Goal: Task Accomplishment & Management: Manage account settings

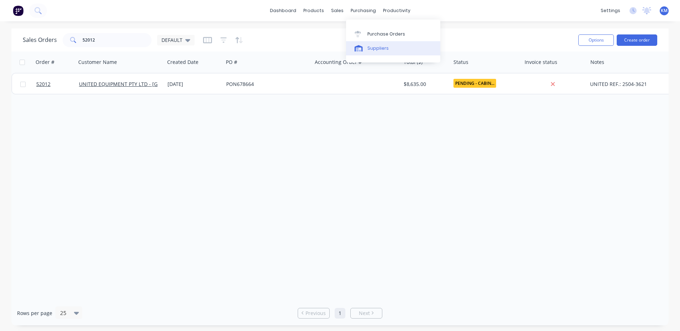
click at [365, 43] on link "Suppliers" at bounding box center [393, 48] width 94 height 14
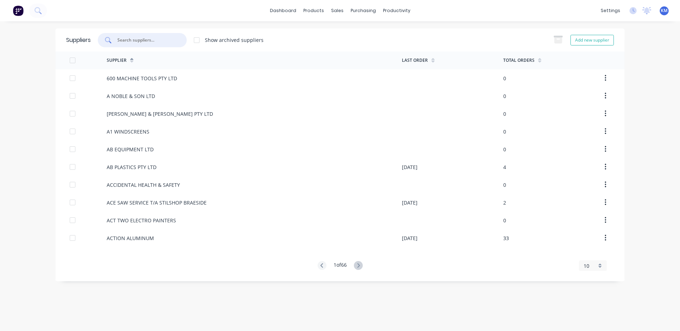
click at [149, 43] on input "text" at bounding box center [146, 40] width 59 height 7
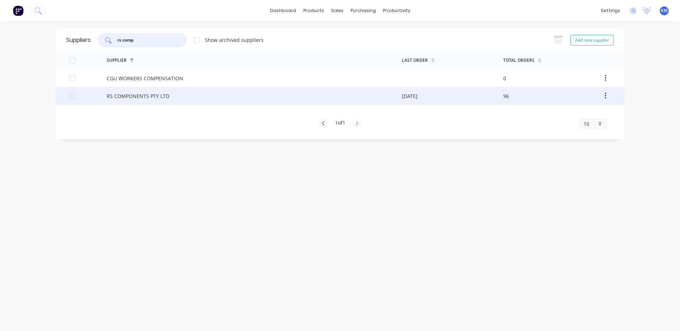
type input "rs comp"
click at [178, 95] on div "RS COMPONENTS PTY LTD" at bounding box center [254, 96] width 295 height 18
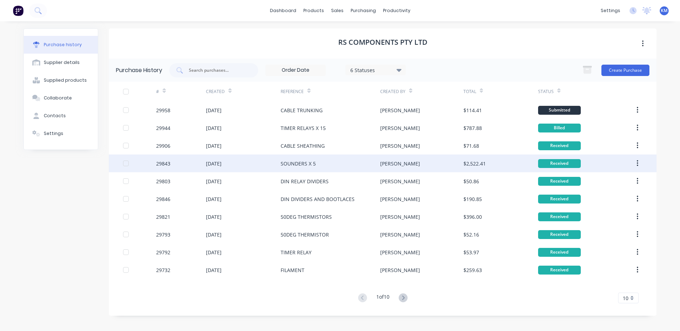
click at [344, 169] on div "SOUNDERS X 5" at bounding box center [331, 164] width 100 height 18
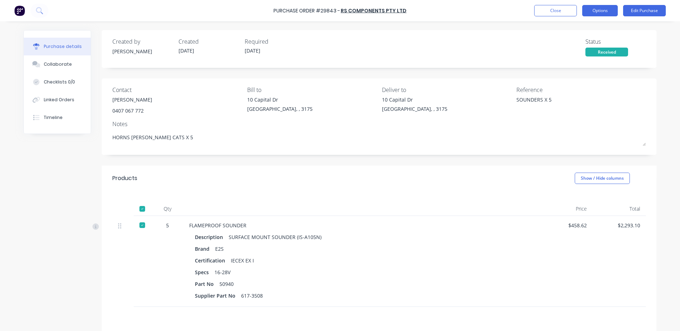
click at [605, 12] on button "Options" at bounding box center [600, 10] width 36 height 11
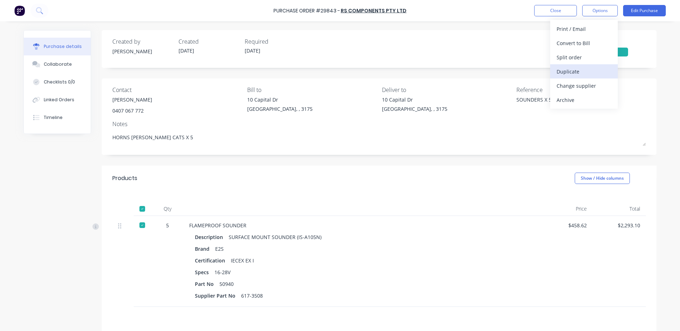
click at [572, 75] on div "Duplicate" at bounding box center [583, 71] width 55 height 10
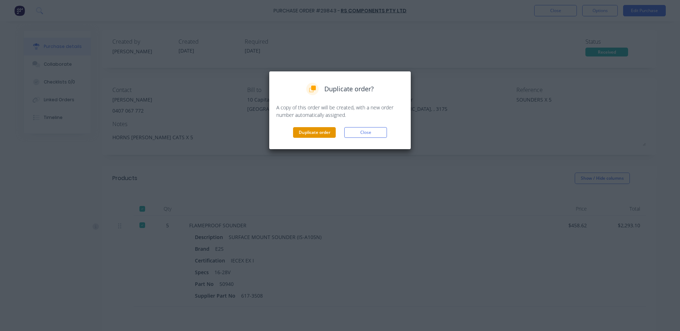
click at [318, 129] on button "Duplicate order" at bounding box center [314, 132] width 43 height 11
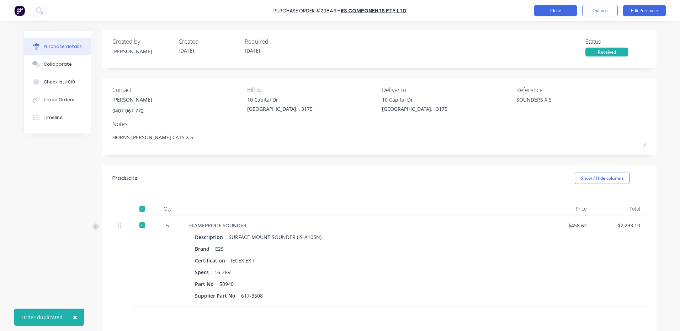
click at [564, 12] on button "Close" at bounding box center [555, 10] width 43 height 11
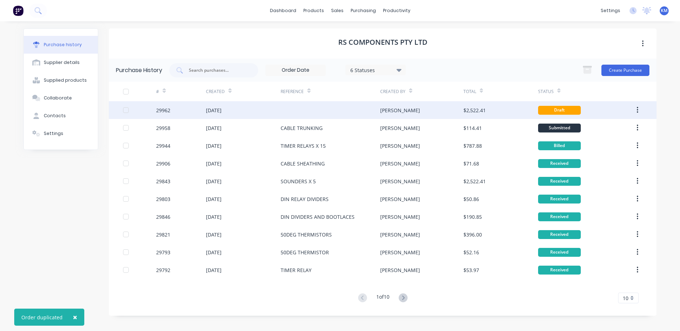
click at [345, 108] on div at bounding box center [331, 110] width 100 height 18
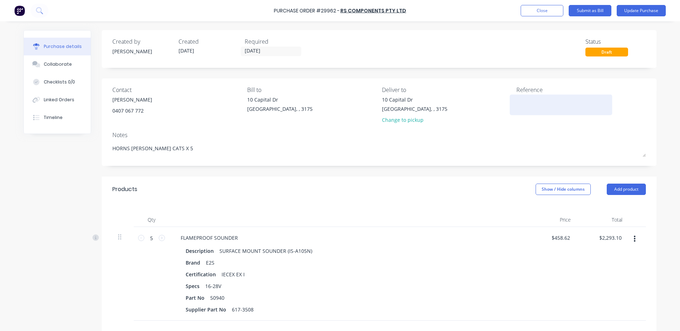
type textarea "x"
click at [551, 106] on textarea at bounding box center [560, 104] width 89 height 16
type textarea "SO"
type textarea "x"
type textarea "SOU"
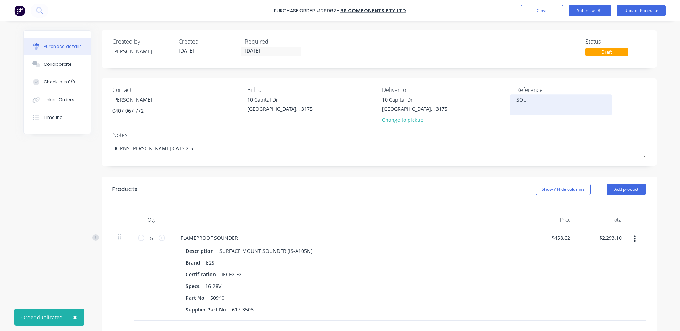
type textarea "x"
type textarea "SOUN"
type textarea "x"
type textarea "SOUND"
type textarea "x"
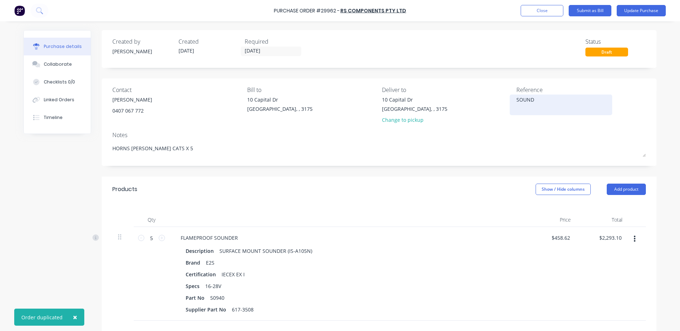
type textarea "SOUNDS"
type textarea "x"
type textarea "SOUNDSE"
type textarea "x"
type textarea "SOUNDSER"
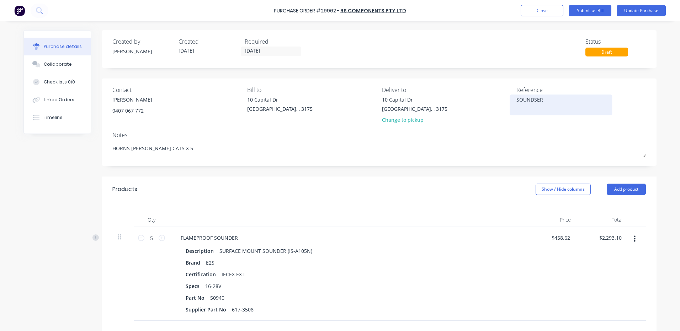
type textarea "x"
type textarea "SOUNDSE"
type textarea "x"
type textarea "SOUNDS"
type textarea "x"
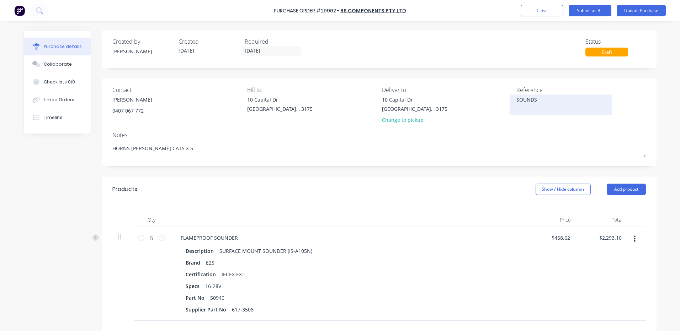
type textarea "SOUND"
type textarea "x"
type textarea "SOUNDE"
type textarea "x"
type textarea "SOUNDER"
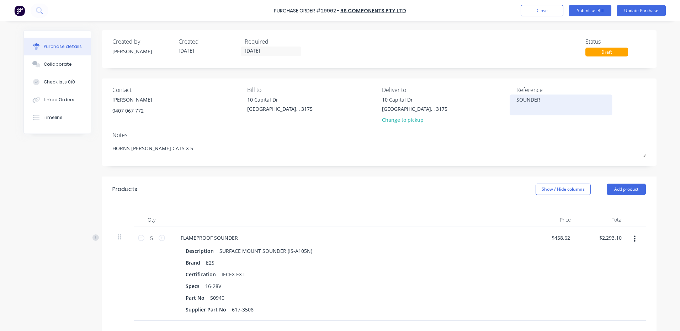
type textarea "x"
type textarea "SOUNDERS"
type textarea "x"
type textarea "SOUNDERS"
type textarea "x"
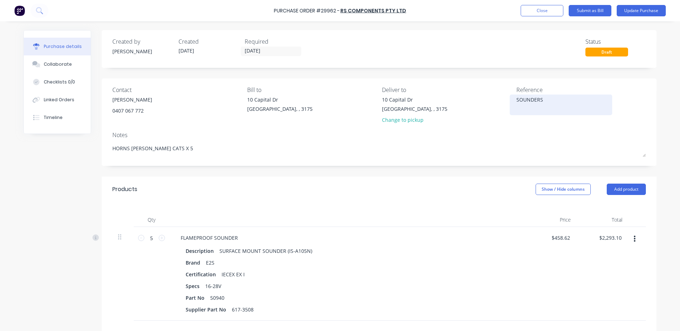
type textarea "SOUNDERS X"
type textarea "x"
type textarea "SOUNDERS X"
type textarea "x"
type textarea "SOUNDERS X 4"
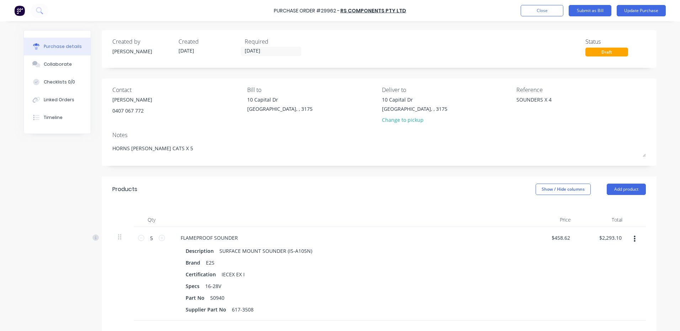
type textarea "x"
type textarea "SOUNDERS X 4"
type textarea "x"
type textarea "SOUNDERS X 4"
click at [153, 225] on div "Qty" at bounding box center [152, 220] width 36 height 14
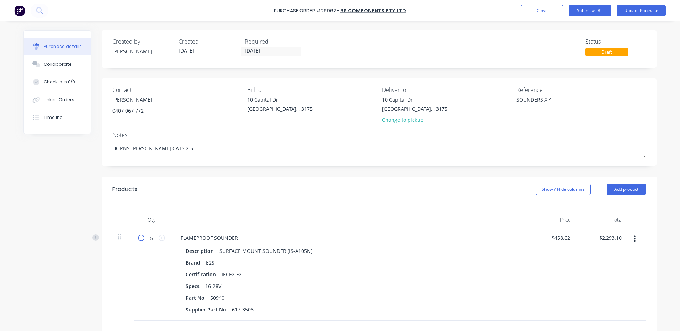
click at [138, 239] on icon at bounding box center [141, 238] width 6 height 6
type textarea "x"
type input "4"
type input "$1,834.48"
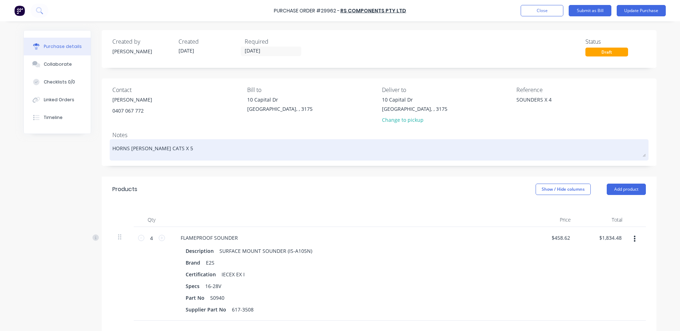
type textarea "x"
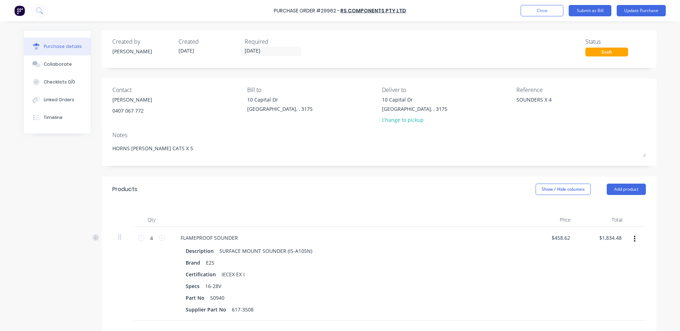
drag, startPoint x: 171, startPoint y: 150, endPoint x: 103, endPoint y: 145, distance: 67.7
click at [103, 145] on div "Contact [PERSON_NAME] [PHONE_NUMBER] Bill to [STREET_ADDRESS][PERSON_NAME] Deli…" at bounding box center [379, 122] width 555 height 87
type textarea "x"
drag, startPoint x: 146, startPoint y: 190, endPoint x: 84, endPoint y: 147, distance: 76.2
click at [146, 188] on div "Products Show / Hide columns Add product" at bounding box center [379, 190] width 555 height 26
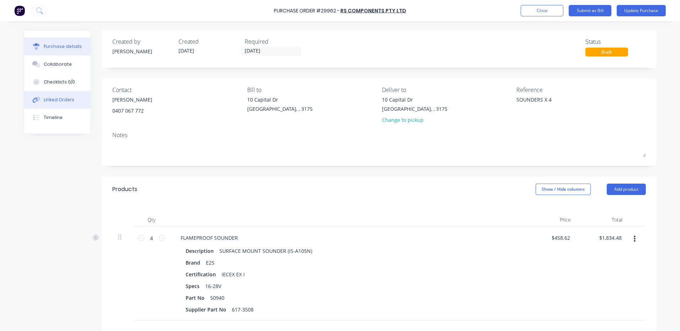
type textarea "x"
click at [46, 96] on button "Linked Orders" at bounding box center [57, 100] width 67 height 18
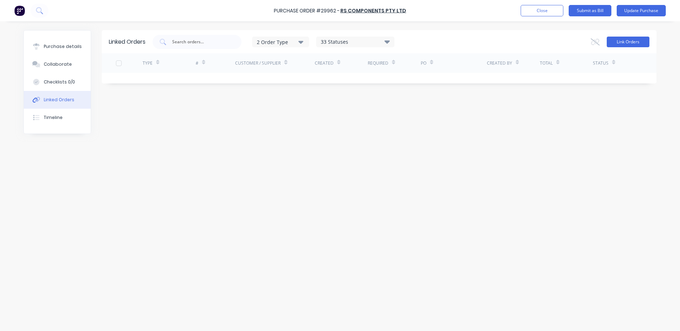
click at [613, 41] on button "Link Orders" at bounding box center [628, 42] width 43 height 11
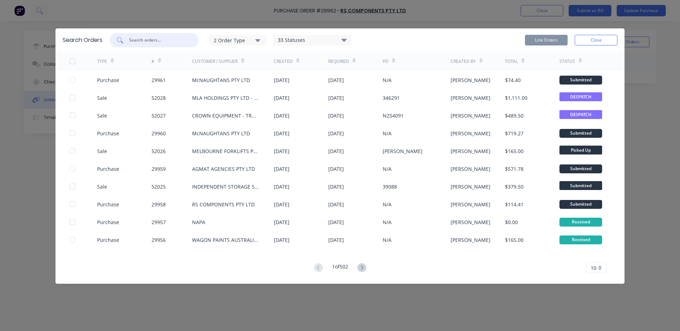
click at [167, 41] on input "text" at bounding box center [157, 40] width 59 height 7
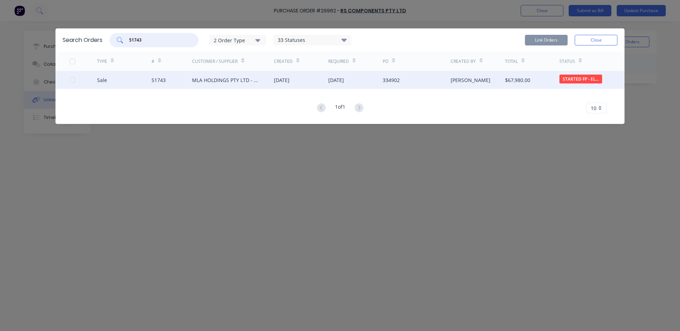
click at [73, 80] on div at bounding box center [72, 80] width 14 height 14
type input "51743"
click at [547, 37] on button "Link Orders" at bounding box center [546, 40] width 43 height 11
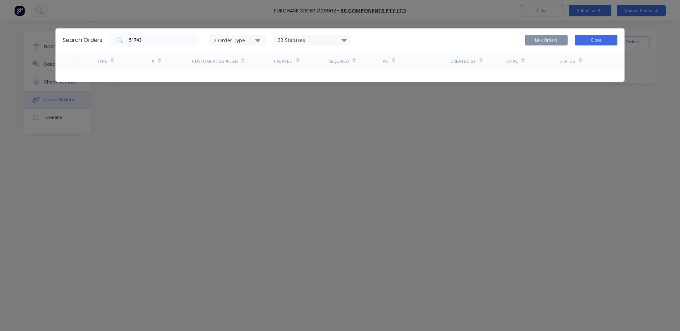
click at [582, 37] on button "Close" at bounding box center [596, 40] width 43 height 11
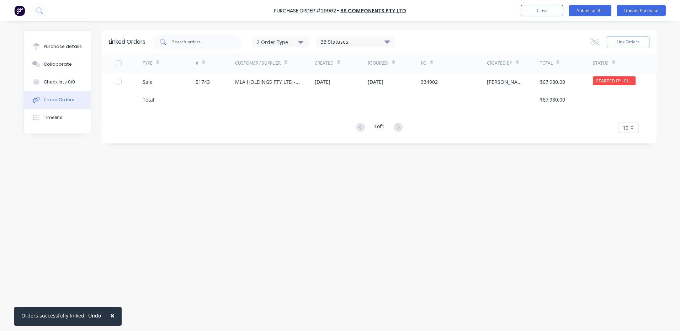
click at [180, 37] on div at bounding box center [197, 42] width 89 height 14
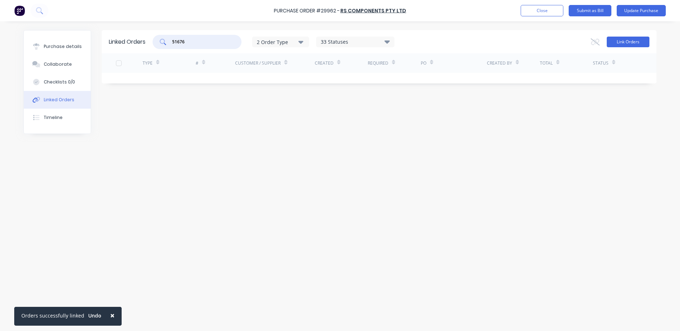
type input "51676"
click at [611, 43] on button "Link Orders" at bounding box center [628, 42] width 43 height 11
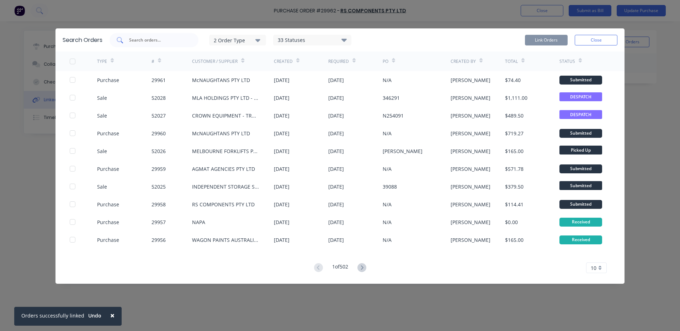
click at [139, 44] on div at bounding box center [153, 40] width 89 height 14
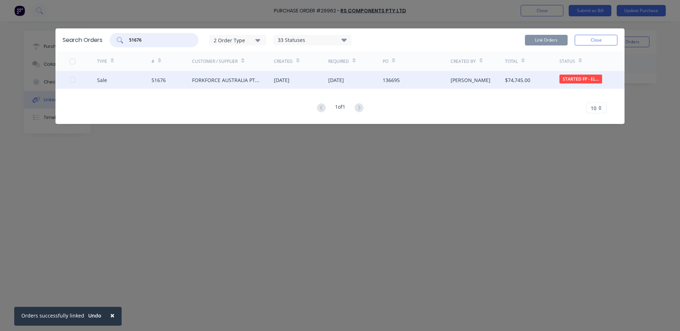
click at [74, 80] on div at bounding box center [72, 80] width 14 height 14
type input "51676"
click at [527, 36] on button "Link Orders" at bounding box center [546, 40] width 43 height 11
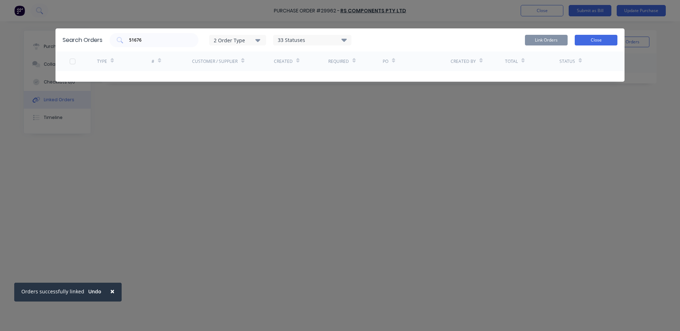
click at [607, 41] on button "Close" at bounding box center [596, 40] width 43 height 11
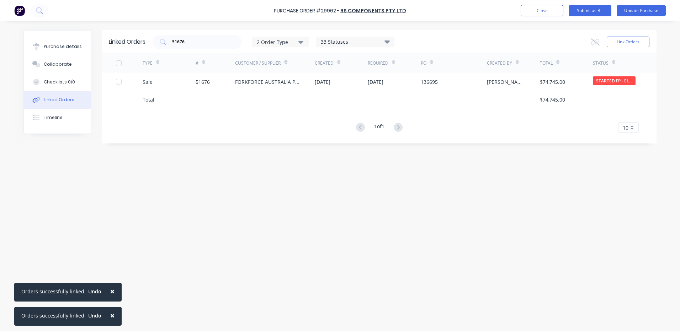
click at [197, 107] on div at bounding box center [216, 100] width 40 height 18
click at [219, 39] on input "51676" at bounding box center [200, 41] width 59 height 7
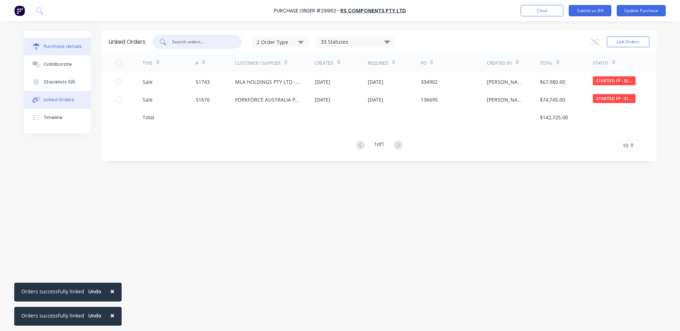
click at [70, 46] on div "Purchase details" at bounding box center [63, 46] width 38 height 6
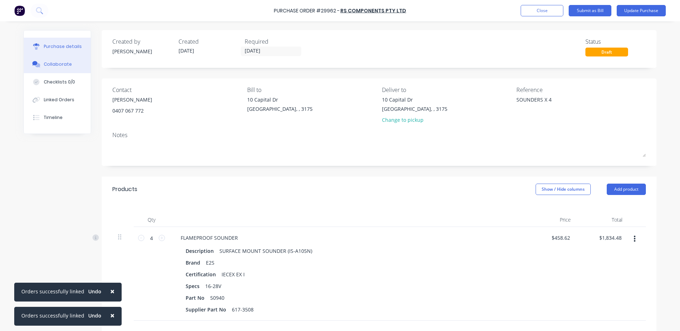
click at [52, 61] on button "Collaborate" at bounding box center [57, 64] width 67 height 18
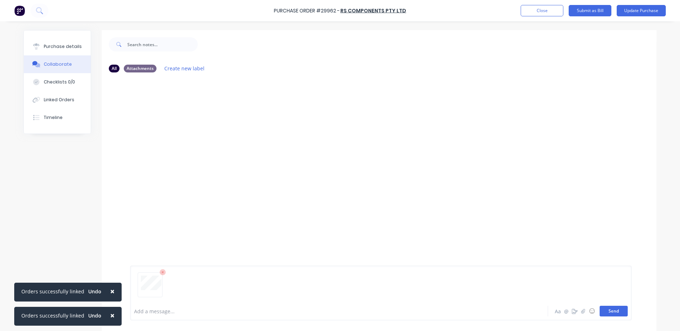
click at [618, 308] on button "Send" at bounding box center [613, 311] width 28 height 11
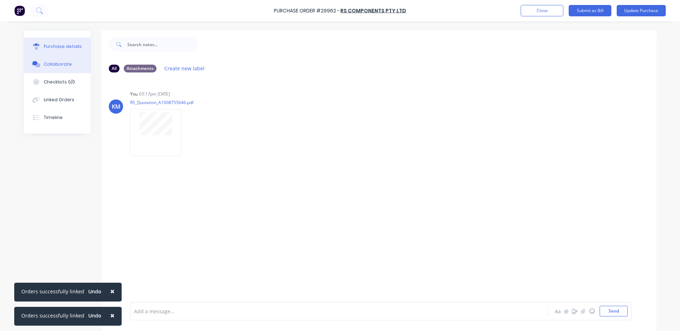
click at [53, 45] on div "Purchase details" at bounding box center [63, 46] width 38 height 6
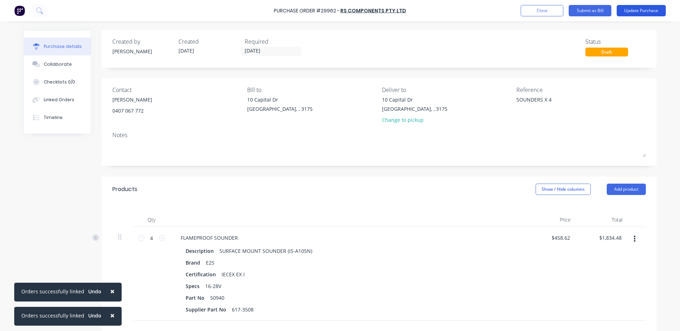
click at [647, 13] on button "Update Purchase" at bounding box center [640, 10] width 49 height 11
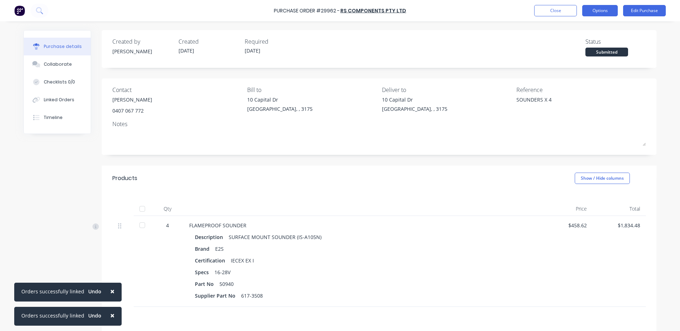
click at [603, 12] on button "Options" at bounding box center [600, 10] width 36 height 11
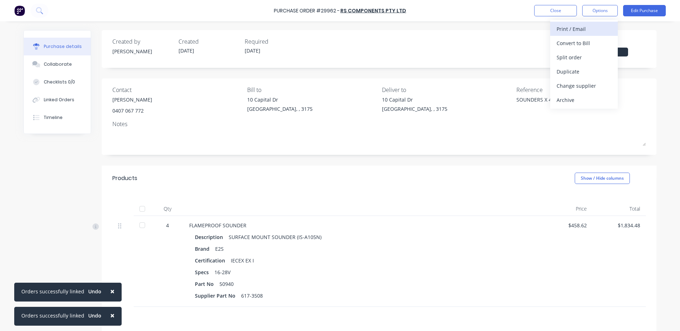
click at [584, 30] on div "Print / Email" at bounding box center [583, 29] width 55 height 10
click at [578, 48] on button "With pricing" at bounding box center [584, 43] width 68 height 14
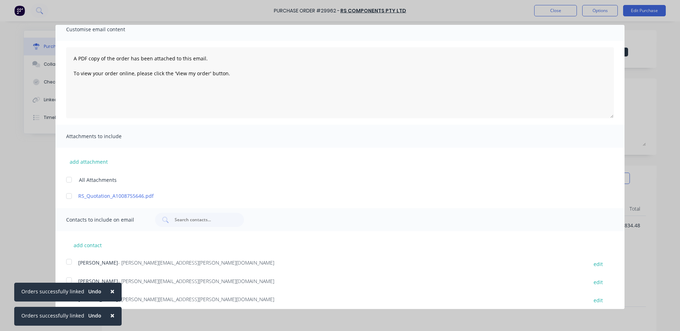
scroll to position [53, 0]
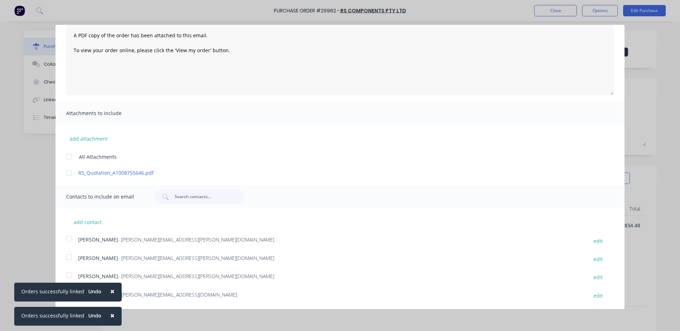
click at [110, 320] on span "×" at bounding box center [112, 316] width 4 height 10
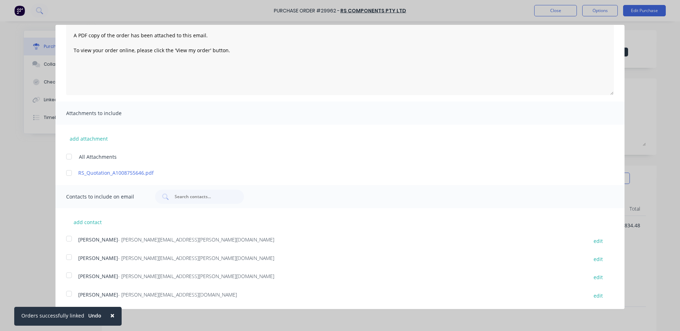
click at [110, 320] on span "×" at bounding box center [112, 316] width 4 height 10
click at [91, 294] on span "[PERSON_NAME]" at bounding box center [98, 295] width 40 height 7
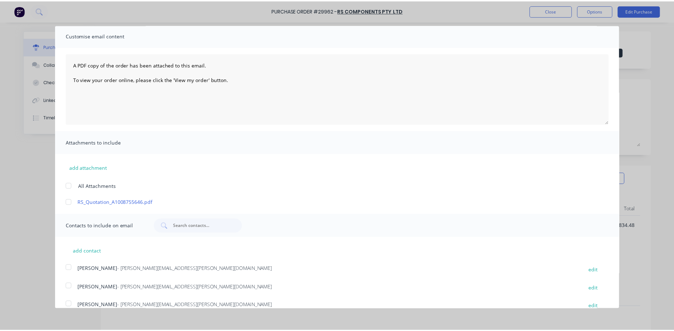
scroll to position [0, 0]
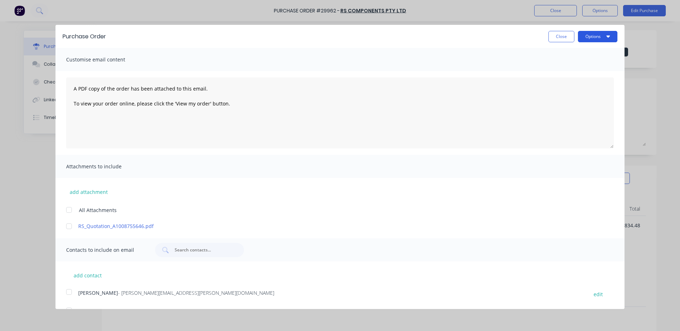
click at [599, 34] on button "Options" at bounding box center [597, 36] width 39 height 11
click at [577, 69] on div "Email" at bounding box center [583, 69] width 55 height 10
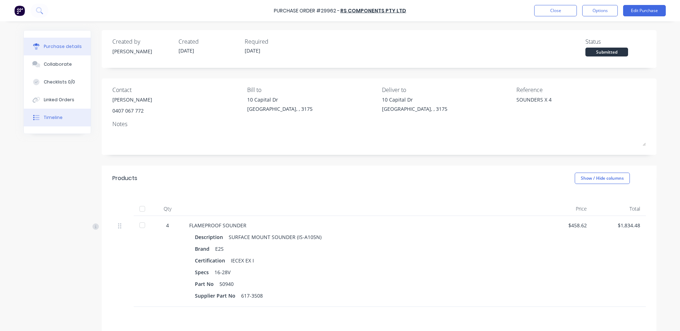
click at [62, 116] on button "Timeline" at bounding box center [57, 118] width 67 height 18
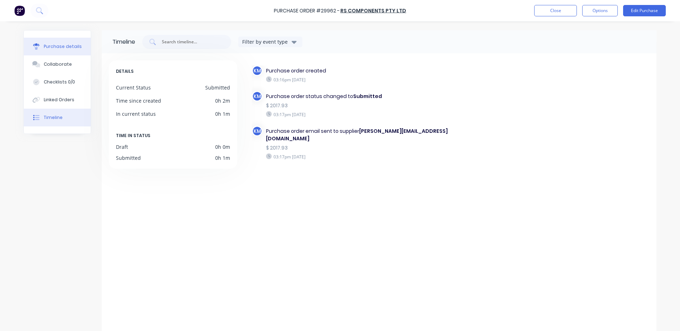
click at [42, 53] on button "Purchase details" at bounding box center [57, 47] width 67 height 18
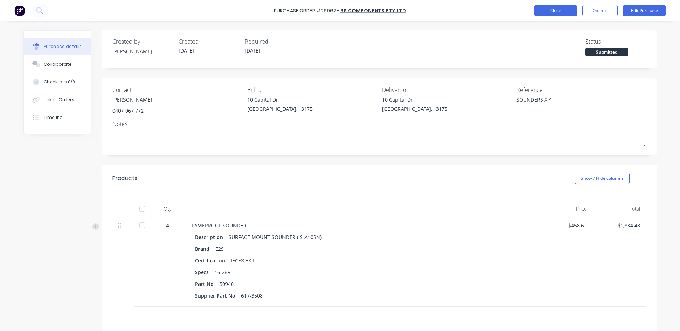
click at [556, 7] on button "Close" at bounding box center [555, 10] width 43 height 11
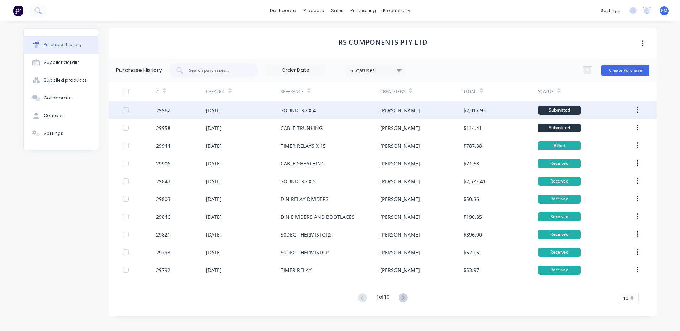
click at [197, 113] on div "29962" at bounding box center [181, 110] width 50 height 18
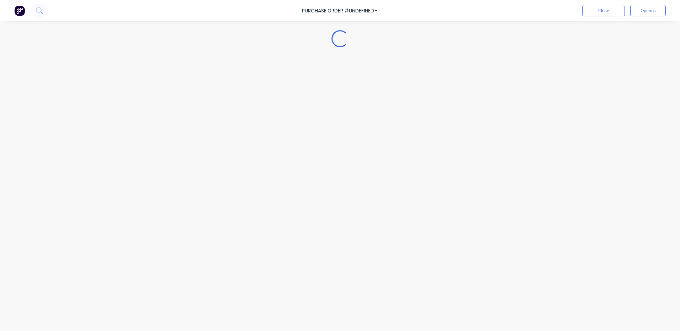
type textarea "x"
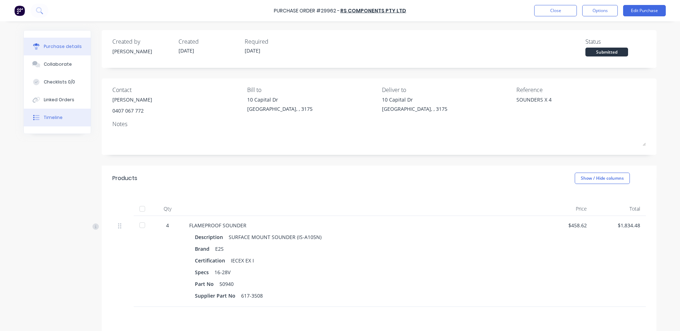
click at [49, 119] on div "Timeline" at bounding box center [53, 117] width 19 height 6
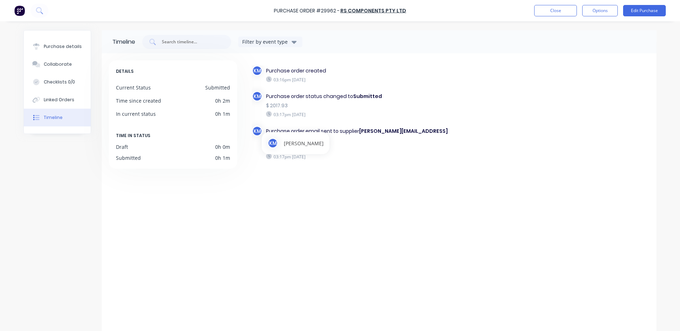
click at [253, 130] on div "KM" at bounding box center [257, 131] width 11 height 11
click at [254, 128] on div "KM" at bounding box center [257, 131] width 11 height 11
click at [46, 59] on button "Collaborate" at bounding box center [57, 64] width 67 height 18
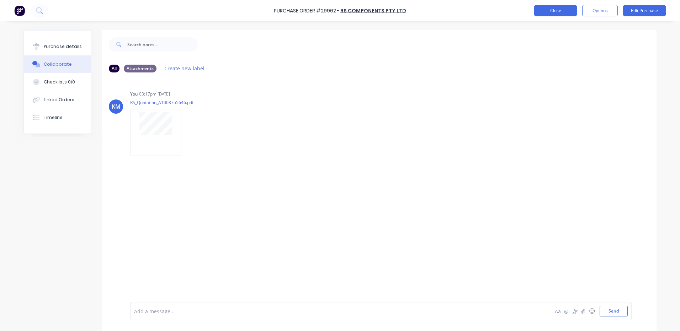
click at [544, 14] on button "Close" at bounding box center [555, 10] width 43 height 11
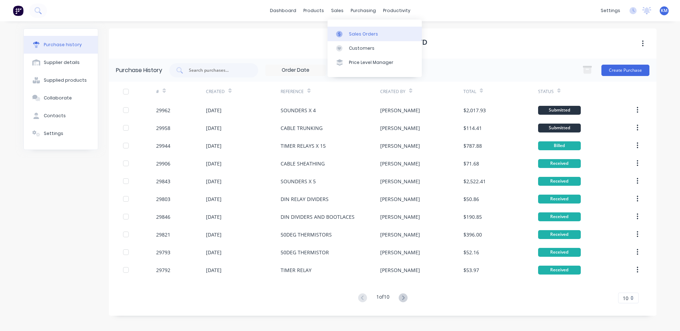
click at [339, 40] on link "Sales Orders" at bounding box center [374, 34] width 94 height 14
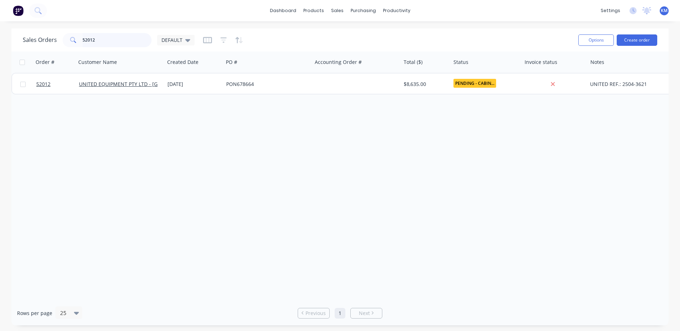
click at [138, 36] on input "52012" at bounding box center [116, 40] width 69 height 14
type input "51743"
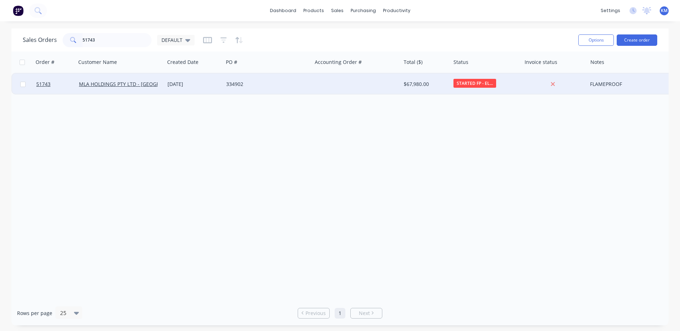
click at [337, 86] on div at bounding box center [356, 84] width 89 height 21
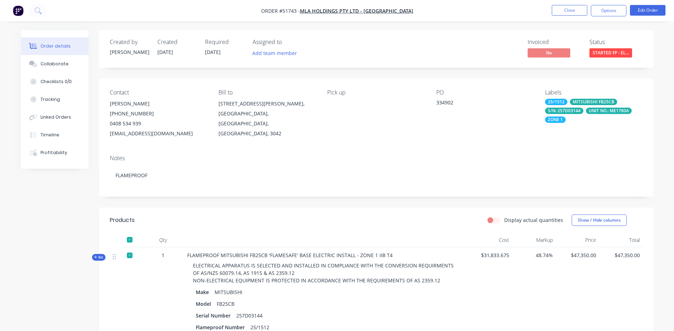
scroll to position [71, 0]
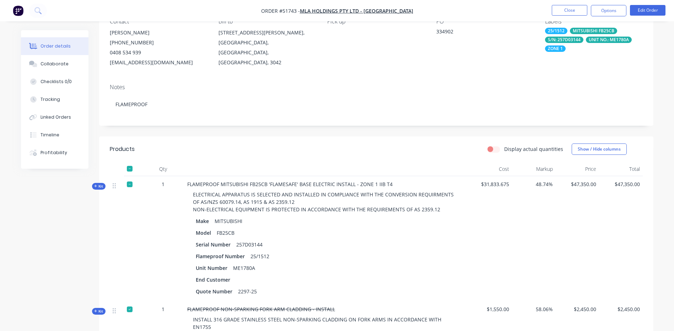
click at [99, 184] on span "Kit" at bounding box center [98, 186] width 9 height 5
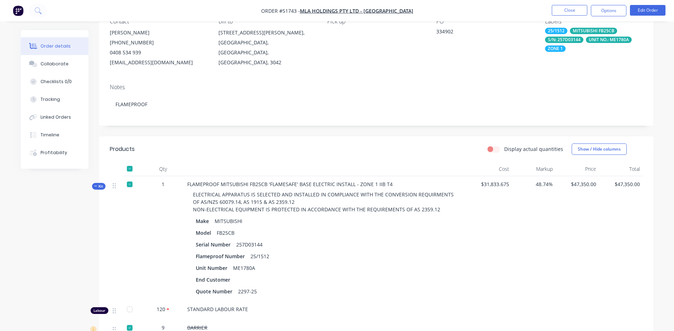
click at [98, 186] on span "Kit" at bounding box center [98, 186] width 9 height 5
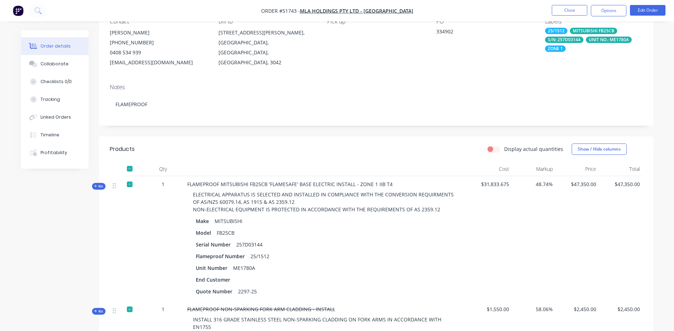
click at [98, 185] on span "Kit" at bounding box center [98, 186] width 9 height 5
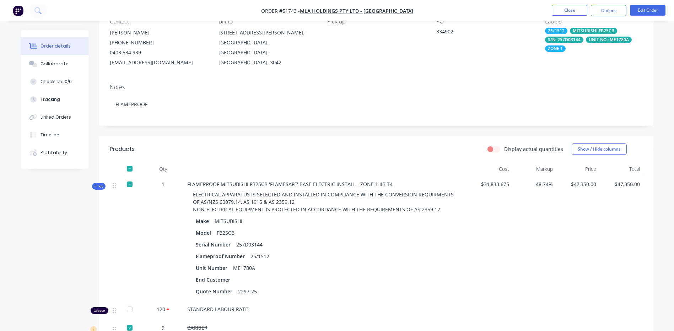
click at [97, 184] on span "Kit" at bounding box center [98, 186] width 9 height 5
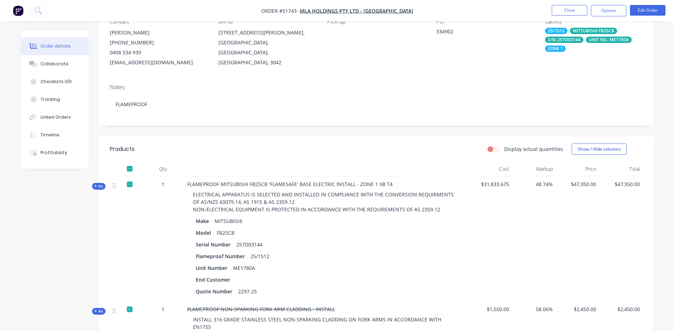
click at [97, 184] on span "Kit" at bounding box center [98, 186] width 9 height 5
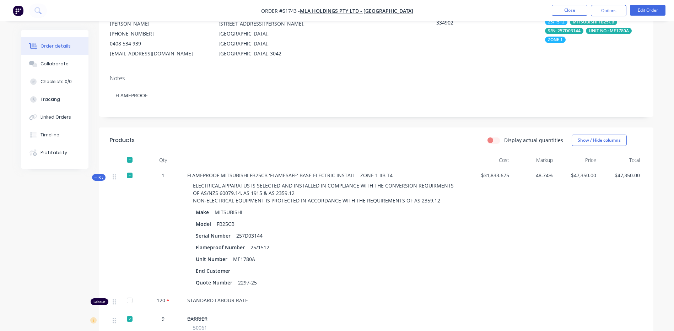
scroll to position [142, 0]
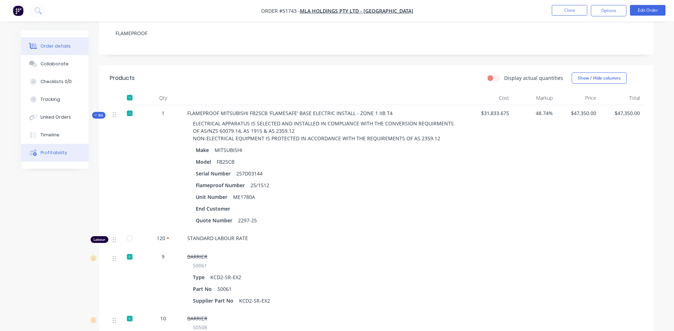
click at [77, 159] on button "Profitability" at bounding box center [55, 153] width 68 height 18
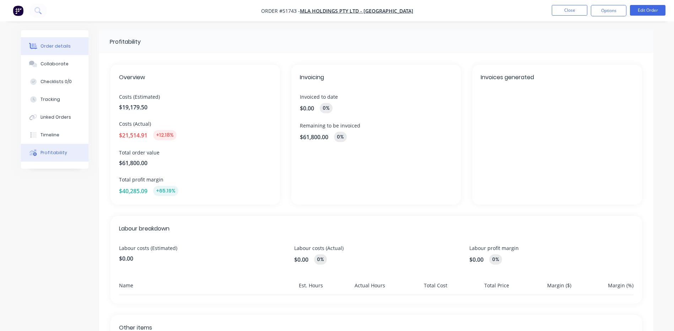
click at [68, 52] on button "Order details" at bounding box center [55, 46] width 68 height 18
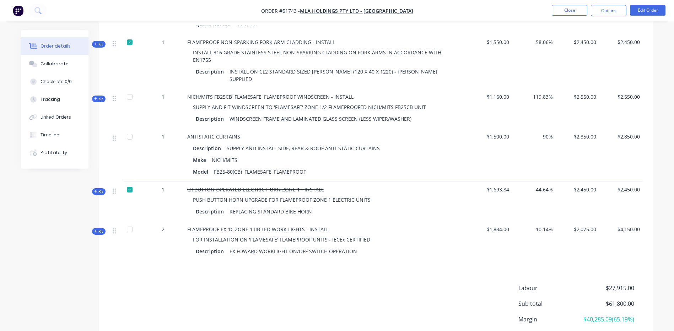
scroll to position [389, 0]
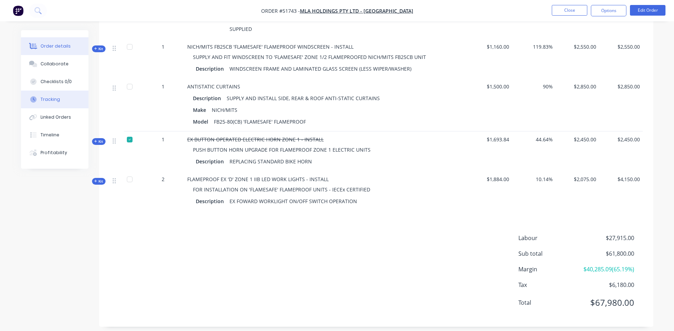
click at [70, 95] on button "Tracking" at bounding box center [55, 100] width 68 height 18
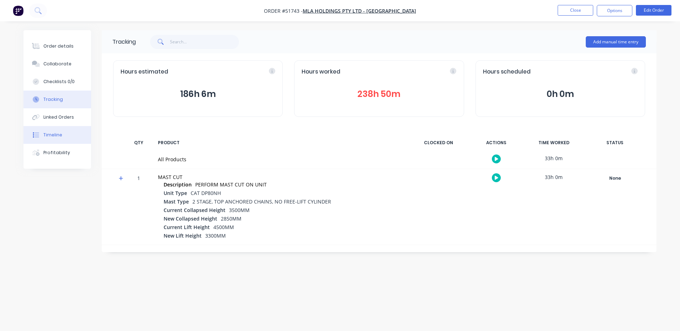
click at [54, 130] on button "Timeline" at bounding box center [57, 135] width 68 height 18
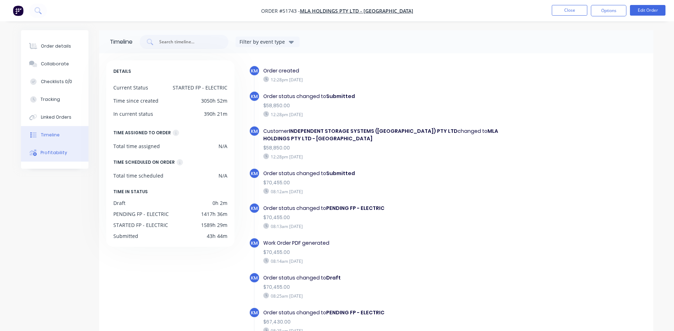
click at [54, 146] on button "Profitability" at bounding box center [55, 153] width 68 height 18
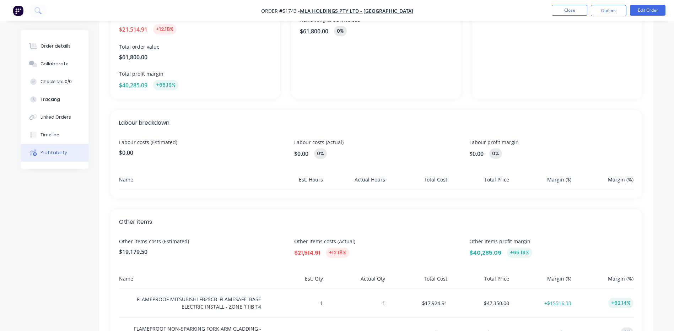
scroll to position [107, 0]
click at [314, 152] on div "$0.00 0%" at bounding box center [376, 153] width 164 height 10
click at [322, 145] on div "Labour costs (Actual) $0.00 0%" at bounding box center [376, 148] width 164 height 20
click at [130, 148] on span "$0.00" at bounding box center [201, 152] width 164 height 9
click at [299, 155] on span "$0.00" at bounding box center [301, 153] width 14 height 9
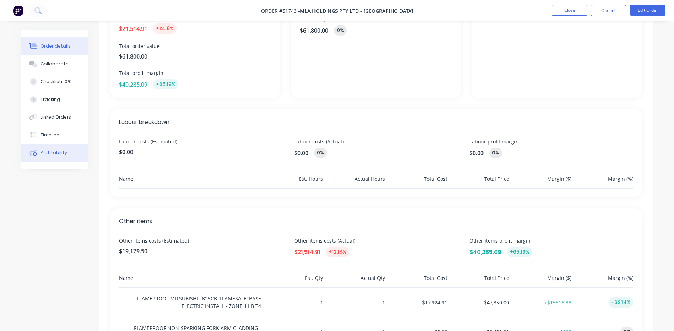
click at [73, 50] on button "Order details" at bounding box center [55, 46] width 68 height 18
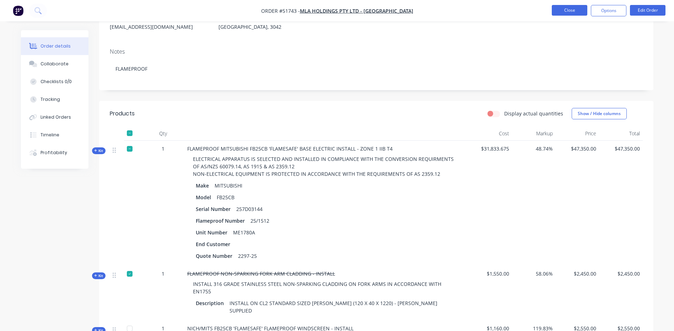
click at [557, 8] on button "Close" at bounding box center [570, 10] width 36 height 11
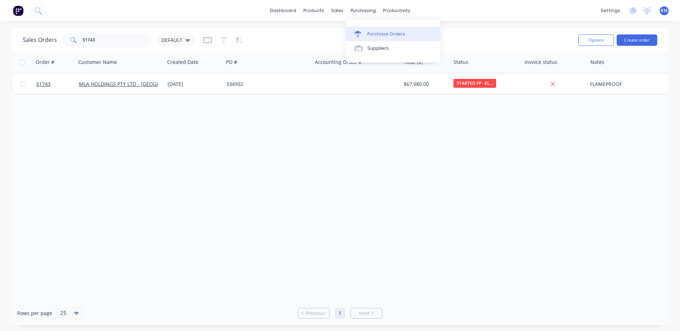
click at [367, 30] on link "Purchase Orders" at bounding box center [393, 34] width 94 height 14
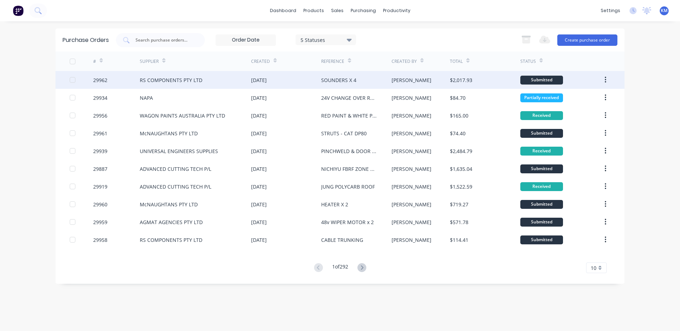
click at [177, 74] on div "RS COMPONENTS PTY LTD" at bounding box center [195, 80] width 111 height 18
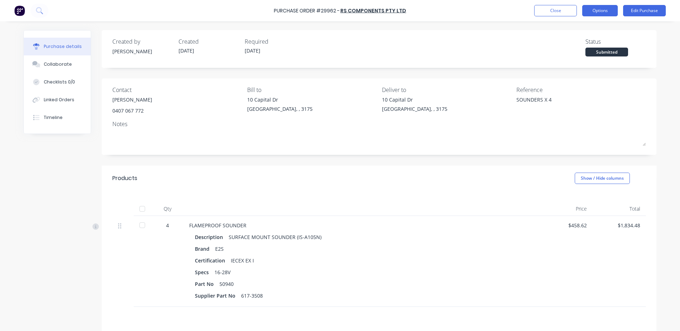
click at [595, 15] on button "Options" at bounding box center [600, 10] width 36 height 11
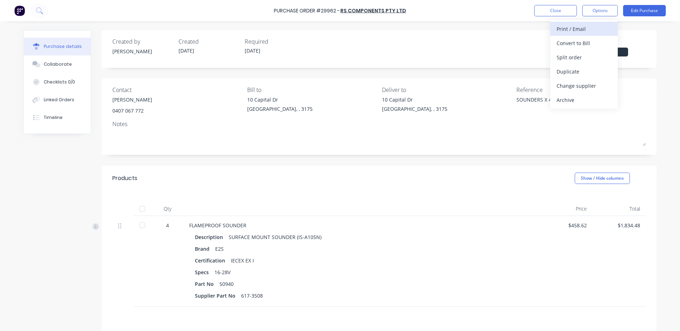
click at [586, 26] on div "Print / Email" at bounding box center [583, 29] width 55 height 10
click at [571, 44] on div "With pricing" at bounding box center [583, 43] width 55 height 10
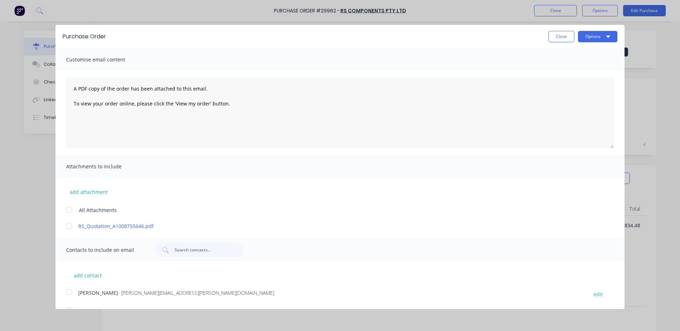
click at [74, 225] on div at bounding box center [69, 226] width 14 height 14
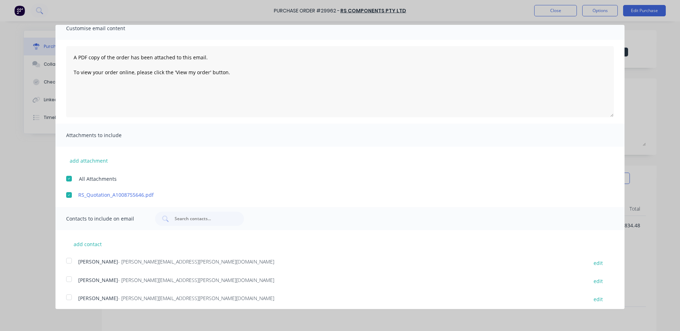
scroll to position [53, 0]
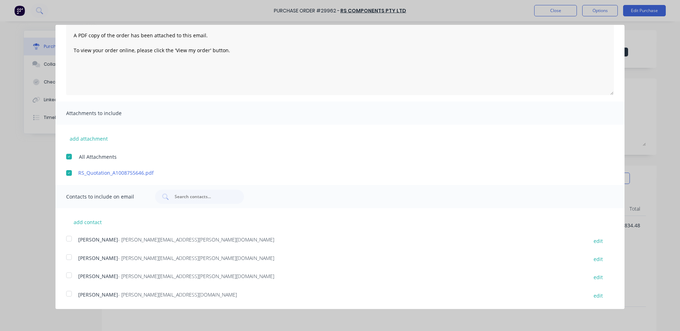
click at [65, 295] on div at bounding box center [69, 294] width 14 height 14
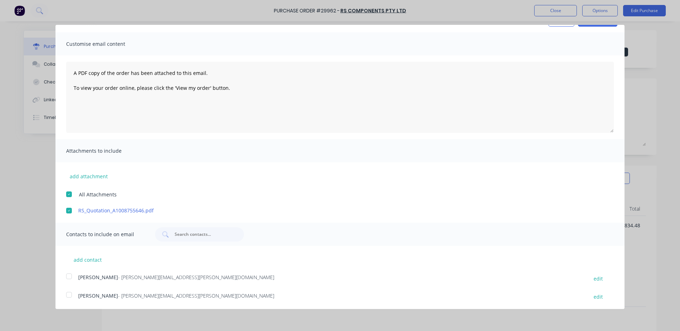
scroll to position [0, 0]
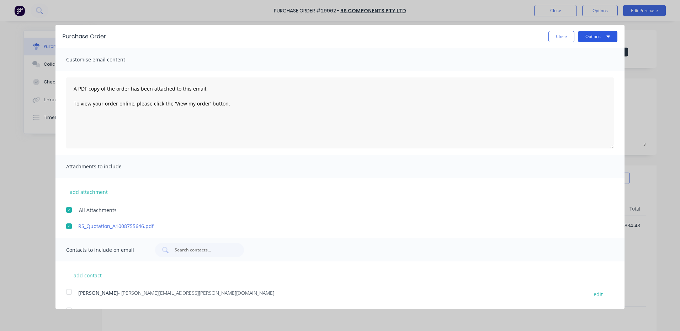
click at [586, 42] on button "Options" at bounding box center [597, 36] width 39 height 11
click at [585, 62] on button "Email" at bounding box center [584, 69] width 68 height 14
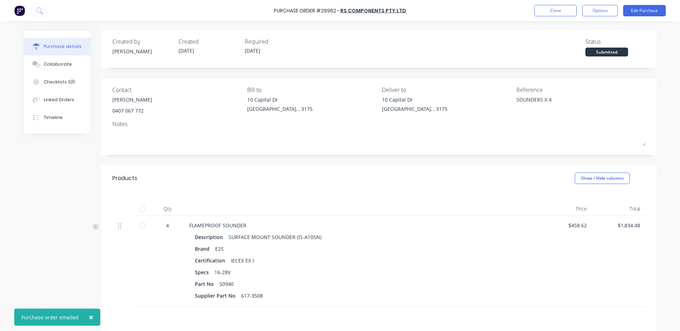
type textarea "x"
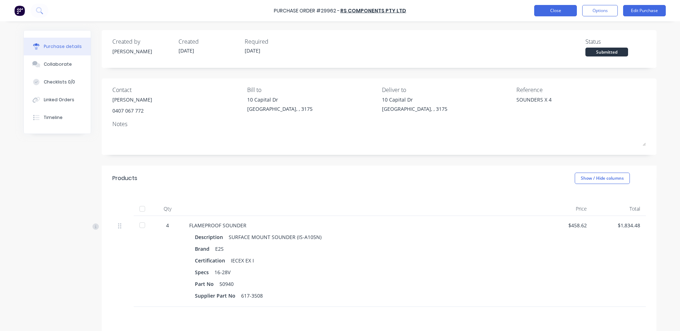
click at [559, 10] on button "Close" at bounding box center [555, 10] width 43 height 11
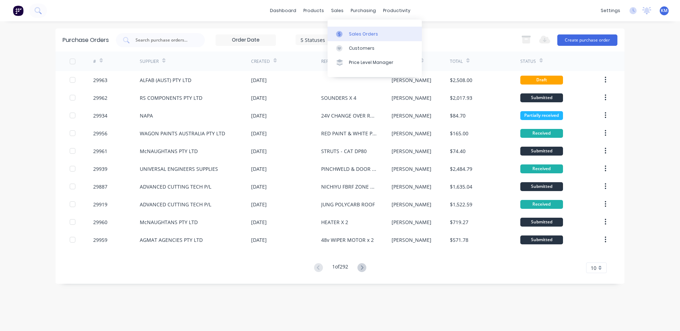
click at [342, 34] on icon at bounding box center [339, 34] width 6 height 6
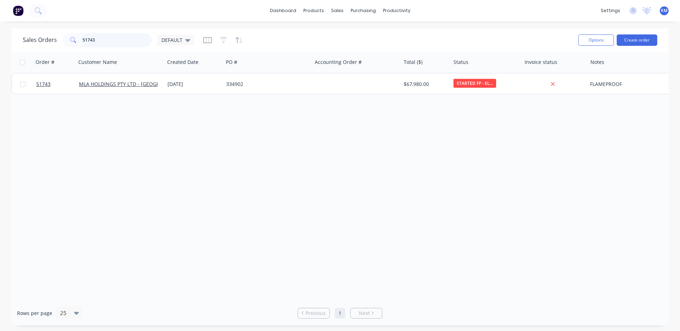
click at [138, 39] on input "51743" at bounding box center [116, 40] width 69 height 14
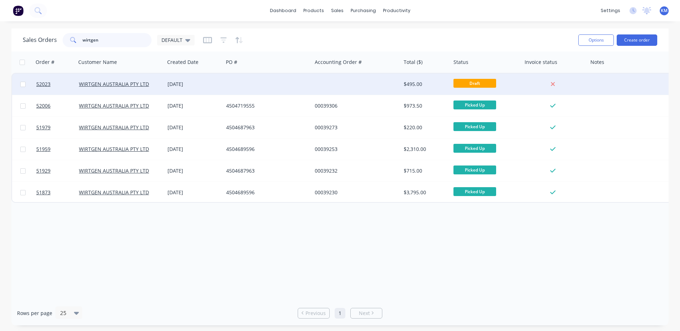
type input "wirtgen"
click at [225, 87] on div at bounding box center [267, 84] width 89 height 21
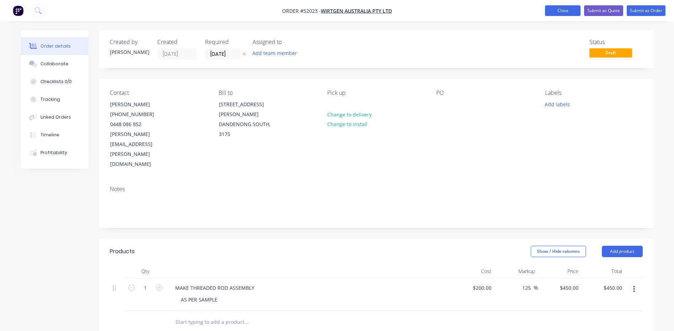
click at [565, 9] on button "Close" at bounding box center [563, 10] width 36 height 11
click at [566, 9] on button "Close" at bounding box center [563, 10] width 36 height 11
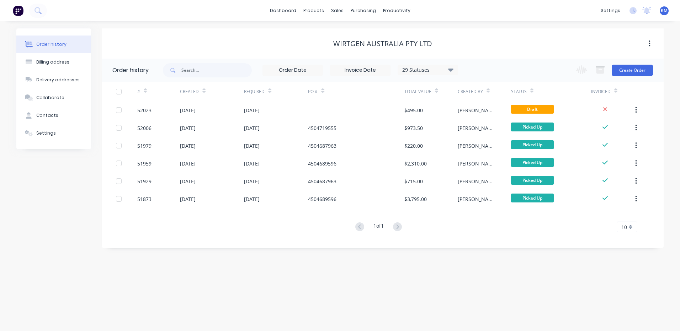
drag, startPoint x: 91, startPoint y: 317, endPoint x: 91, endPoint y: 347, distance: 29.9
click at [91, 331] on html "dashboard products sales purchasing productivity dashboard products Product Cat…" at bounding box center [340, 165] width 680 height 331
click at [407, 74] on div "Timesheets" at bounding box center [411, 77] width 27 height 6
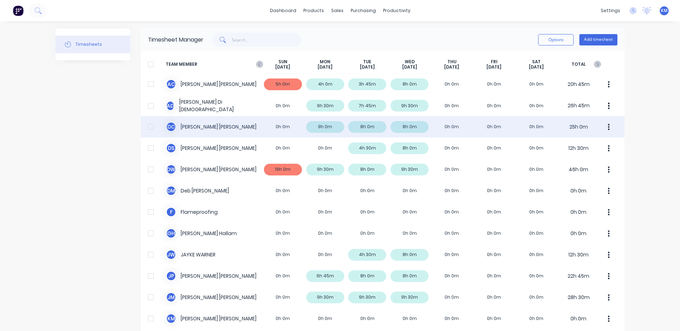
click at [399, 135] on div "D C [PERSON_NAME] 0h 0m 9h 0m 8h 0m 8h 0m 0h 0m 0h 0m 0h 0m 25h 0m" at bounding box center [382, 126] width 483 height 21
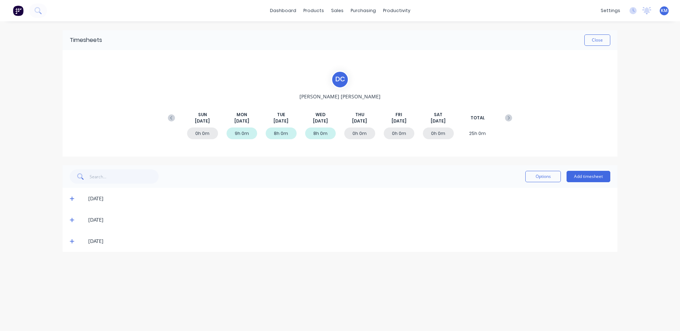
click at [70, 241] on icon at bounding box center [72, 242] width 4 height 4
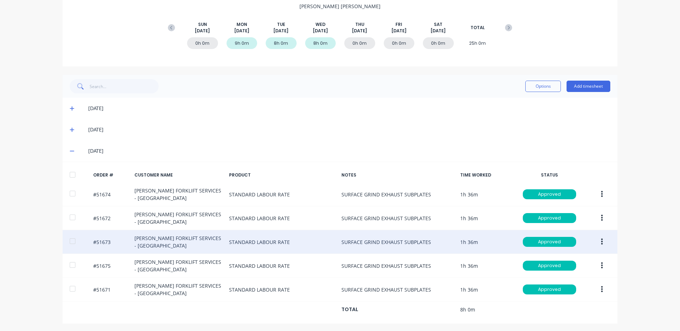
scroll to position [92, 0]
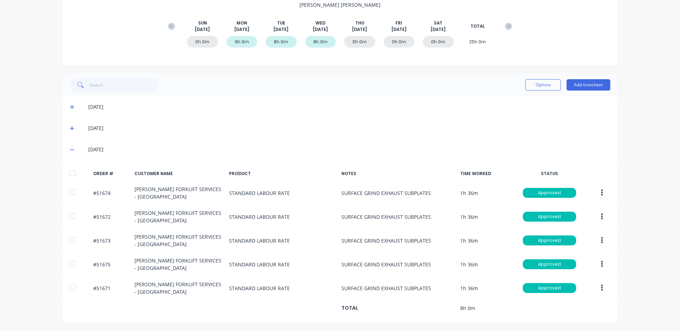
click at [70, 129] on icon at bounding box center [72, 128] width 5 height 5
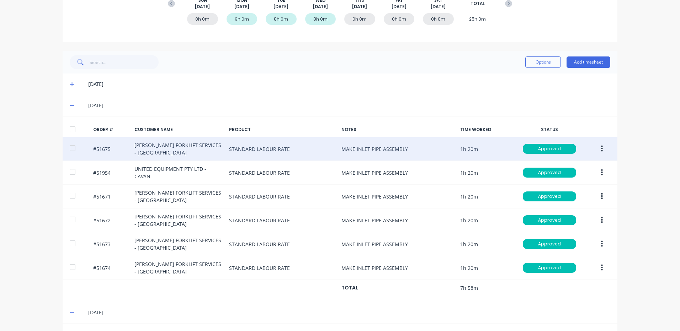
scroll to position [127, 0]
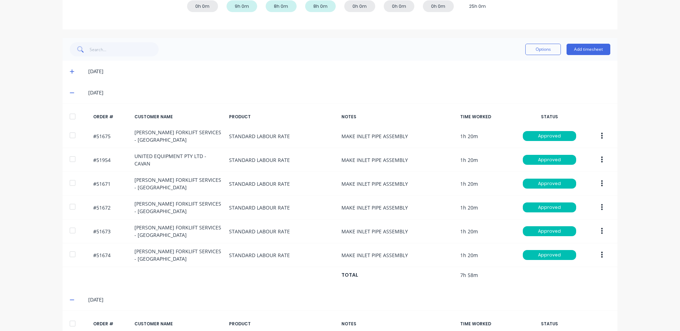
click at [70, 71] on icon at bounding box center [72, 71] width 5 height 5
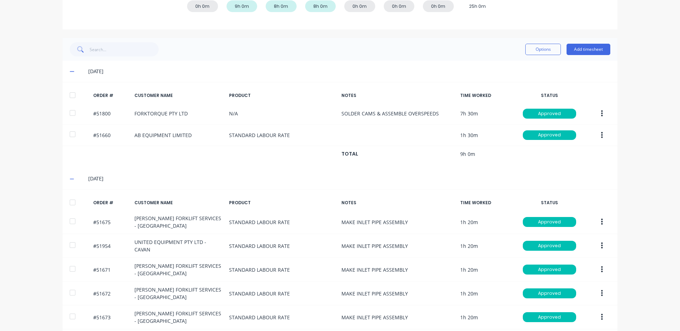
click at [70, 72] on icon at bounding box center [72, 71] width 5 height 5
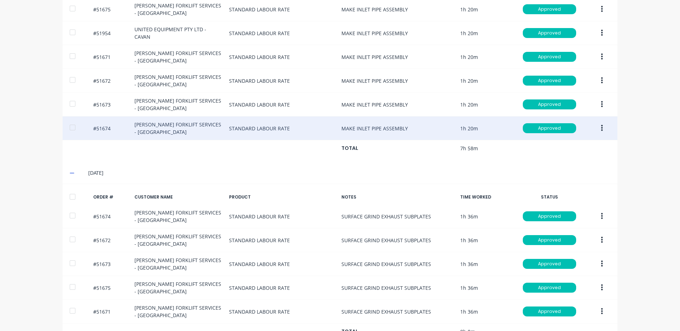
scroll to position [276, 0]
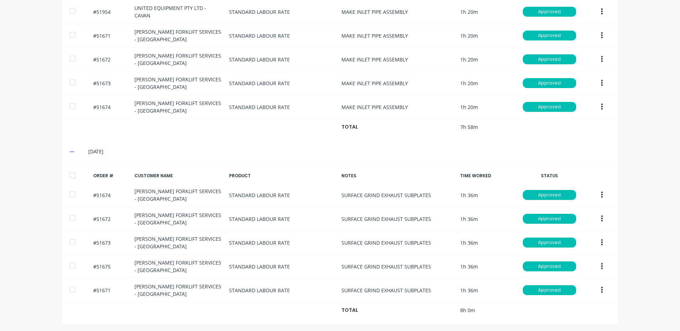
click at [71, 149] on icon at bounding box center [72, 151] width 5 height 5
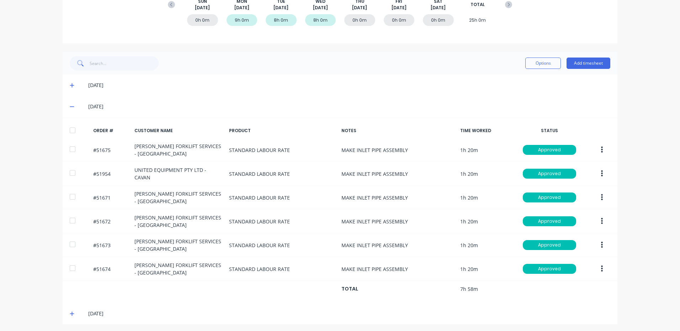
click at [70, 104] on span at bounding box center [73, 106] width 7 height 7
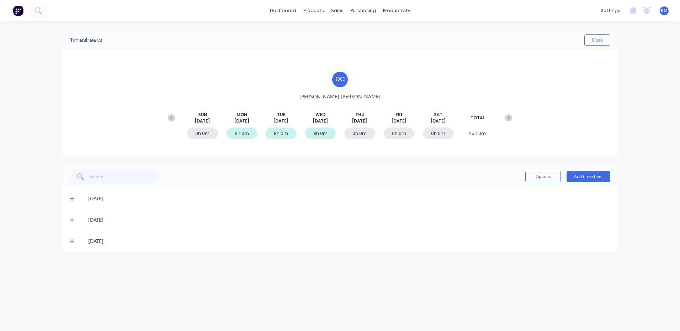
scroll to position [0, 0]
click at [581, 176] on button "Add timesheet" at bounding box center [588, 176] width 44 height 11
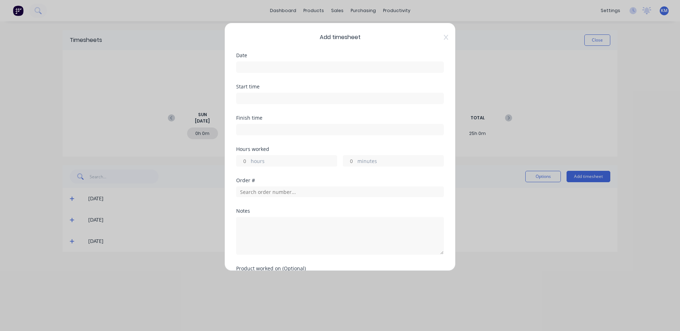
click at [356, 68] on input at bounding box center [339, 67] width 207 height 11
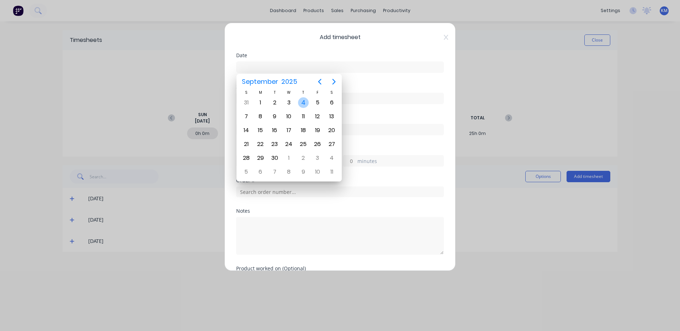
click at [301, 103] on div "4" at bounding box center [303, 102] width 11 height 11
type input "[DATE]"
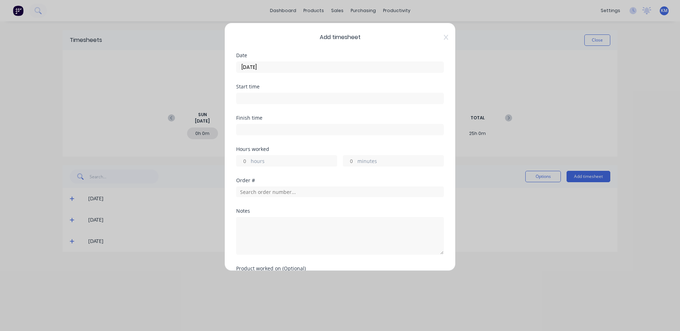
click at [296, 155] on div "hours minutes" at bounding box center [340, 160] width 208 height 13
click at [296, 158] on label "hours" at bounding box center [294, 161] width 86 height 9
click at [249, 158] on input "hours" at bounding box center [242, 161] width 12 height 11
type input "1"
type input "30"
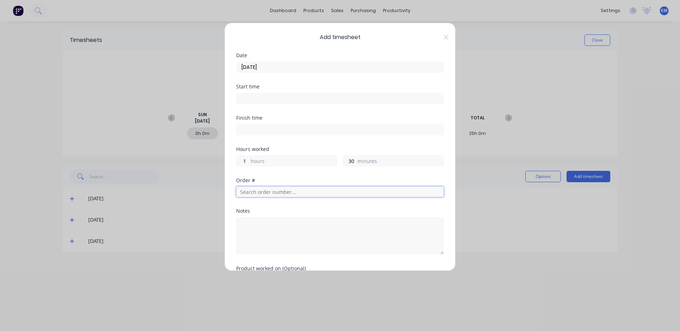
click at [300, 190] on input "text" at bounding box center [340, 192] width 208 height 11
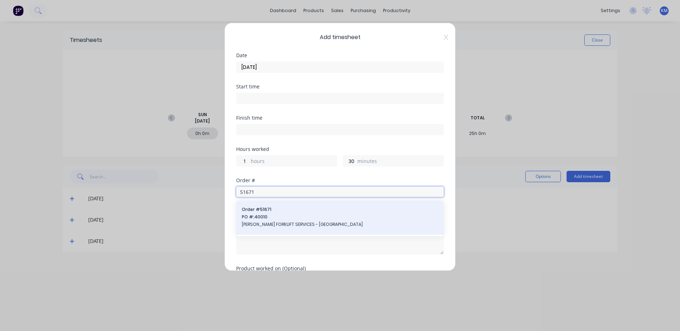
type input "51671"
click at [314, 214] on span "PO #: 40010" at bounding box center [340, 217] width 196 height 6
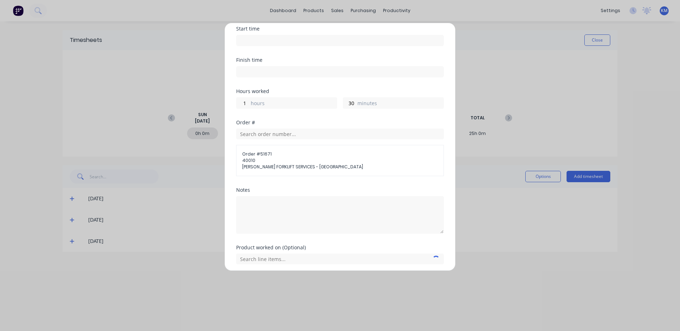
scroll to position [84, 0]
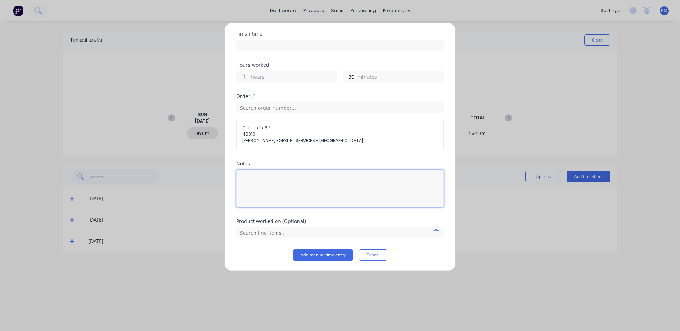
click at [309, 188] on textarea at bounding box center [340, 189] width 208 height 38
type textarea "LIGHT BRACKETS"
click at [302, 237] on input "text" at bounding box center [340, 233] width 208 height 11
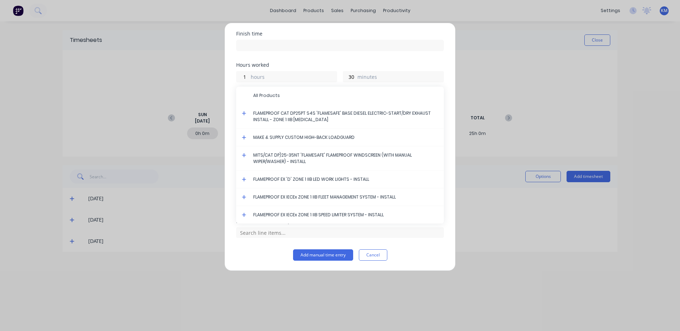
click at [243, 178] on icon at bounding box center [244, 179] width 5 height 5
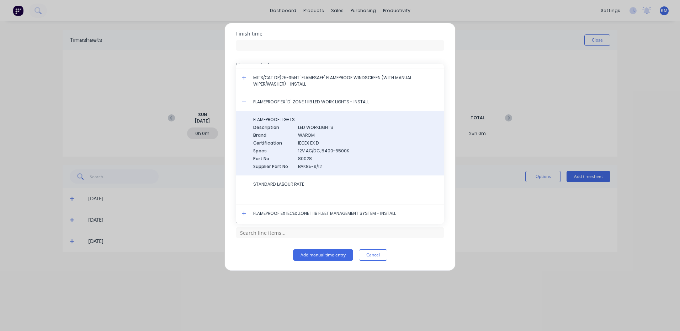
scroll to position [71, 0]
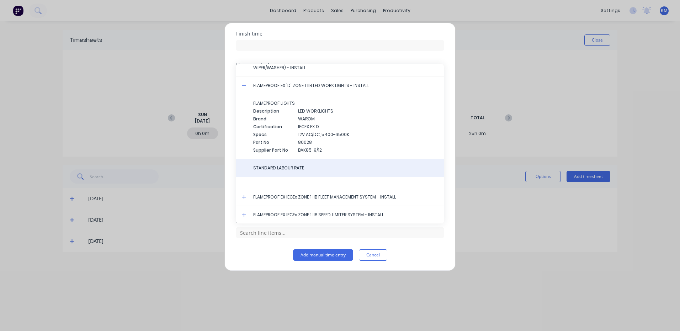
click at [279, 168] on span "STANDARD LABOUR RATE" at bounding box center [345, 168] width 185 height 6
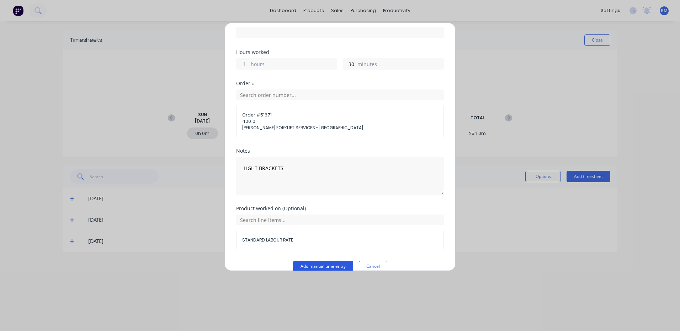
scroll to position [108, 0]
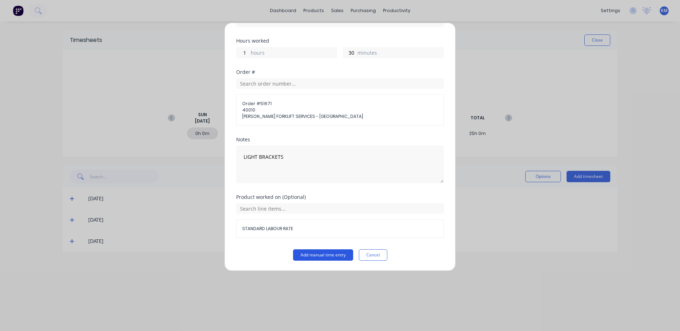
click at [309, 256] on button "Add manual time entry" at bounding box center [323, 255] width 60 height 11
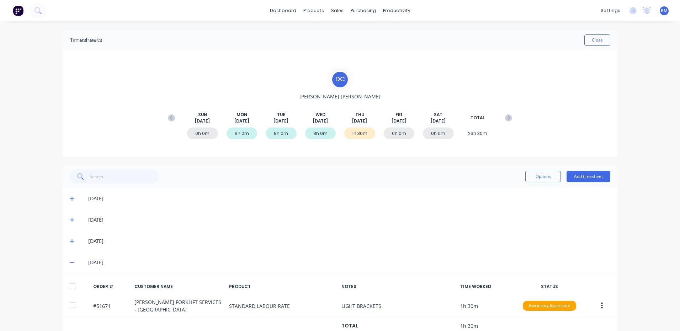
scroll to position [18, 0]
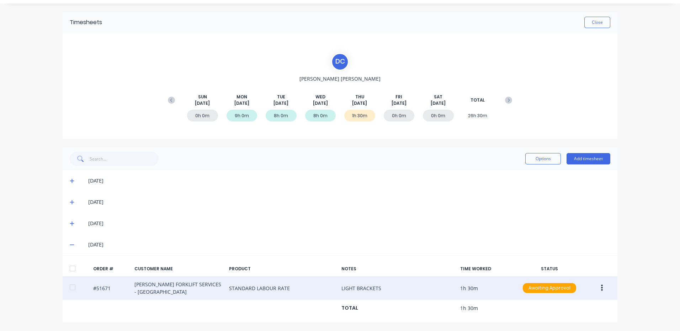
click at [594, 288] on button "button" at bounding box center [601, 288] width 17 height 13
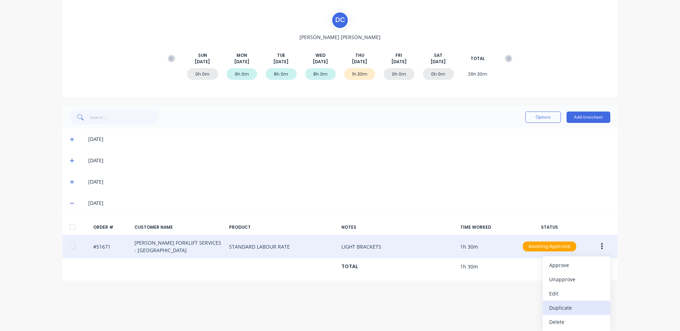
click at [575, 307] on div "Duplicate" at bounding box center [576, 308] width 55 height 10
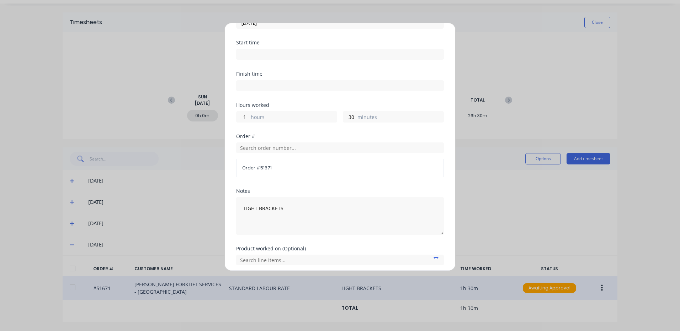
scroll to position [71, 0]
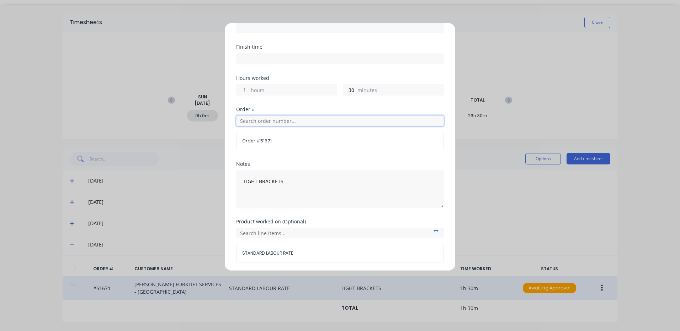
click at [286, 123] on input "text" at bounding box center [340, 121] width 208 height 11
type input "51672"
click at [260, 146] on span "PO #: 40010" at bounding box center [340, 146] width 196 height 6
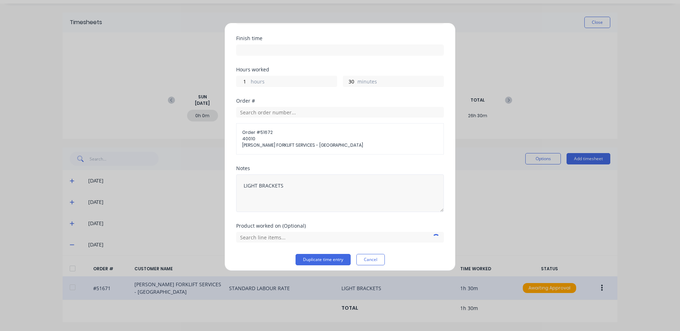
scroll to position [84, 0]
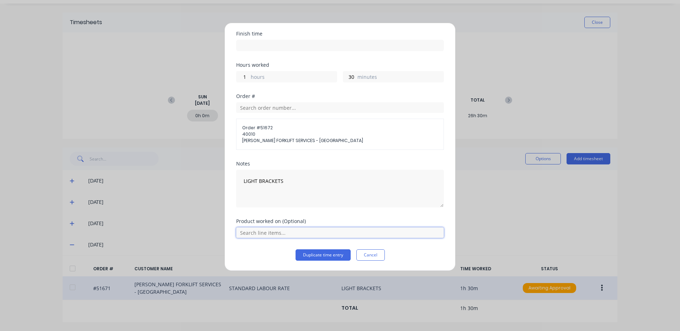
click at [291, 235] on input "text" at bounding box center [340, 233] width 208 height 11
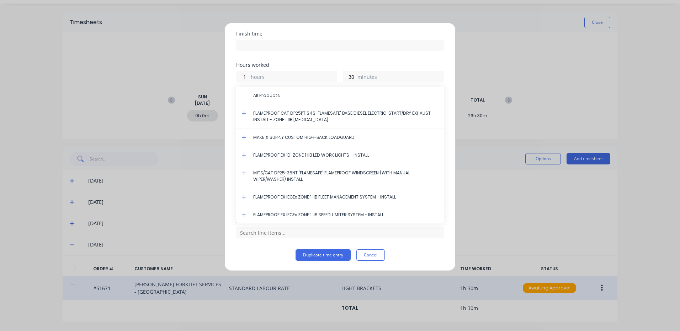
click at [243, 154] on icon at bounding box center [244, 155] width 5 height 5
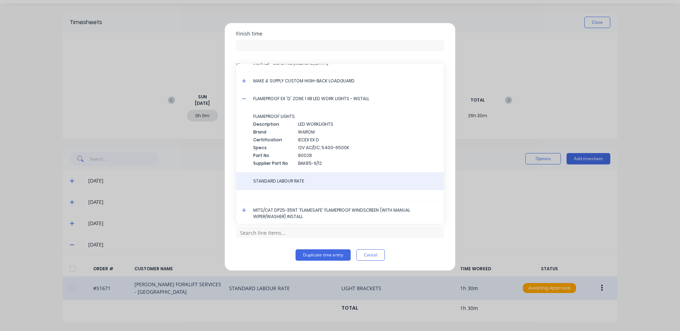
scroll to position [71, 0]
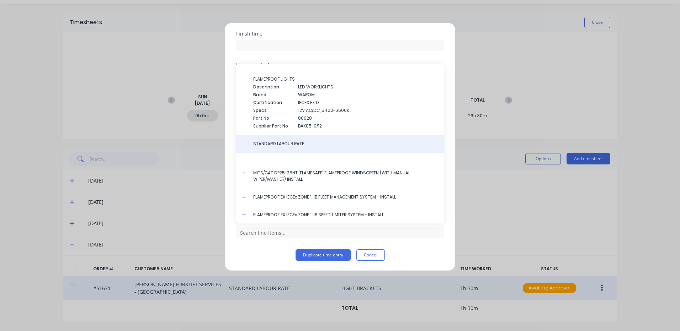
click at [292, 141] on span "STANDARD LABOUR RATE" at bounding box center [345, 144] width 185 height 6
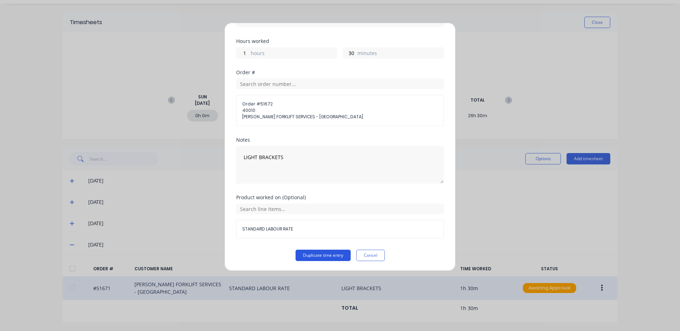
scroll to position [108, 0]
click at [315, 257] on button "Duplicate time entry" at bounding box center [322, 255] width 55 height 11
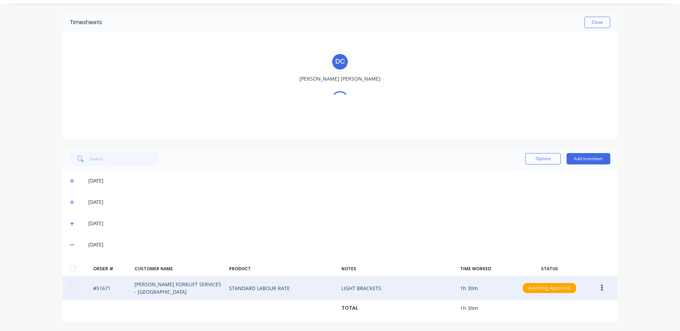
scroll to position [42, 0]
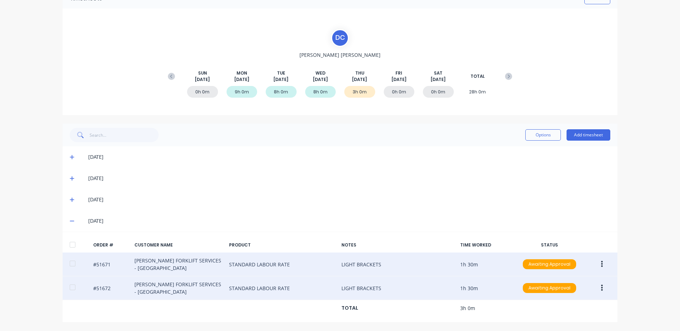
click at [597, 285] on button "button" at bounding box center [601, 288] width 17 height 13
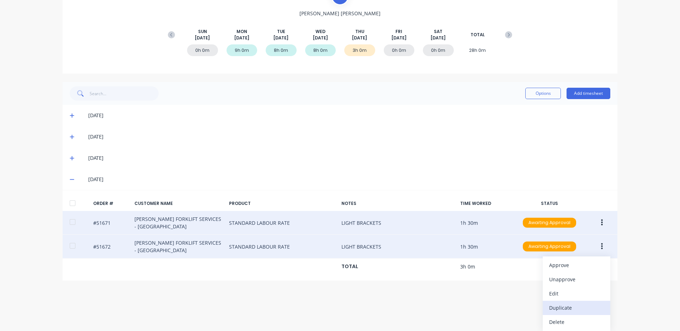
click at [570, 308] on div "Duplicate" at bounding box center [576, 308] width 55 height 10
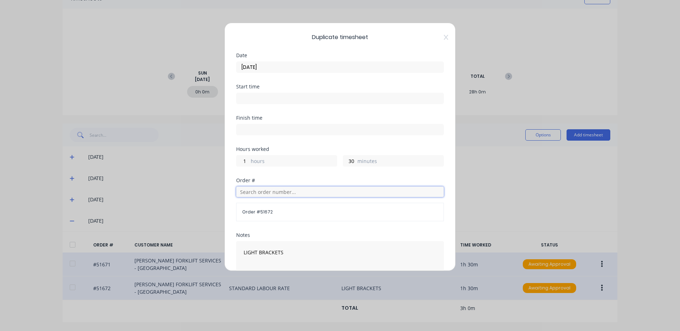
click at [276, 189] on input "text" at bounding box center [340, 192] width 208 height 11
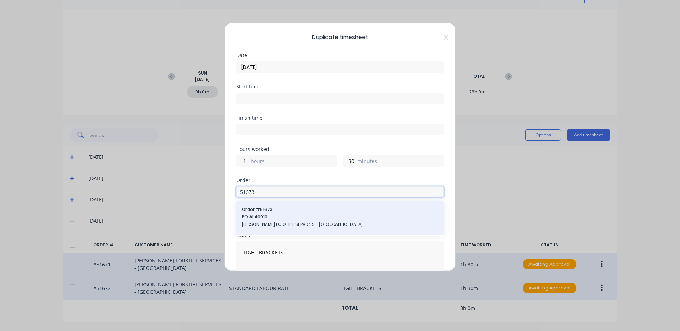
type input "51673"
click at [299, 221] on div "Order # 51673 PO #: 40010 [PERSON_NAME] FORKLIFT SERVICES - [GEOGRAPHIC_DATA]" at bounding box center [340, 218] width 196 height 23
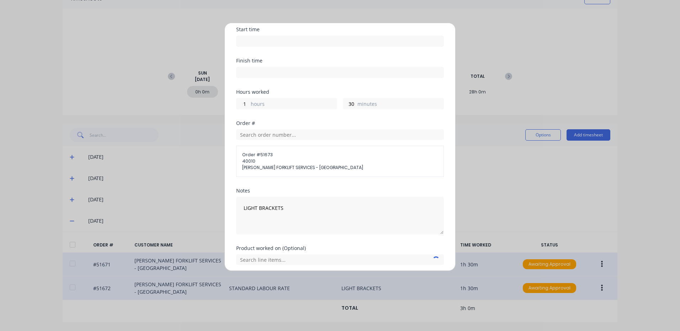
scroll to position [84, 0]
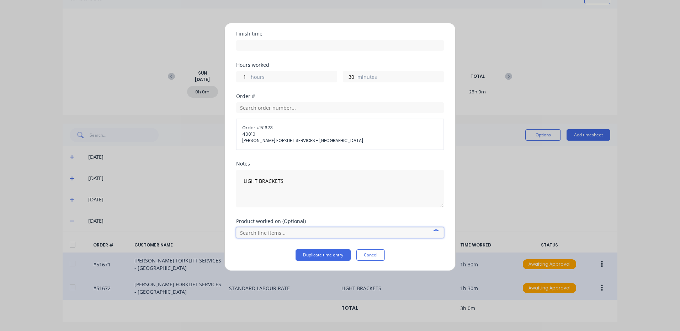
click at [308, 230] on input "text" at bounding box center [340, 233] width 208 height 11
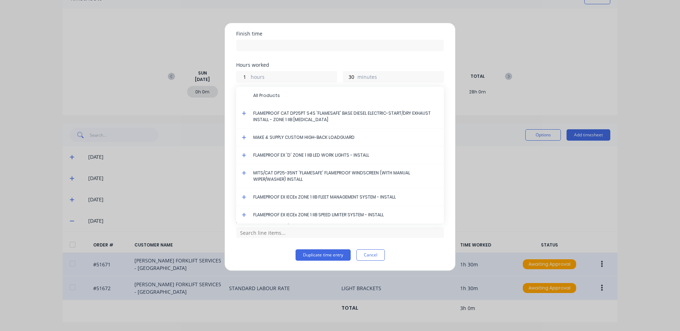
click at [245, 156] on icon at bounding box center [244, 155] width 5 height 5
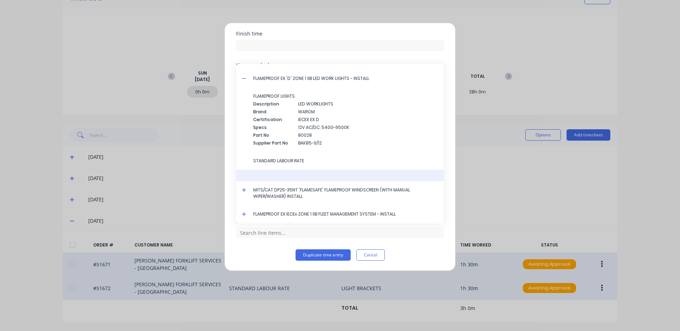
scroll to position [71, 0]
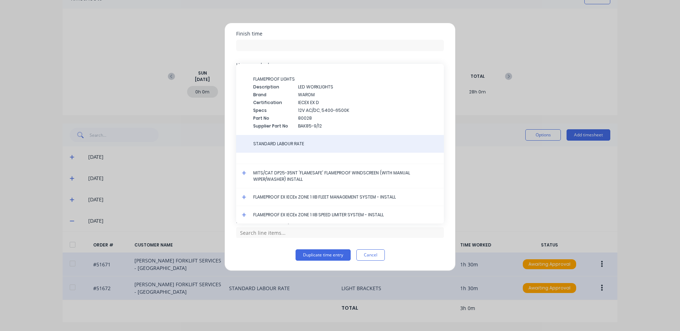
click at [292, 145] on span "STANDARD LABOUR RATE" at bounding box center [345, 144] width 185 height 6
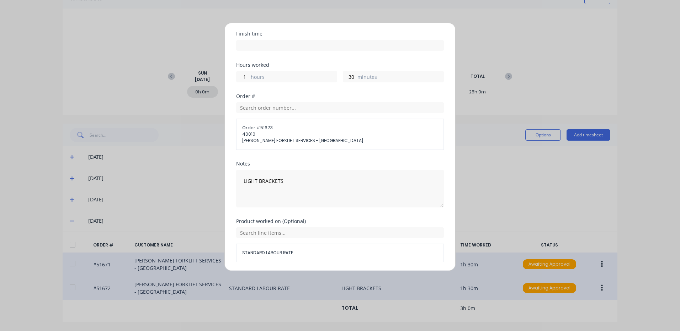
scroll to position [108, 0]
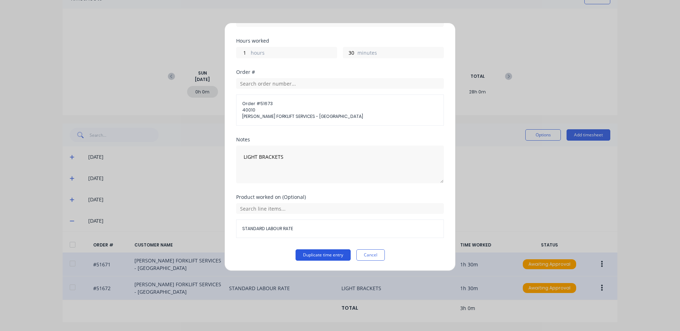
click at [320, 254] on button "Duplicate time entry" at bounding box center [322, 255] width 55 height 11
click at [348, 211] on input "text" at bounding box center [340, 208] width 208 height 11
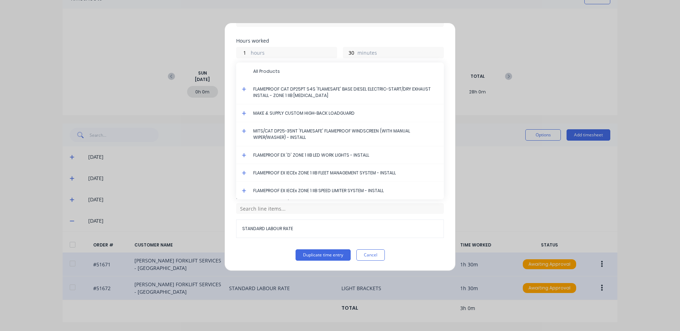
click at [247, 154] on span at bounding box center [245, 156] width 7 height 7
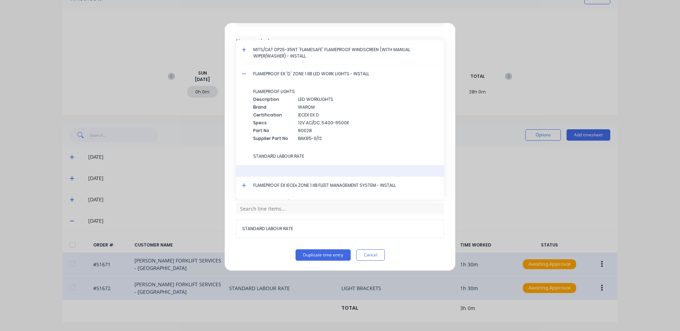
scroll to position [71, 0]
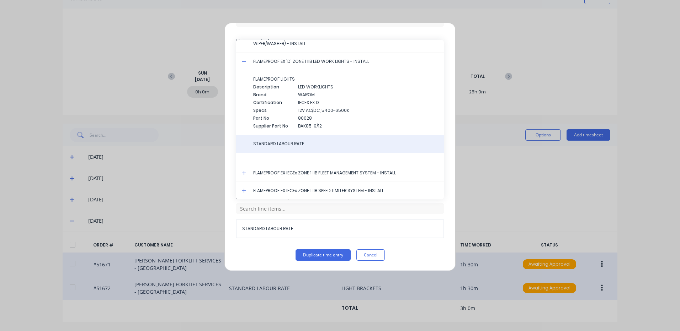
click at [288, 147] on span "STANDARD LABOUR RATE" at bounding box center [345, 144] width 185 height 6
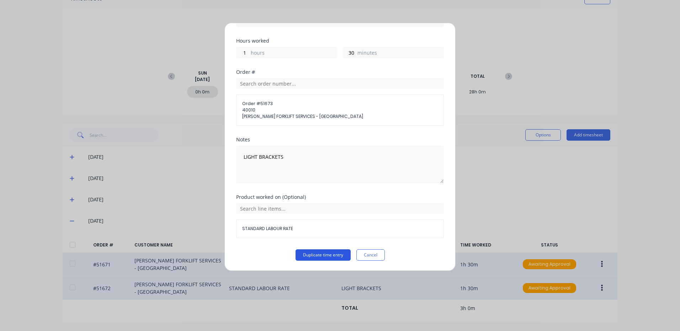
click at [321, 257] on button "Duplicate time entry" at bounding box center [322, 255] width 55 height 11
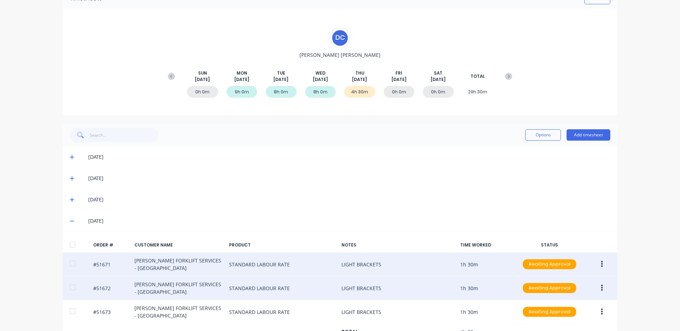
scroll to position [65, 0]
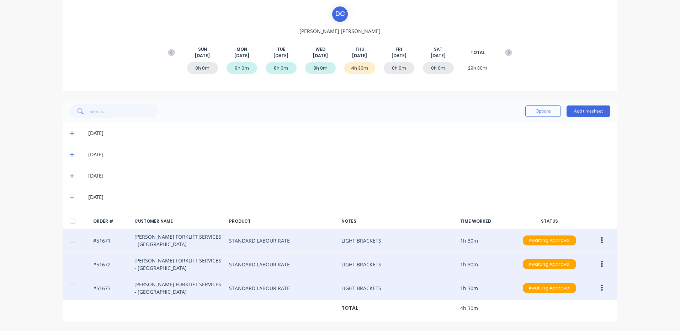
click at [603, 288] on button "button" at bounding box center [601, 288] width 17 height 13
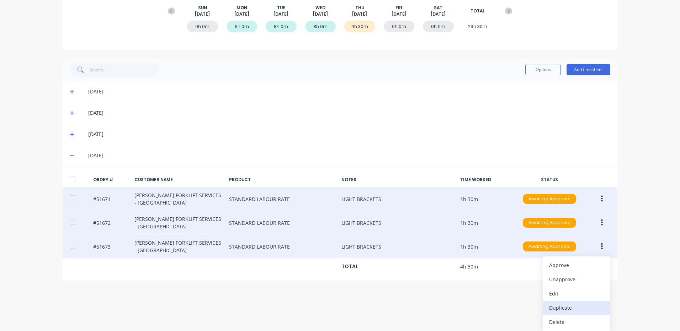
click at [570, 308] on div "Duplicate" at bounding box center [576, 308] width 55 height 10
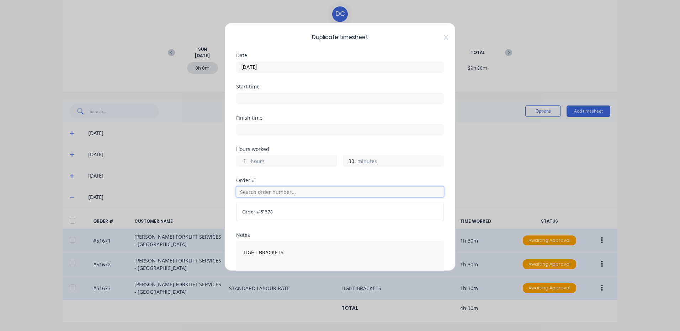
click at [278, 191] on input "text" at bounding box center [340, 192] width 208 height 11
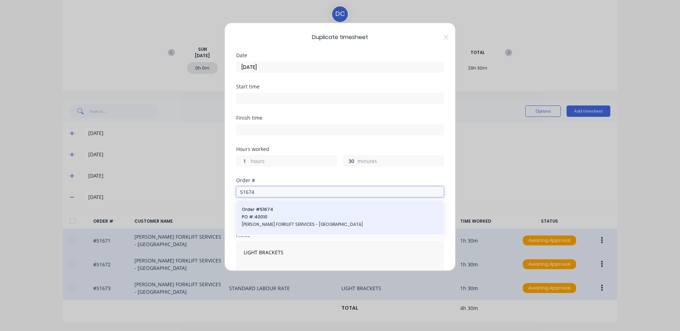
type input "51674"
click at [274, 215] on span "PO #: 40010" at bounding box center [340, 217] width 196 height 6
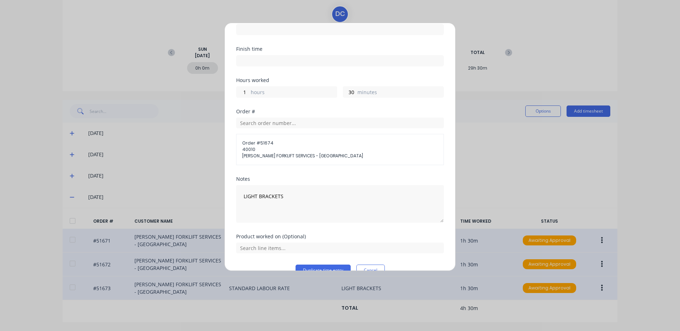
scroll to position [84, 0]
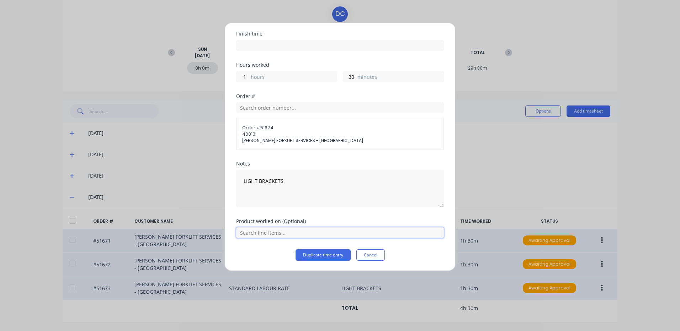
click at [296, 233] on input "text" at bounding box center [340, 233] width 208 height 11
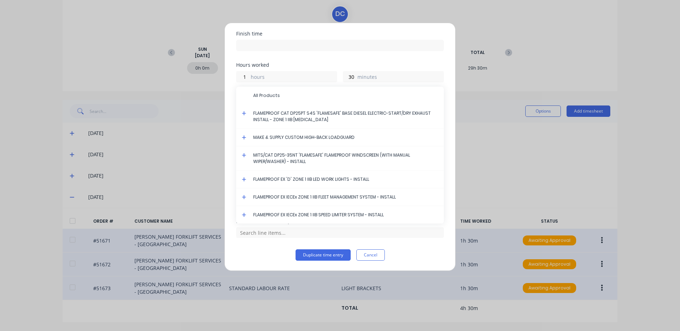
click at [243, 178] on icon at bounding box center [244, 179] width 5 height 5
click at [242, 180] on icon at bounding box center [244, 179] width 5 height 5
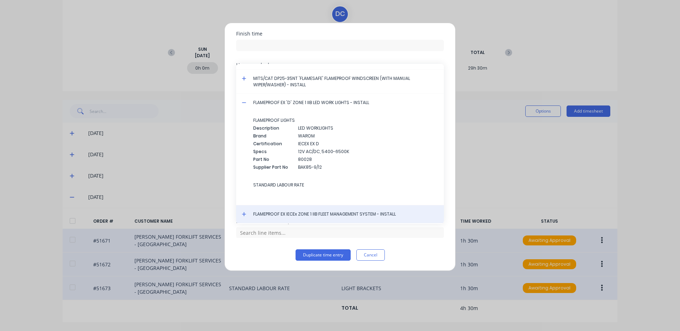
scroll to position [71, 0]
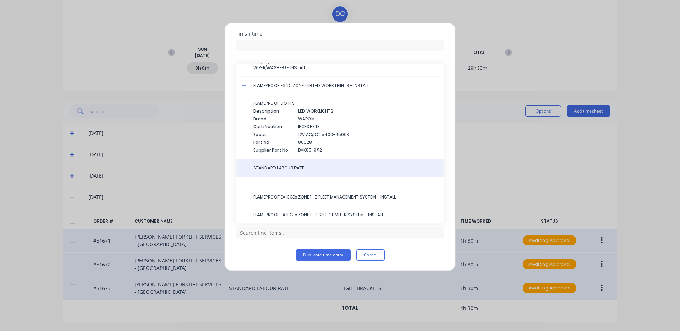
click at [296, 171] on span "STANDARD LABOUR RATE" at bounding box center [345, 168] width 185 height 6
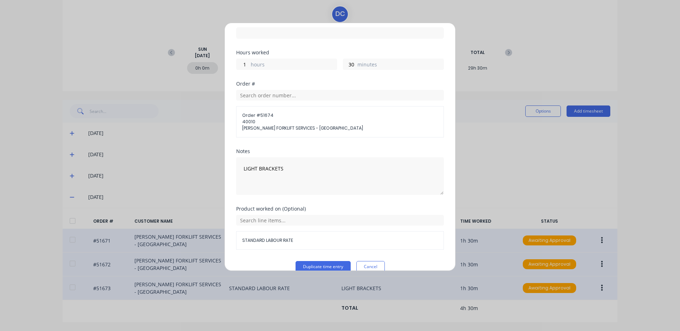
scroll to position [108, 0]
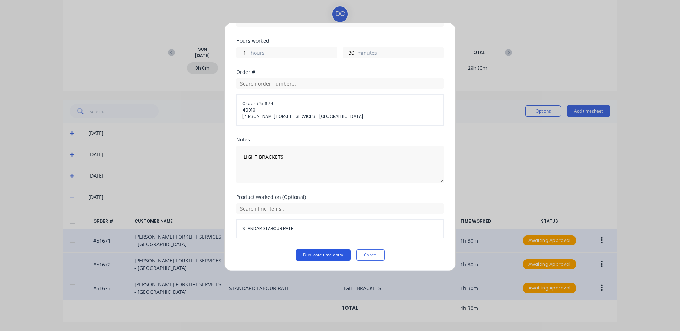
click at [317, 250] on button "Duplicate time entry" at bounding box center [322, 255] width 55 height 11
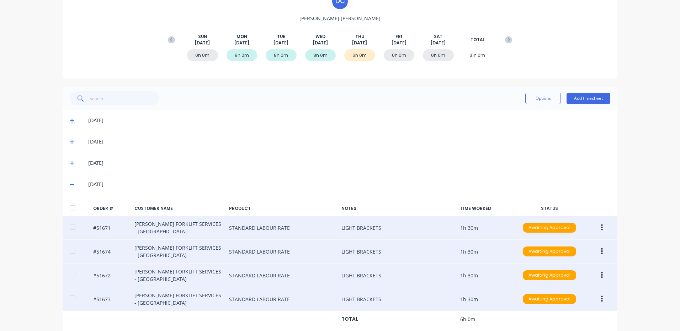
scroll to position [89, 0]
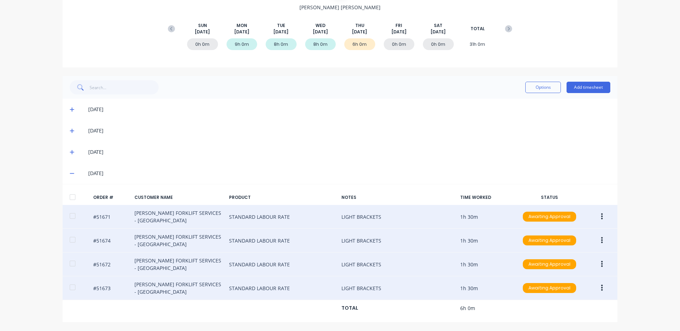
click at [596, 240] on button "button" at bounding box center [601, 240] width 17 height 13
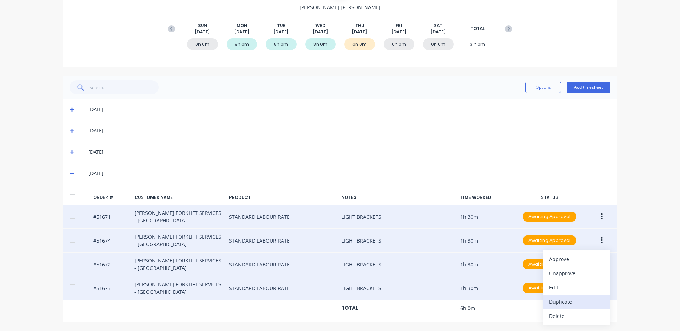
click at [571, 299] on div "Duplicate" at bounding box center [576, 302] width 55 height 10
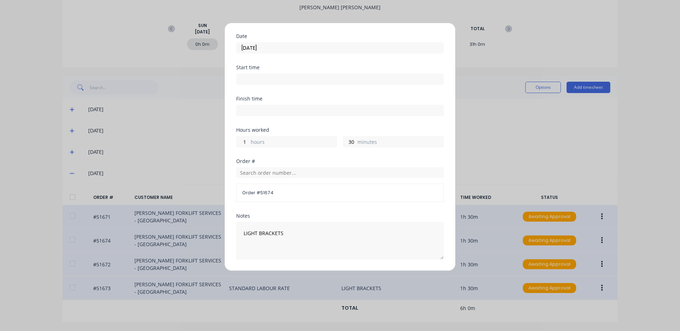
scroll to position [36, 0]
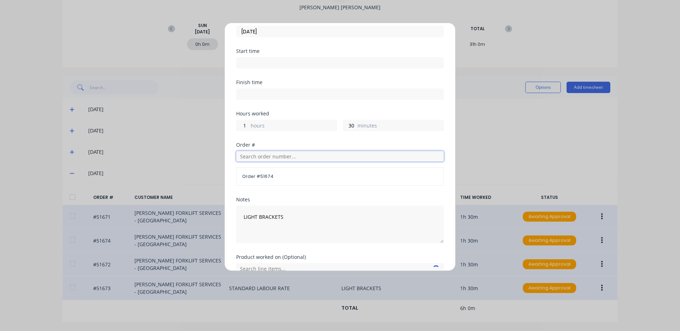
click at [292, 158] on input "text" at bounding box center [340, 156] width 208 height 11
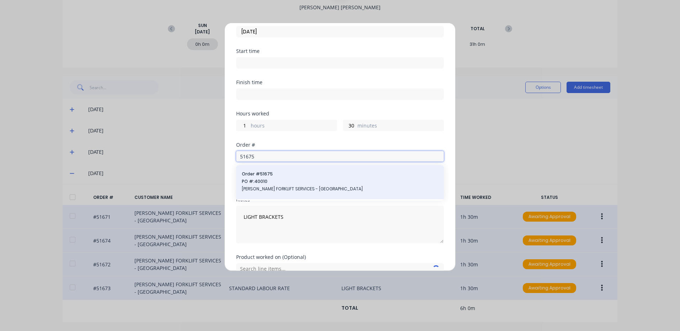
type input "51675"
click at [296, 183] on span "PO #: 40010" at bounding box center [340, 181] width 196 height 6
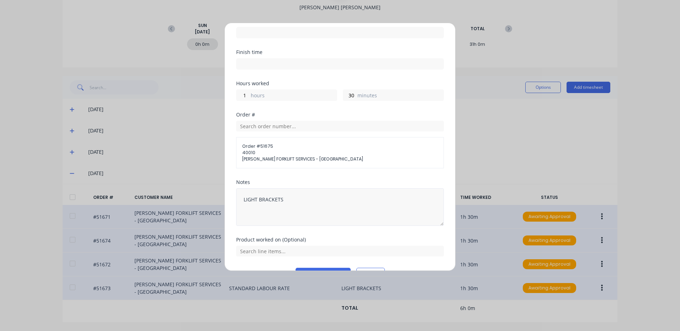
scroll to position [84, 0]
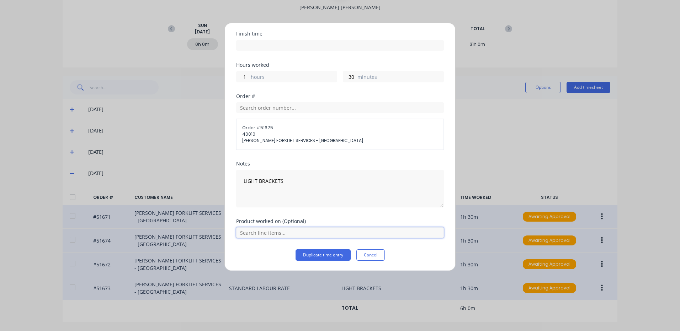
click at [305, 233] on input "text" at bounding box center [340, 233] width 208 height 11
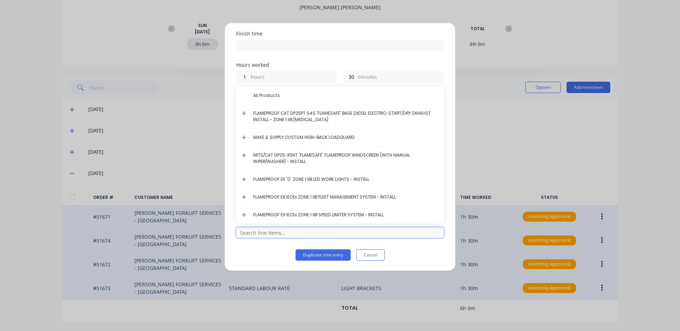
click at [281, 236] on input "text" at bounding box center [340, 233] width 208 height 11
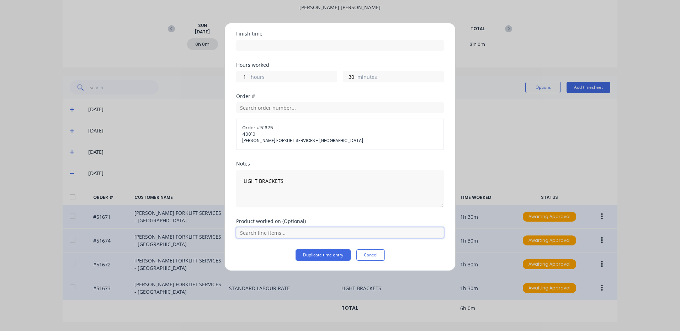
click at [276, 233] on input "text" at bounding box center [340, 233] width 208 height 11
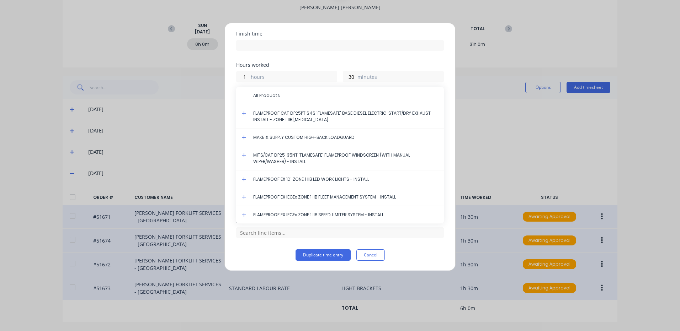
click at [242, 181] on icon at bounding box center [244, 179] width 5 height 5
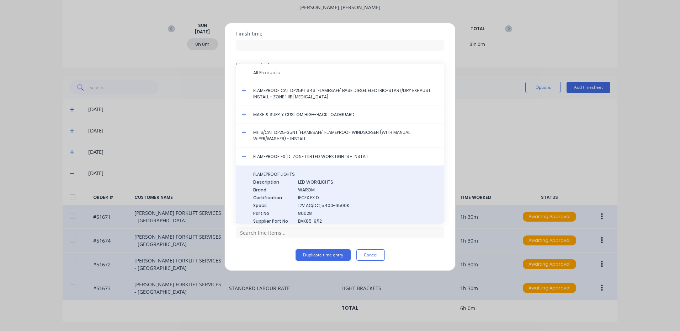
scroll to position [71, 0]
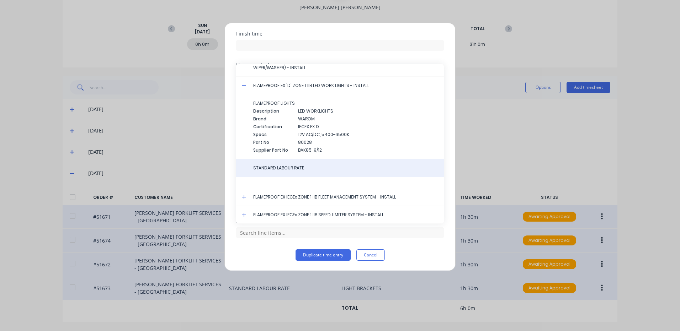
click at [279, 172] on div "STANDARD LABOUR RATE" at bounding box center [340, 168] width 208 height 18
click at [299, 169] on span "STANDARD LABOUR RATE" at bounding box center [345, 168] width 185 height 6
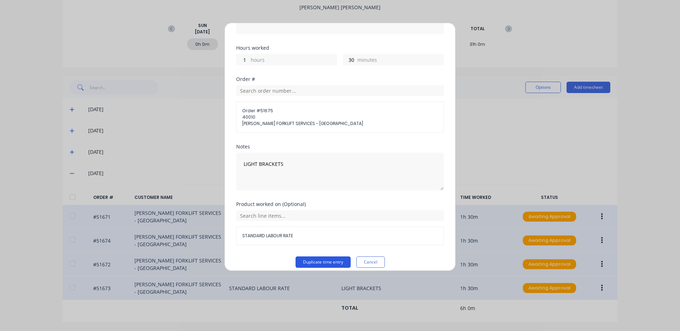
scroll to position [108, 0]
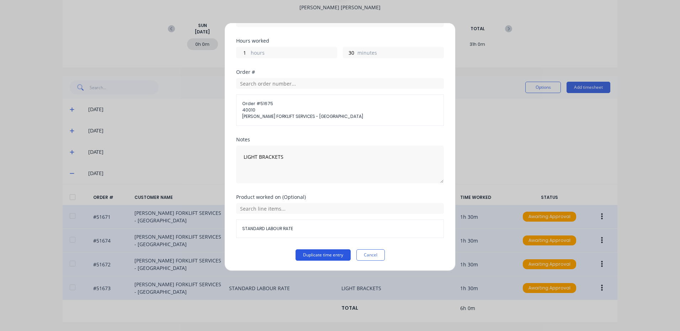
click at [321, 254] on button "Duplicate time entry" at bounding box center [322, 255] width 55 height 11
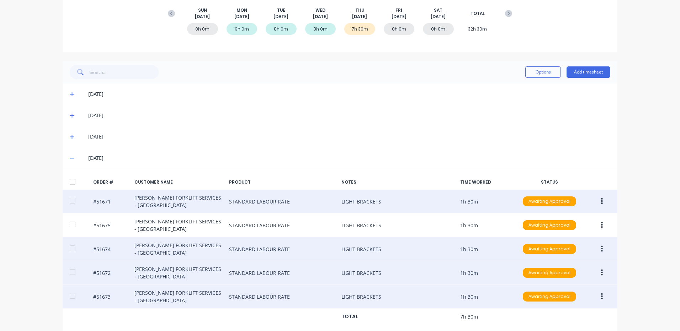
scroll to position [113, 0]
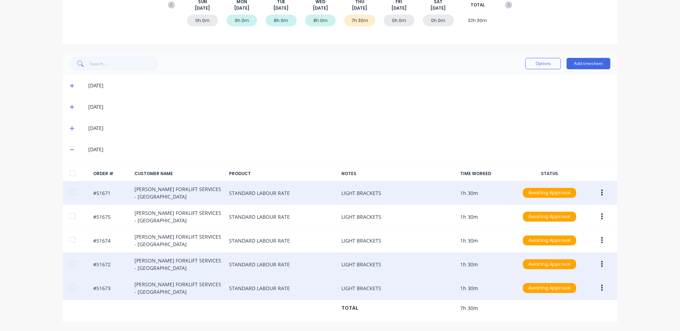
click at [600, 287] on button "button" at bounding box center [601, 288] width 17 height 13
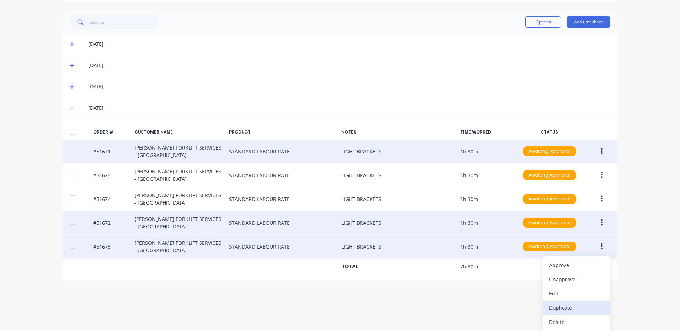
click at [579, 307] on div "Duplicate" at bounding box center [576, 308] width 55 height 10
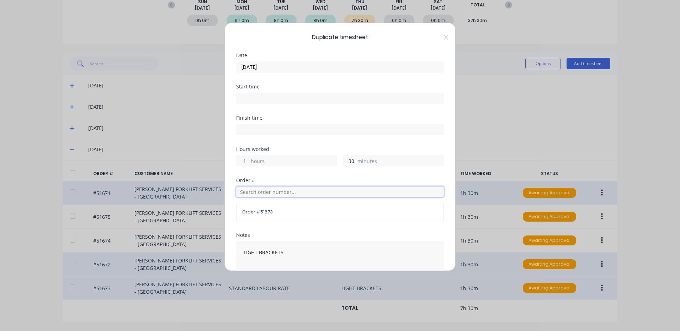
click at [271, 192] on input "text" at bounding box center [340, 192] width 208 height 11
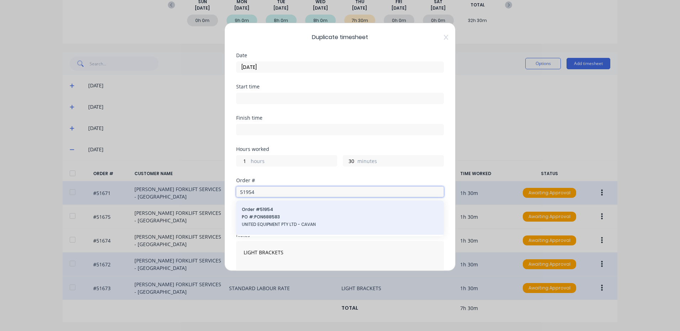
type input "51954"
click at [287, 221] on span "UNITED EQUIPMENT PTY LTD - CAVAN" at bounding box center [340, 224] width 196 height 6
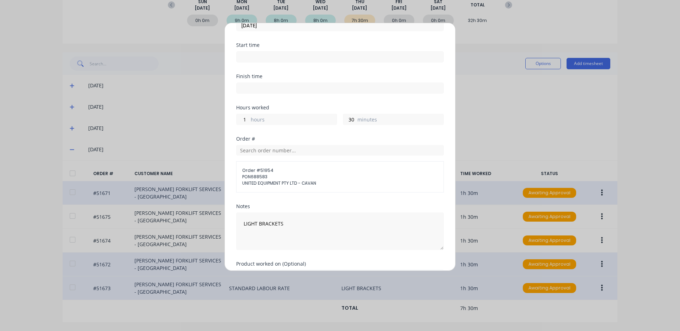
scroll to position [84, 0]
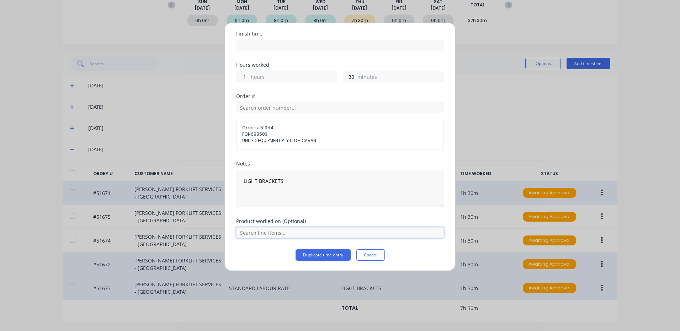
click at [284, 237] on input "text" at bounding box center [340, 233] width 208 height 11
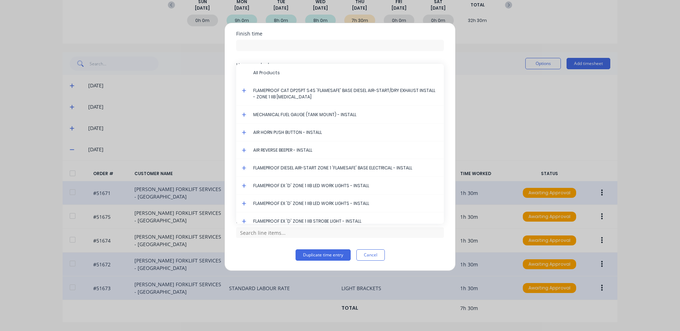
click at [245, 186] on icon at bounding box center [244, 185] width 5 height 5
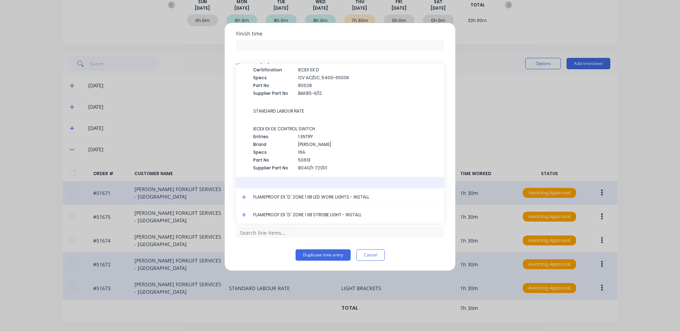
scroll to position [122, 0]
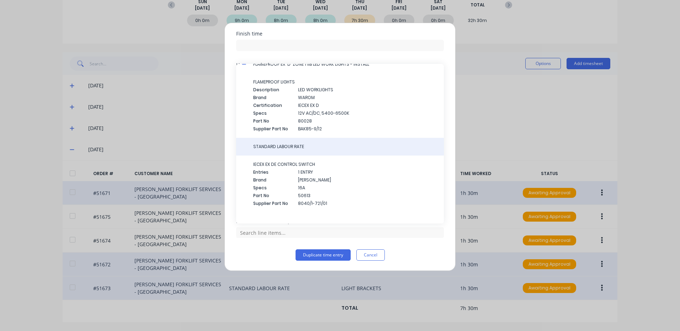
click at [296, 149] on span "STANDARD LABOUR RATE" at bounding box center [345, 147] width 185 height 6
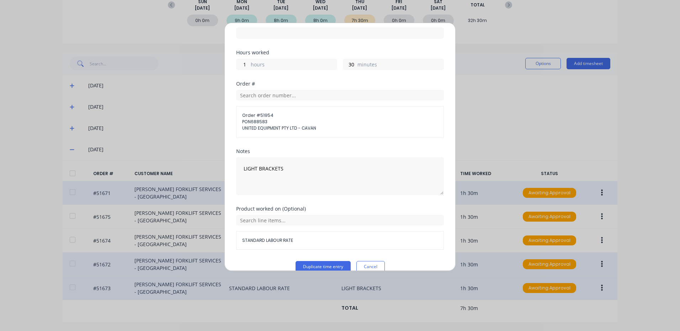
scroll to position [108, 0]
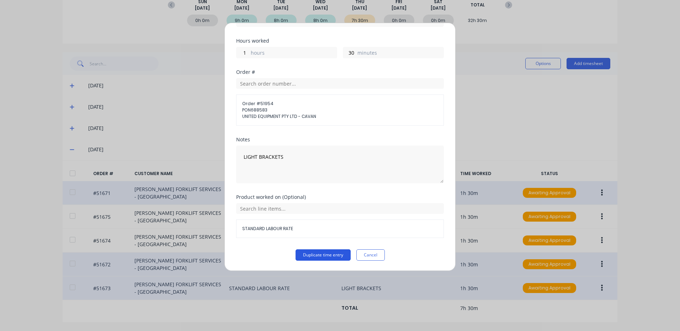
click at [319, 252] on button "Duplicate time entry" at bounding box center [322, 255] width 55 height 11
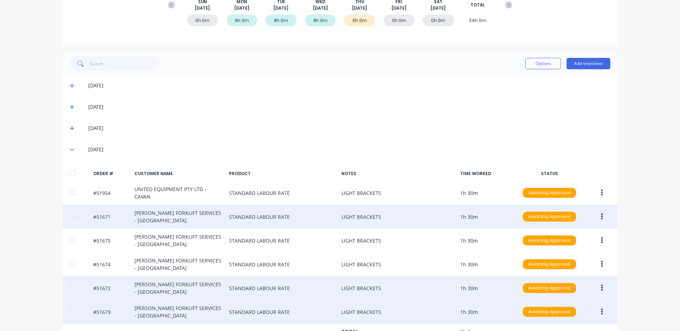
scroll to position [135, 0]
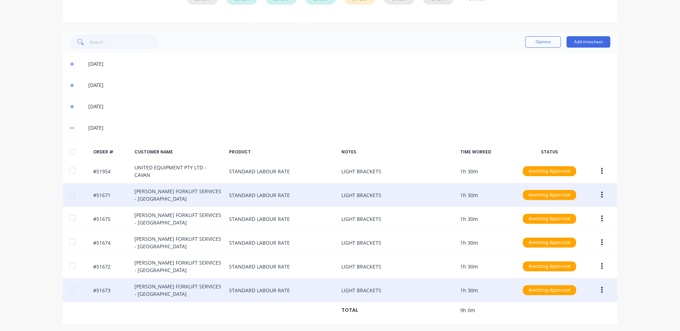
click at [77, 154] on div at bounding box center [79, 152] width 18 height 6
drag, startPoint x: 78, startPoint y: 150, endPoint x: 74, endPoint y: 151, distance: 4.5
click at [76, 151] on div at bounding box center [79, 152] width 18 height 6
click at [69, 152] on div at bounding box center [72, 152] width 14 height 14
click at [538, 42] on button "Options" at bounding box center [543, 41] width 36 height 11
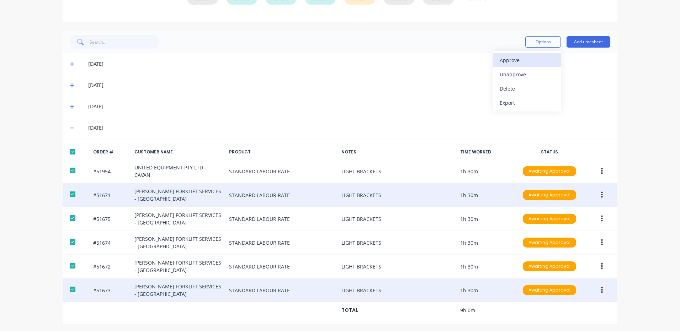
click at [526, 56] on div "Approve" at bounding box center [526, 60] width 55 height 10
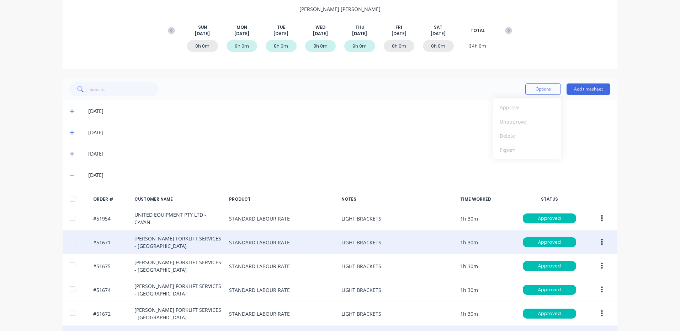
scroll to position [28, 0]
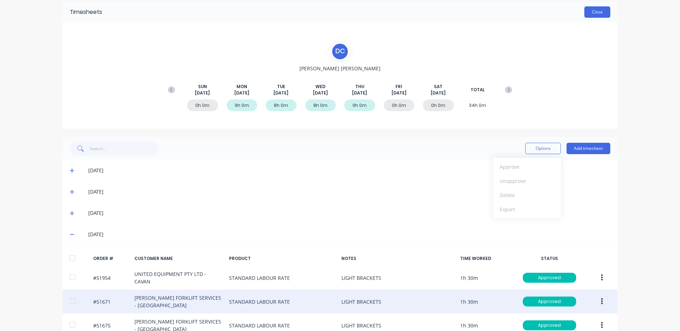
click at [591, 11] on button "Close" at bounding box center [597, 11] width 26 height 11
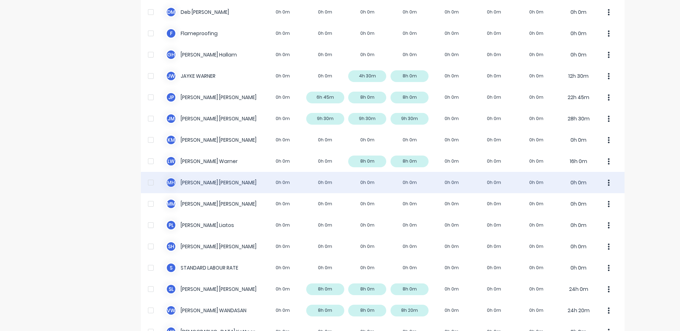
scroll to position [116, 0]
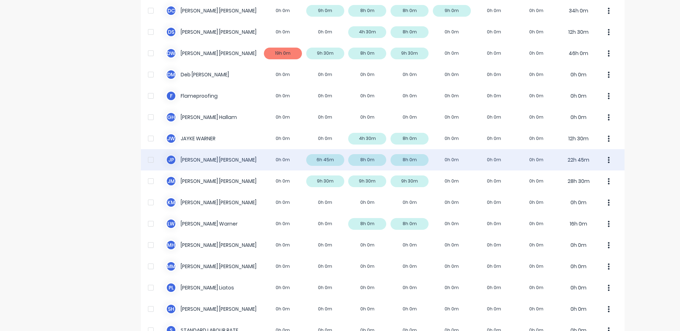
click at [395, 161] on div "J P [PERSON_NAME] 0h 0m 6h 45m 8h 0m 8h 0m 0h 0m 0h 0m 0h 0m 22h 45m" at bounding box center [382, 159] width 483 height 21
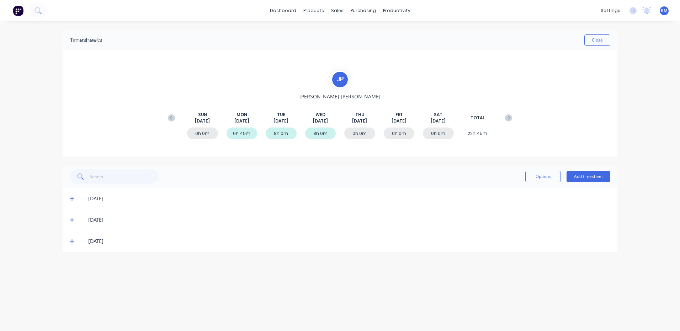
click at [70, 241] on icon at bounding box center [72, 241] width 5 height 5
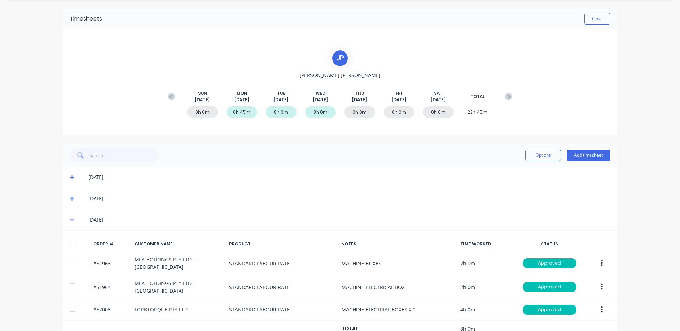
scroll to position [42, 0]
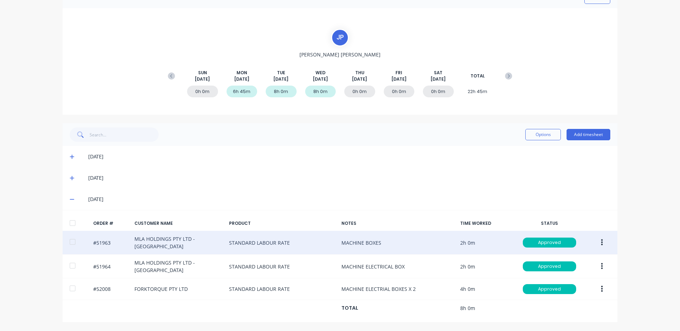
click at [601, 242] on icon "button" at bounding box center [602, 243] width 2 height 6
click at [573, 302] on div "Duplicate" at bounding box center [576, 304] width 55 height 10
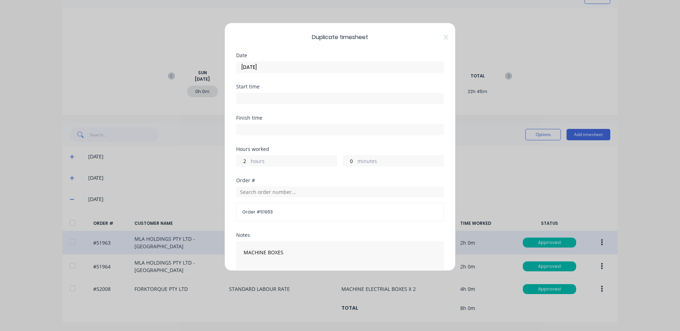
click at [295, 69] on input "[DATE]" at bounding box center [339, 67] width 207 height 11
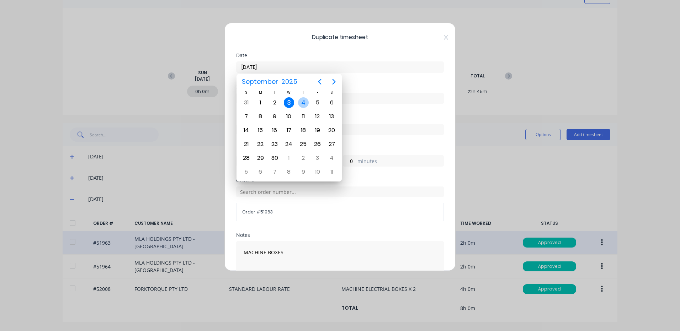
click at [304, 103] on div "4" at bounding box center [303, 102] width 11 height 11
type input "[DATE]"
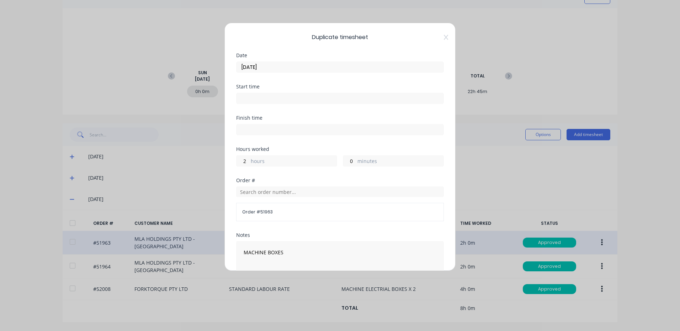
click at [274, 161] on label "hours" at bounding box center [294, 161] width 86 height 9
click at [249, 161] on input "2" at bounding box center [242, 161] width 12 height 11
click at [274, 161] on label "hours" at bounding box center [294, 161] width 86 height 9
click at [249, 161] on input "2" at bounding box center [242, 161] width 12 height 11
click at [269, 159] on label "hours" at bounding box center [294, 161] width 86 height 9
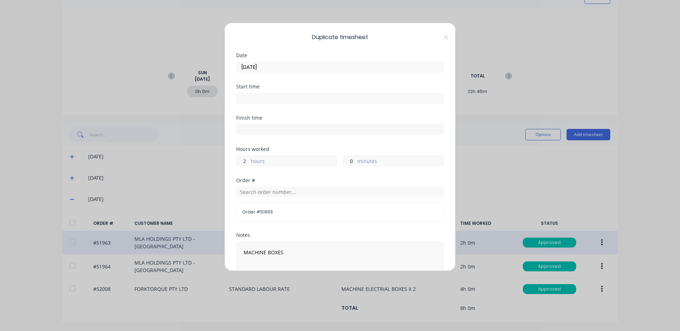
click at [249, 159] on input "2" at bounding box center [242, 161] width 12 height 11
click at [250, 161] on div "2 hours" at bounding box center [286, 160] width 101 height 11
drag, startPoint x: 256, startPoint y: 173, endPoint x: 258, endPoint y: 168, distance: 5.4
click at [256, 173] on div "Hours worked 2 hours 0 minutes" at bounding box center [340, 162] width 208 height 31
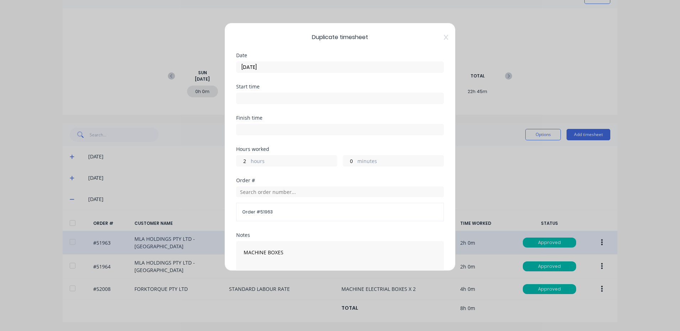
click at [258, 166] on label "hours" at bounding box center [294, 161] width 86 height 9
click at [249, 166] on input "2" at bounding box center [242, 161] width 12 height 11
type input "1"
type input "45"
click at [348, 141] on div "Finish time" at bounding box center [340, 131] width 208 height 31
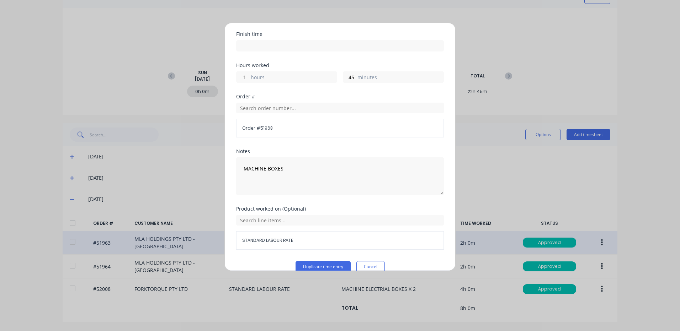
scroll to position [96, 0]
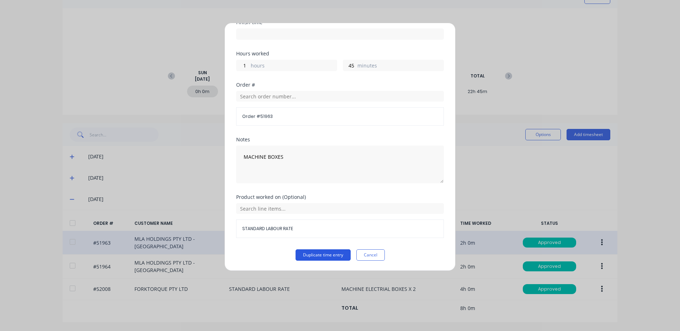
click at [325, 253] on button "Duplicate time entry" at bounding box center [322, 255] width 55 height 11
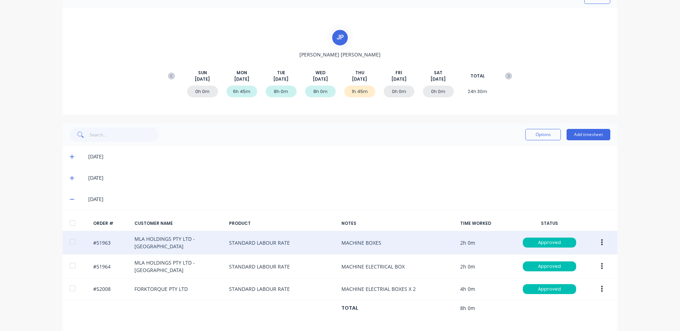
scroll to position [130, 0]
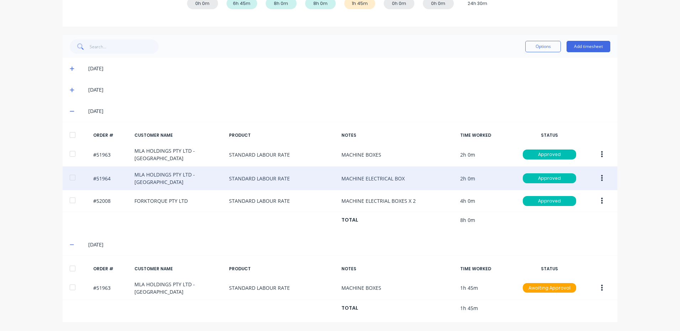
click at [596, 176] on button "button" at bounding box center [601, 178] width 17 height 13
click at [582, 236] on div "Duplicate" at bounding box center [576, 240] width 55 height 10
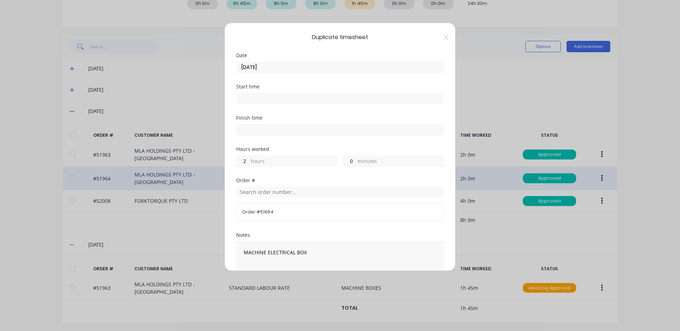
click at [255, 160] on label "hours" at bounding box center [294, 161] width 86 height 9
click at [249, 160] on input "2" at bounding box center [242, 161] width 12 height 11
type input "1"
type input "45"
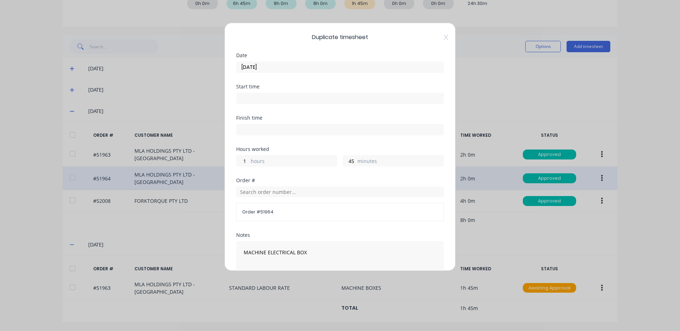
click at [355, 67] on input "[DATE]" at bounding box center [339, 67] width 207 height 11
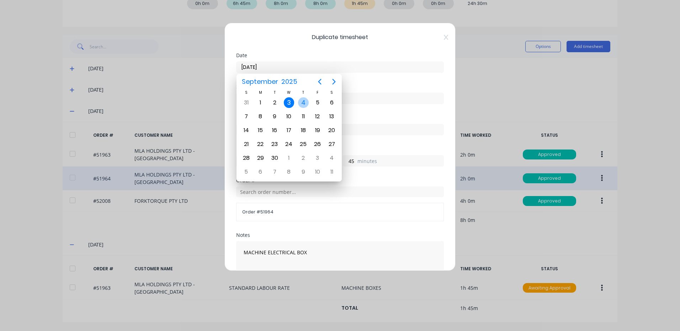
click at [300, 102] on div "4" at bounding box center [303, 102] width 11 height 11
type input "[DATE]"
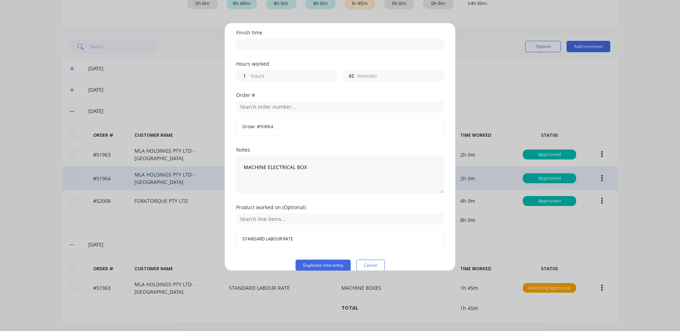
scroll to position [96, 0]
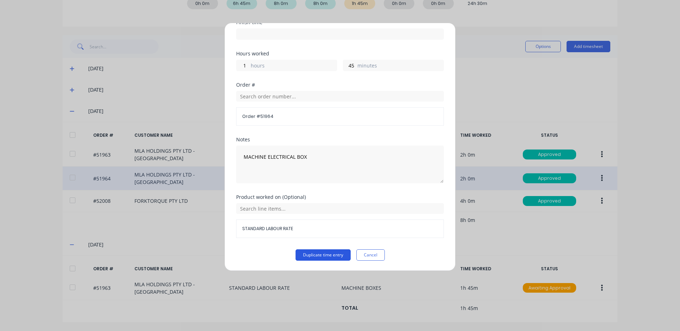
click at [337, 257] on button "Duplicate time entry" at bounding box center [322, 255] width 55 height 11
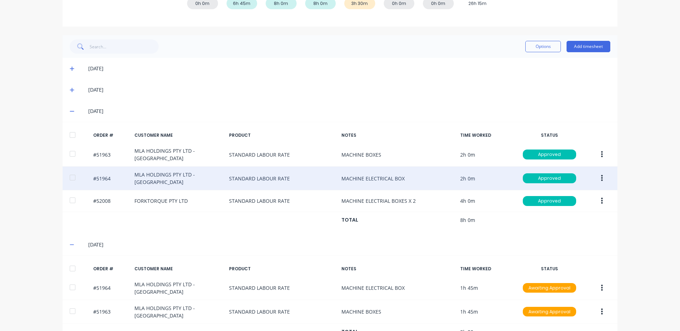
scroll to position [154, 0]
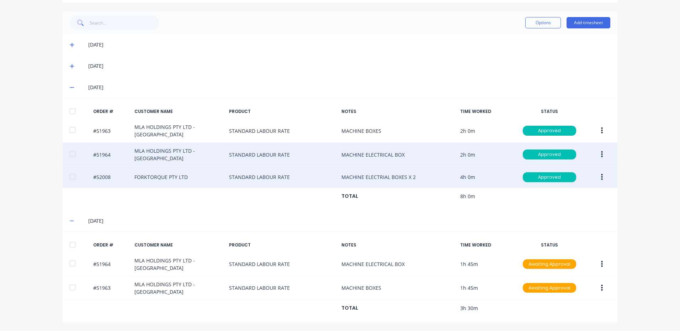
click at [597, 177] on button "button" at bounding box center [601, 177] width 17 height 13
click at [572, 236] on div "Duplicate" at bounding box center [576, 239] width 55 height 10
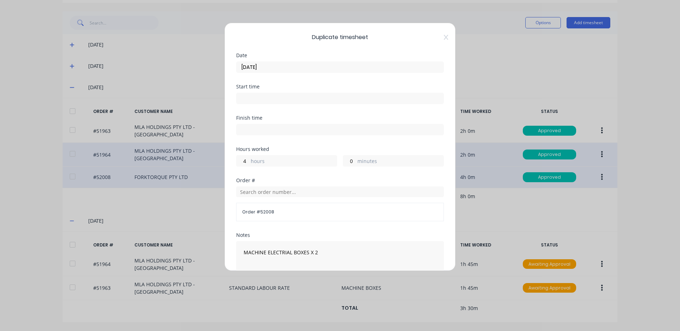
click at [296, 162] on label "hours" at bounding box center [294, 161] width 86 height 9
click at [249, 162] on input "4" at bounding box center [242, 161] width 12 height 11
click at [296, 162] on label "hours" at bounding box center [294, 161] width 86 height 9
click at [249, 162] on input "4" at bounding box center [242, 161] width 12 height 11
click at [249, 160] on div "4 hours" at bounding box center [286, 160] width 101 height 11
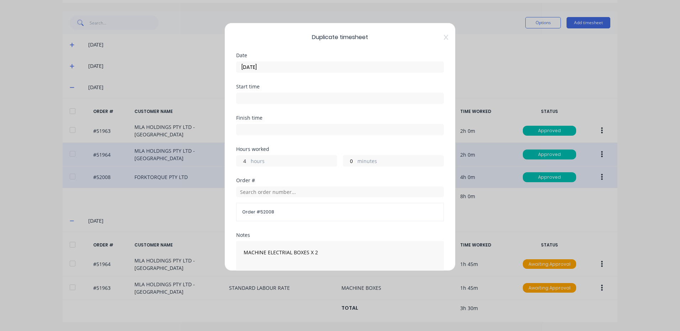
click at [244, 161] on input "4" at bounding box center [242, 161] width 12 height 11
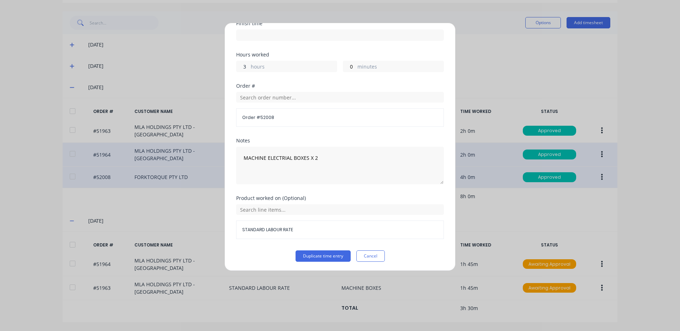
scroll to position [96, 0]
type input "3"
click at [317, 250] on button "Duplicate time entry" at bounding box center [322, 255] width 55 height 11
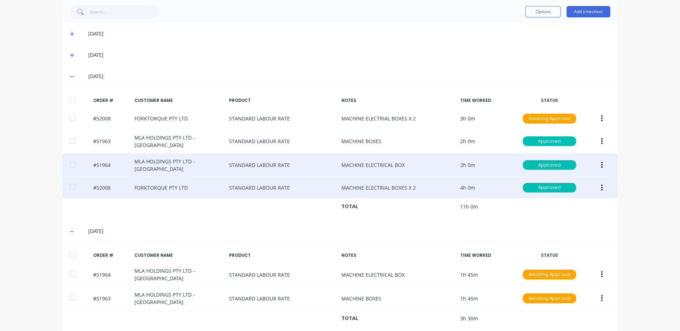
scroll to position [175, 0]
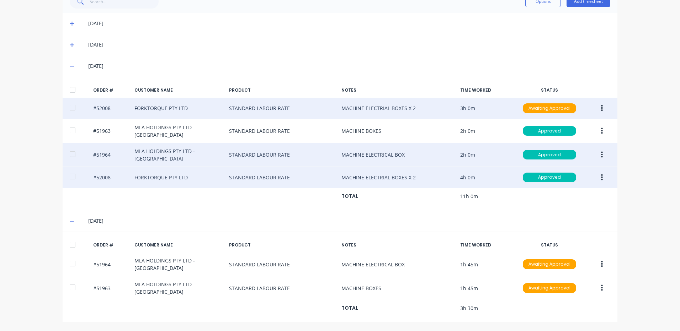
click at [598, 107] on button "button" at bounding box center [601, 108] width 17 height 13
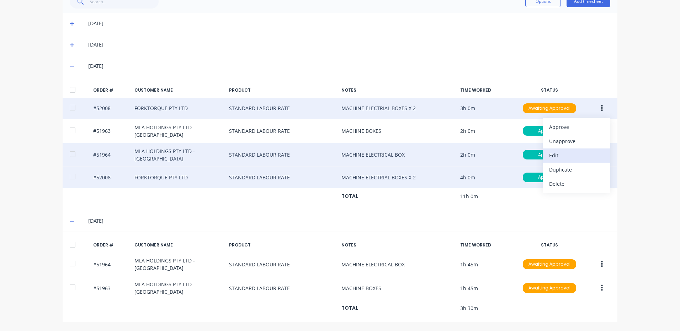
click at [570, 161] on button "Edit" at bounding box center [577, 156] width 68 height 14
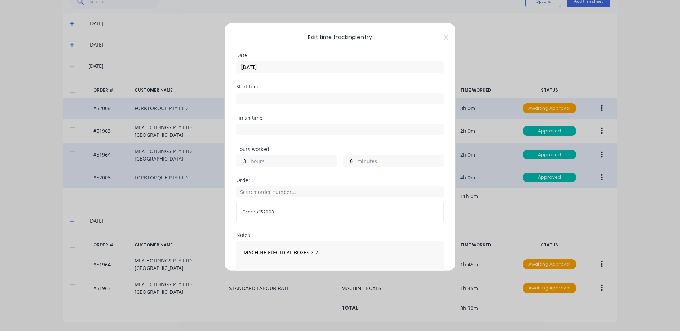
click at [357, 65] on input "[DATE]" at bounding box center [339, 67] width 207 height 11
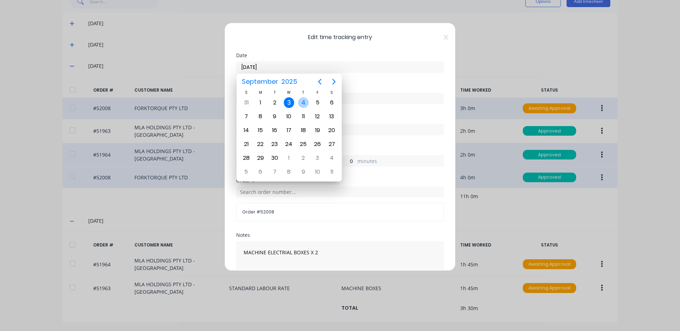
click at [303, 101] on div "4" at bounding box center [303, 102] width 11 height 11
type input "[DATE]"
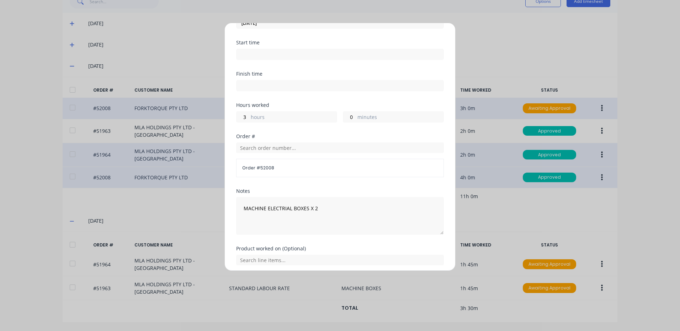
scroll to position [96, 0]
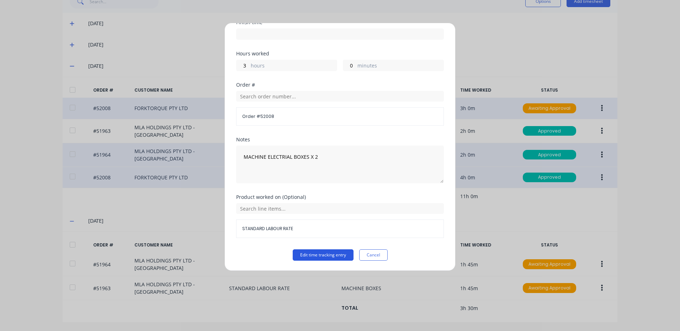
click at [329, 252] on button "Edit time tracking entry" at bounding box center [323, 255] width 61 height 11
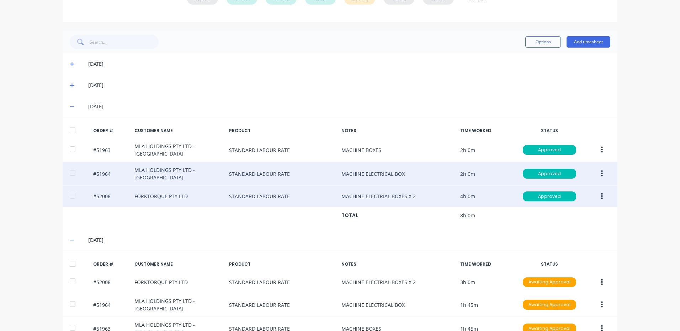
scroll to position [175, 0]
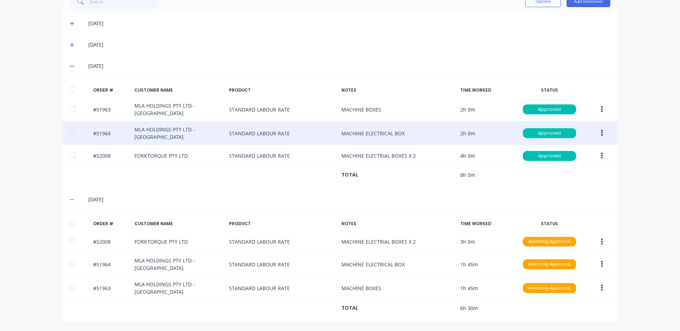
click at [583, 7] on div "Options Add timesheet" at bounding box center [567, 1] width 85 height 14
click at [581, 7] on div "Options Add timesheet" at bounding box center [567, 1] width 85 height 14
click at [581, 6] on button "Add timesheet" at bounding box center [588, 1] width 44 height 11
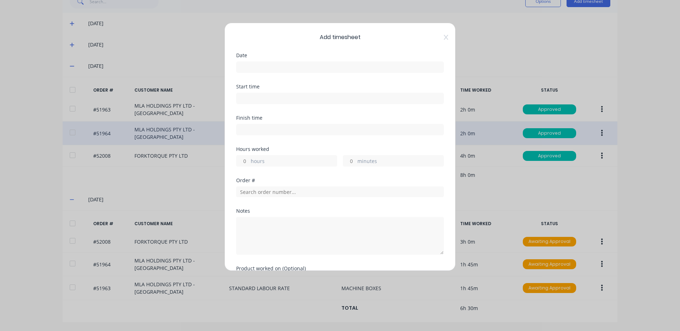
click at [338, 66] on input at bounding box center [339, 67] width 207 height 11
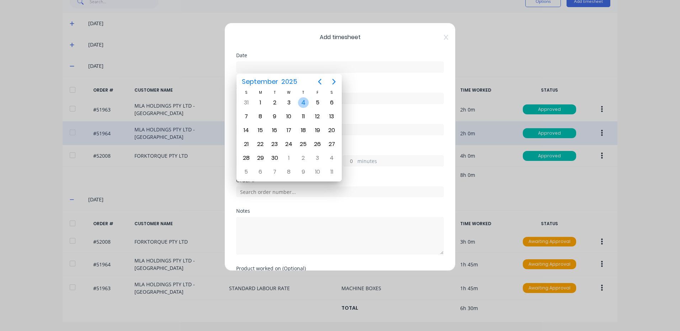
click at [300, 104] on div "4" at bounding box center [303, 102] width 11 height 11
type input "[DATE]"
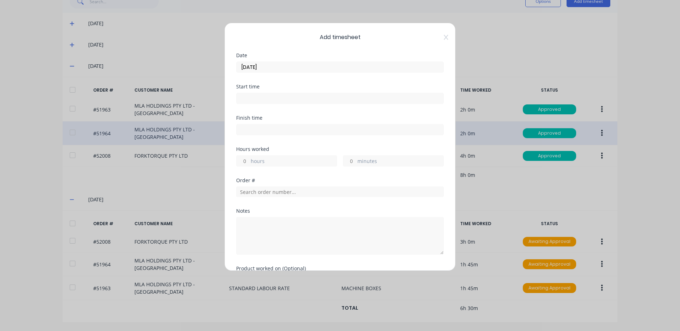
click at [274, 165] on label "hours" at bounding box center [294, 161] width 86 height 9
click at [249, 165] on input "hours" at bounding box center [242, 161] width 12 height 11
type input "4"
type input "45"
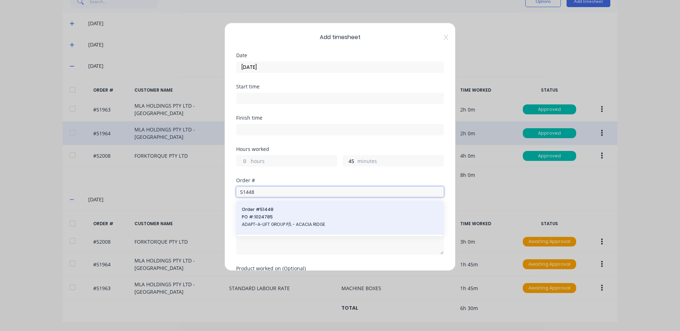
type input "51448"
click at [353, 211] on span "Order # 51448" at bounding box center [340, 210] width 196 height 6
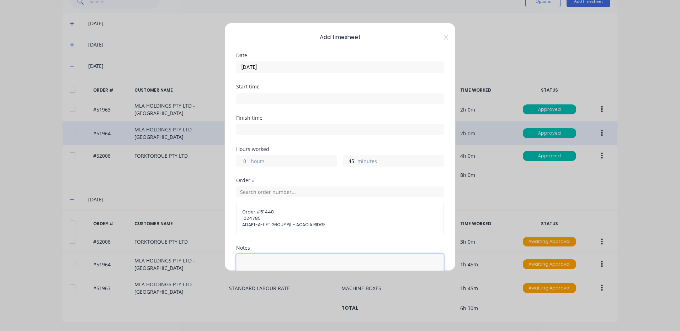
click at [293, 258] on textarea at bounding box center [340, 273] width 208 height 38
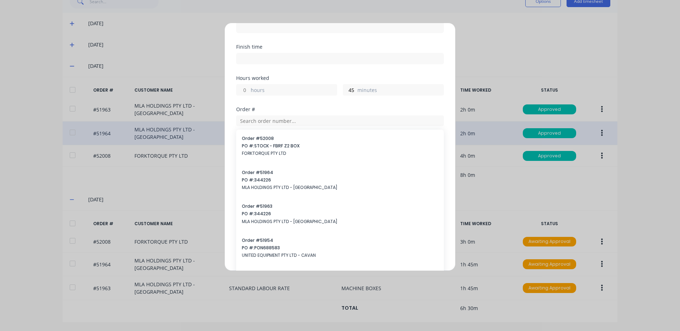
click at [364, 101] on div "Hours worked hours 45 minutes" at bounding box center [340, 91] width 208 height 31
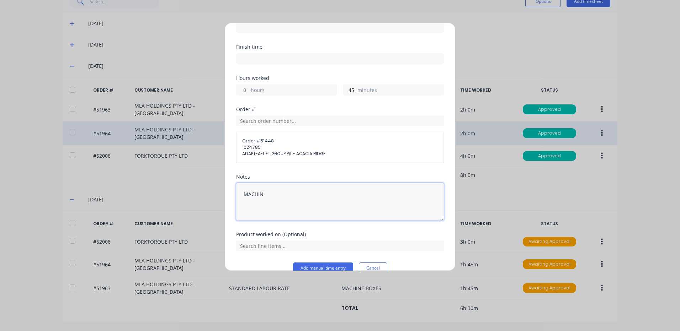
click at [312, 216] on textarea "MACHIN" at bounding box center [340, 202] width 208 height 38
type textarea "MACHINE BOX - MANUAL"
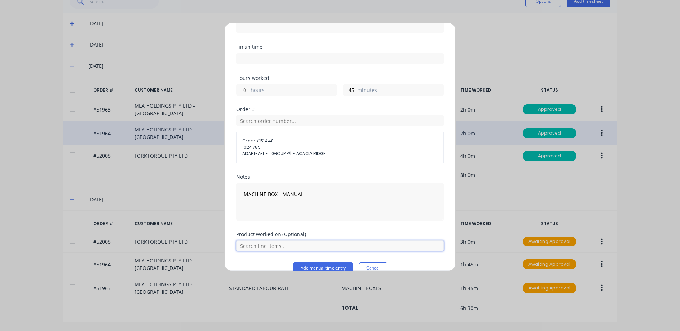
click at [296, 247] on input "text" at bounding box center [340, 246] width 208 height 11
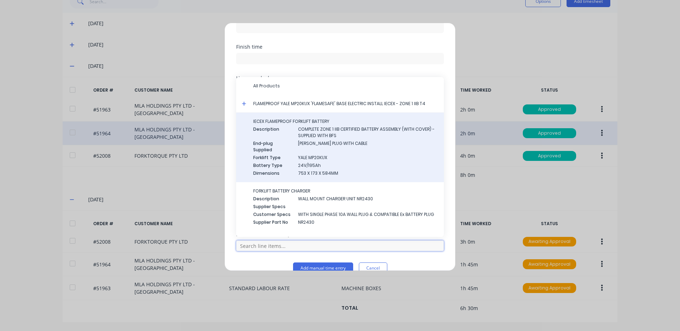
scroll to position [18, 0]
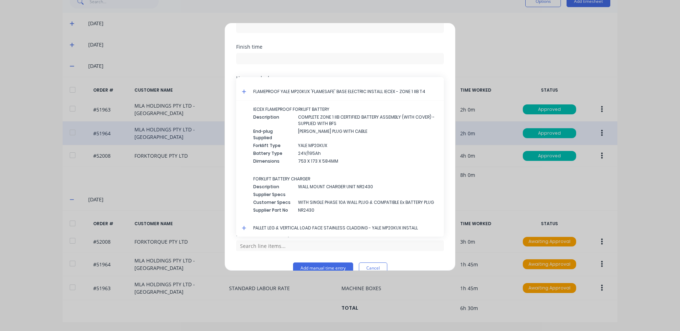
click at [243, 89] on icon at bounding box center [244, 91] width 5 height 5
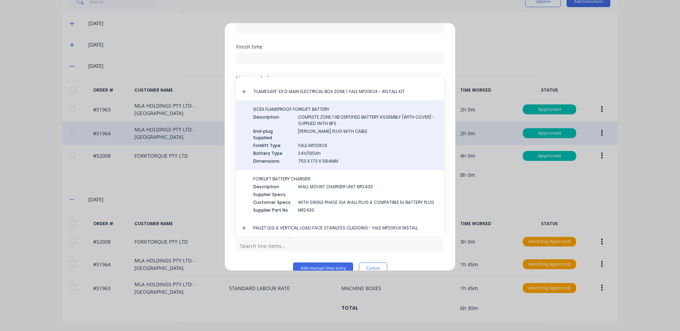
scroll to position [771, 0]
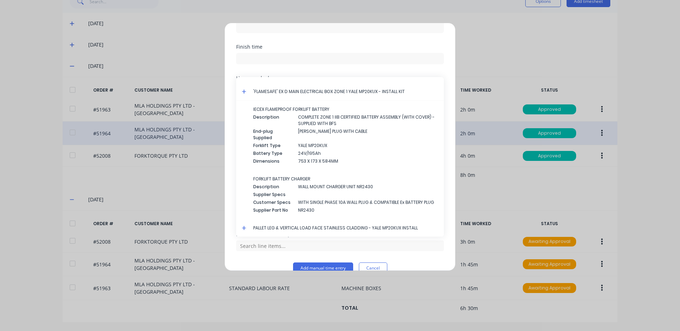
click at [245, 89] on icon at bounding box center [244, 91] width 5 height 5
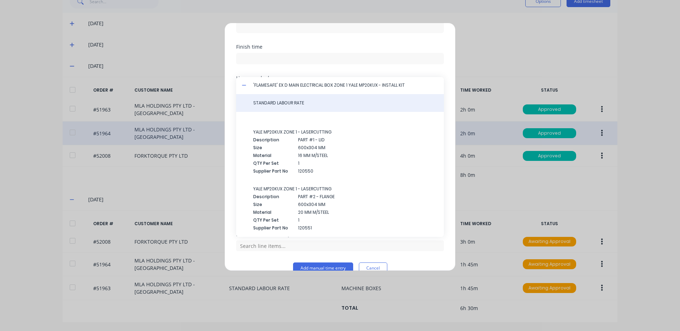
click at [270, 102] on span "STANDARD LABOUR RATE" at bounding box center [345, 103] width 185 height 6
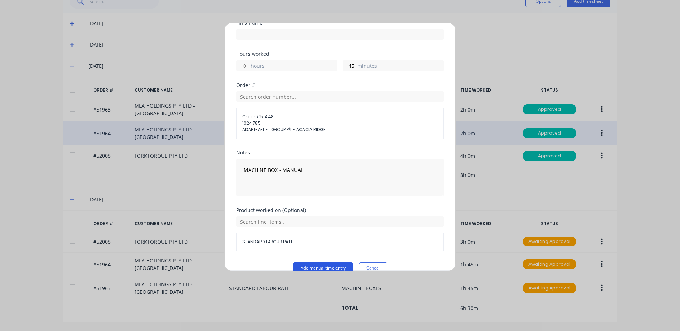
scroll to position [108, 0]
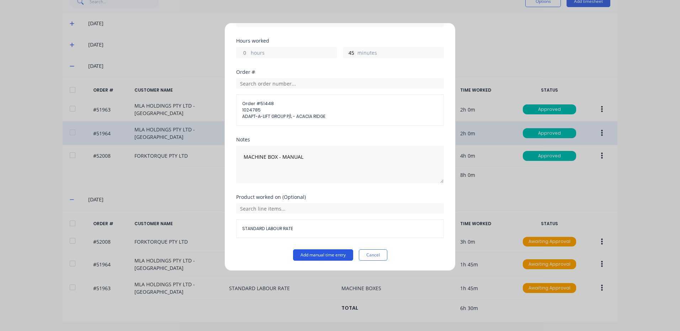
click at [324, 256] on button "Add manual time entry" at bounding box center [323, 255] width 60 height 11
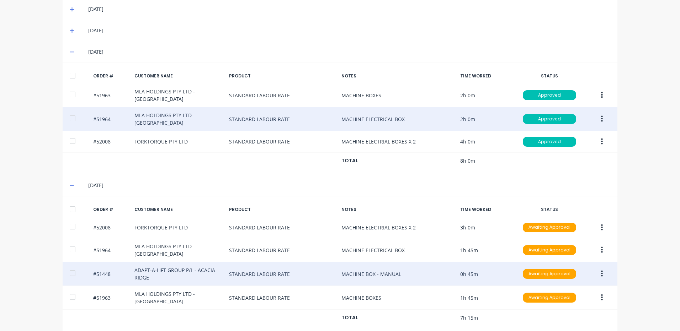
scroll to position [199, 0]
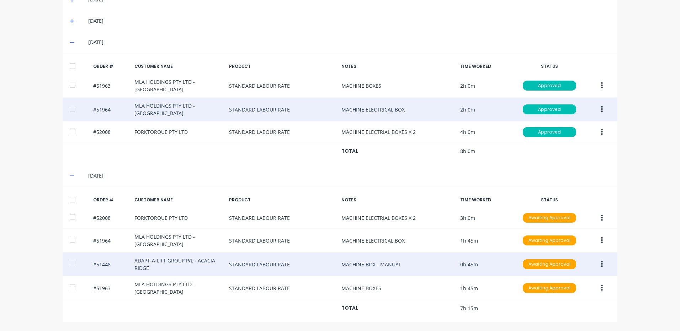
click at [597, 266] on button "button" at bounding box center [601, 264] width 17 height 13
click at [562, 322] on div "Duplicate" at bounding box center [576, 326] width 55 height 10
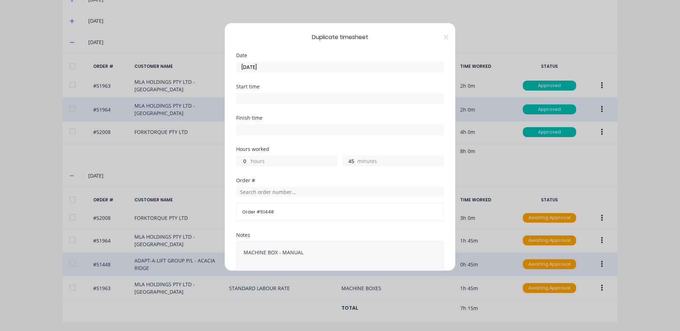
scroll to position [96, 0]
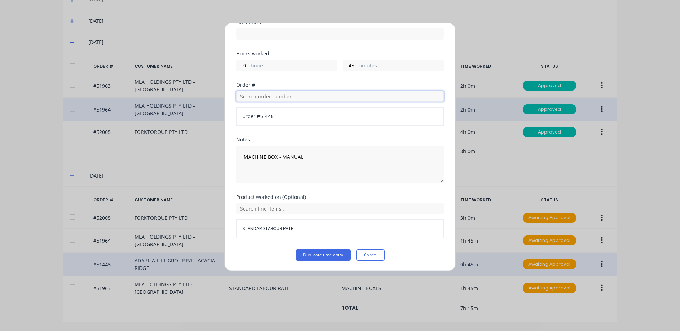
click at [310, 101] on input "text" at bounding box center [340, 96] width 208 height 11
type input "51449"
click at [287, 120] on span "PO #: 1024785" at bounding box center [340, 121] width 196 height 6
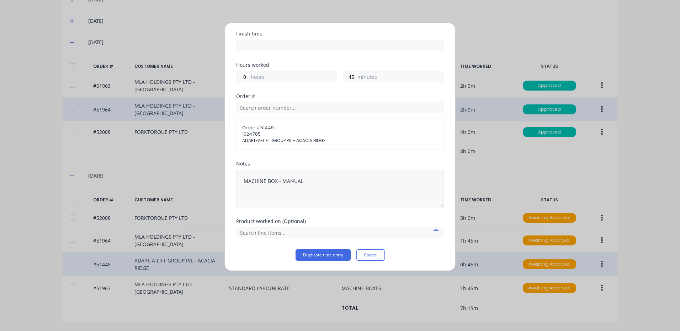
scroll to position [84, 0]
click at [297, 232] on input "text" at bounding box center [340, 233] width 208 height 11
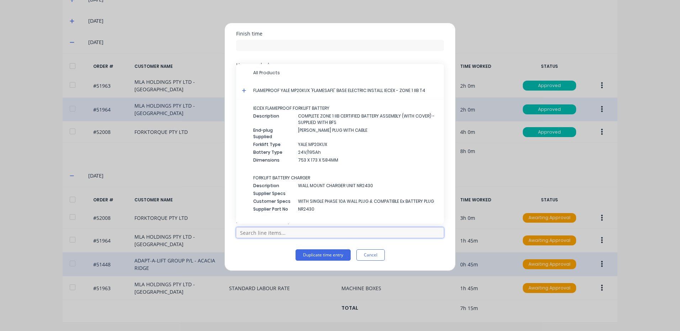
click at [307, 234] on input "text" at bounding box center [340, 233] width 208 height 11
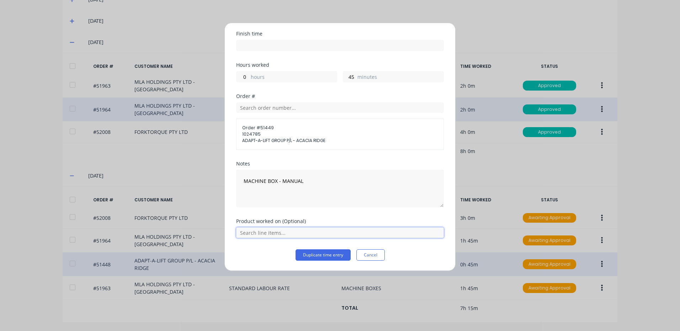
click at [302, 234] on input "text" at bounding box center [340, 233] width 208 height 11
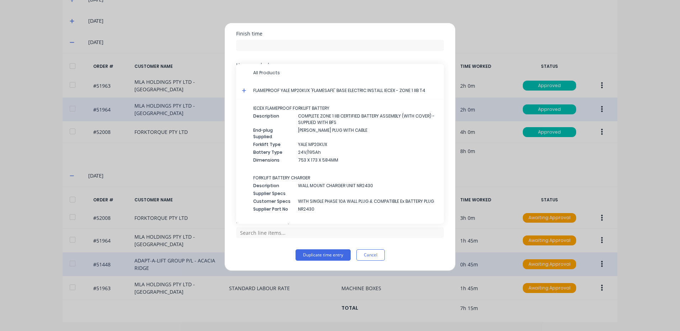
click at [243, 90] on icon at bounding box center [244, 91] width 4 height 4
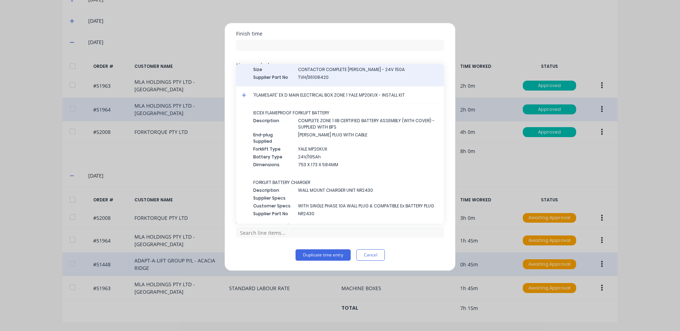
scroll to position [735, 0]
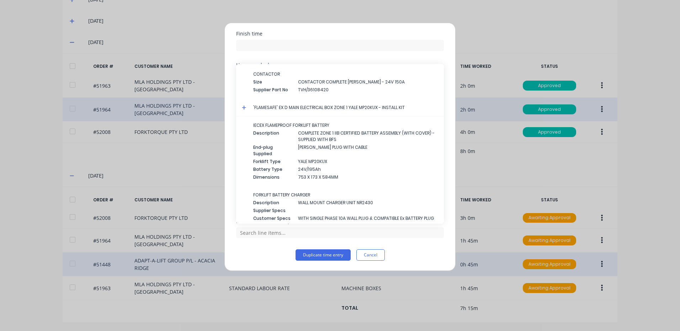
click at [245, 107] on icon at bounding box center [244, 107] width 5 height 5
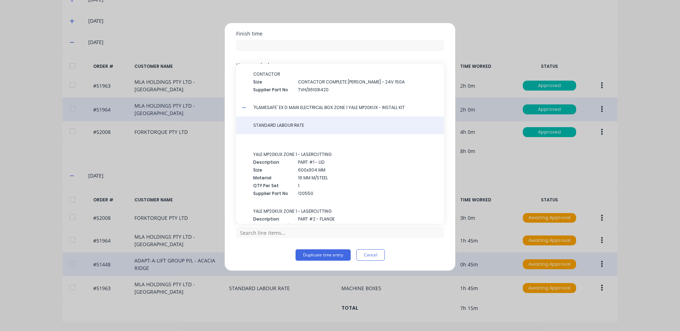
click at [269, 129] on div "STANDARD LABOUR RATE" at bounding box center [340, 126] width 208 height 18
click at [278, 128] on span "STANDARD LABOUR RATE" at bounding box center [345, 125] width 185 height 6
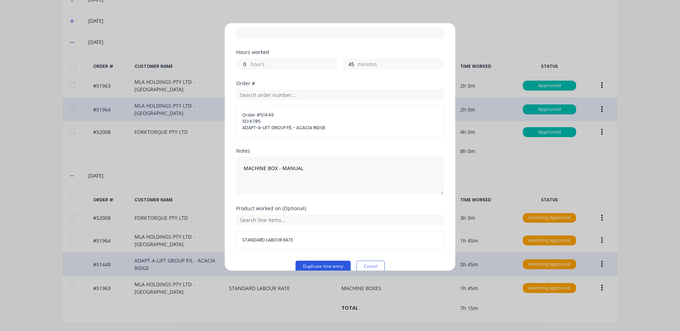
scroll to position [108, 0]
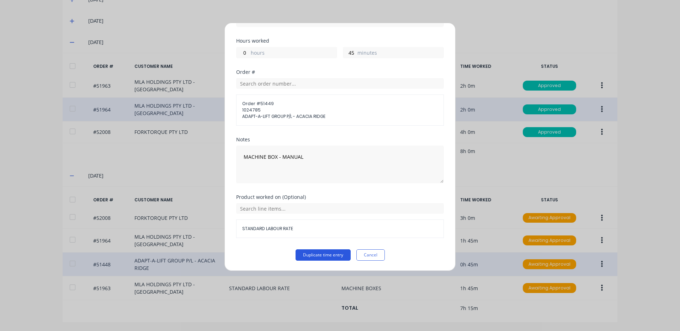
click at [309, 256] on button "Duplicate time entry" at bounding box center [322, 255] width 55 height 11
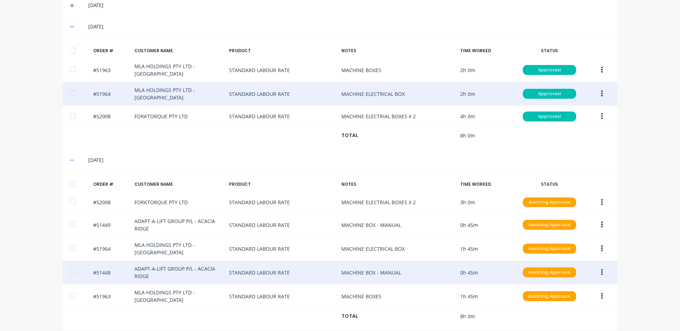
scroll to position [223, 0]
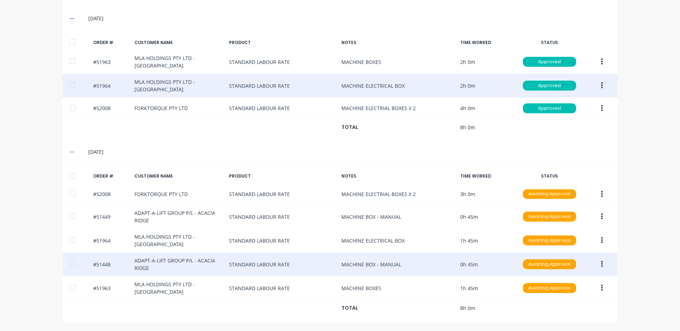
click at [69, 175] on div at bounding box center [72, 176] width 14 height 14
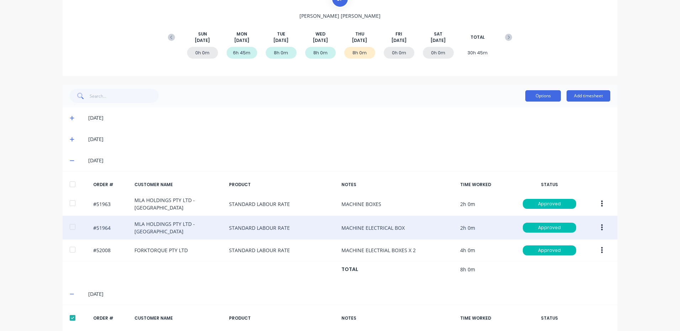
click at [544, 95] on button "Options" at bounding box center [543, 95] width 36 height 11
click at [533, 108] on button "Approve" at bounding box center [527, 114] width 68 height 14
drag, startPoint x: 433, startPoint y: 143, endPoint x: 432, endPoint y: 147, distance: 3.6
click at [432, 147] on div "[DATE]" at bounding box center [340, 139] width 555 height 21
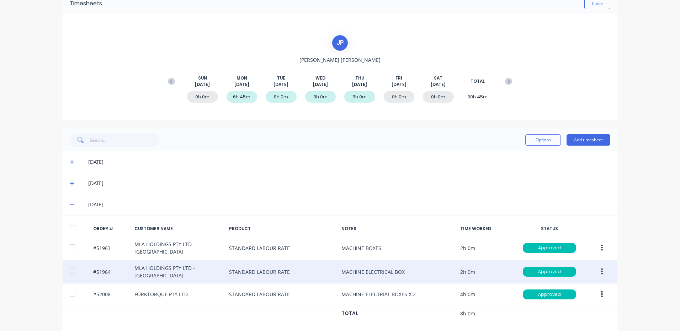
scroll to position [0, 0]
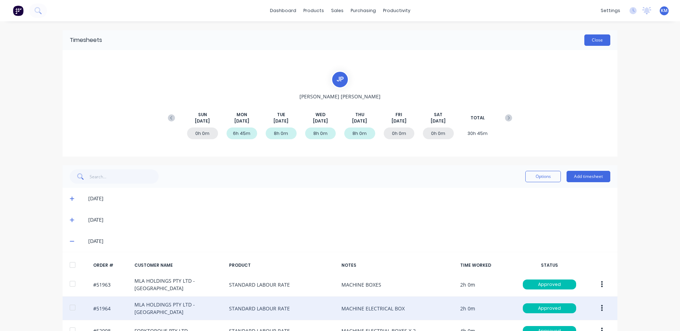
click at [601, 41] on button "Close" at bounding box center [597, 39] width 26 height 11
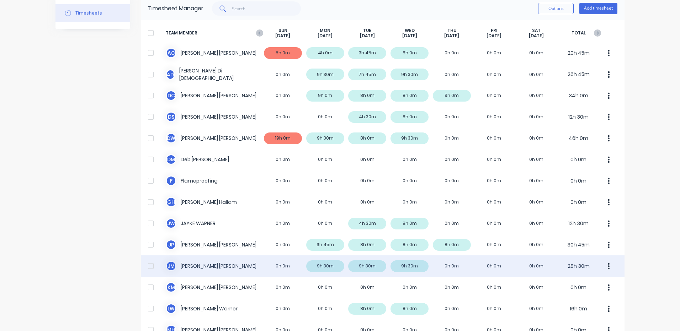
scroll to position [142, 0]
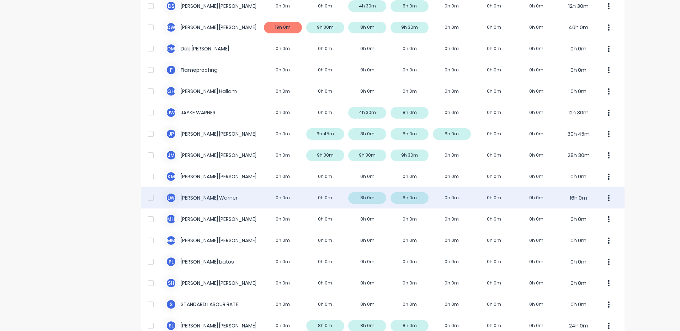
click at [383, 192] on div "[PERSON_NAME] 0h 0m 0h 0m 8h 0m 8h 0m 0h 0m 0h 0m 0h 0m 16h 0m" at bounding box center [382, 197] width 483 height 21
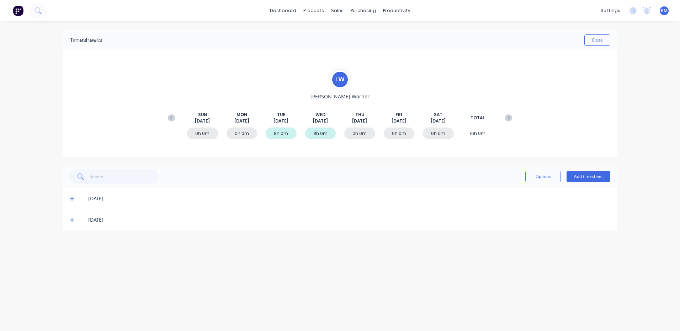
click at [74, 220] on span at bounding box center [73, 220] width 7 height 7
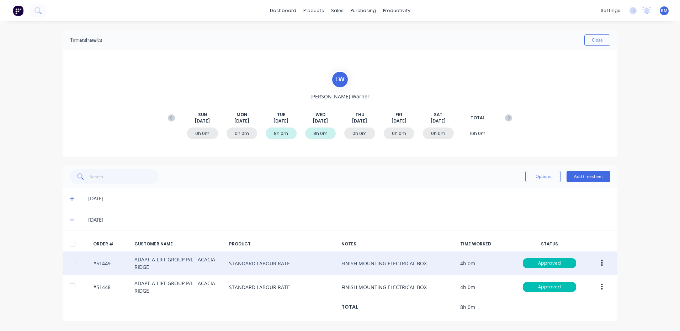
click at [601, 262] on icon "button" at bounding box center [602, 264] width 2 height 8
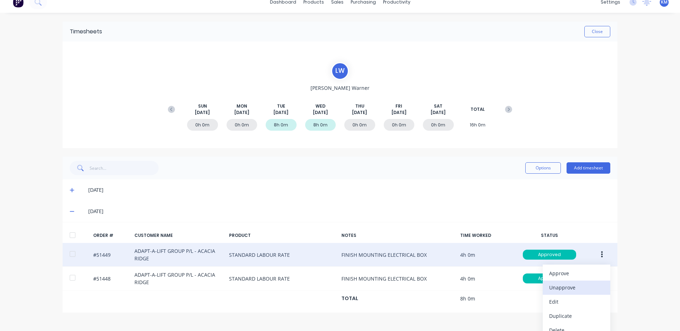
scroll to position [17, 0]
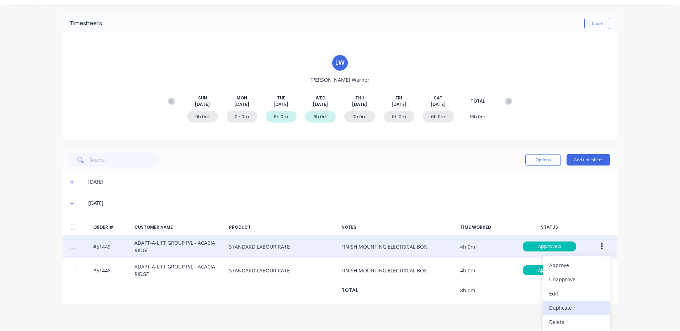
click at [569, 305] on div "Duplicate" at bounding box center [576, 308] width 55 height 10
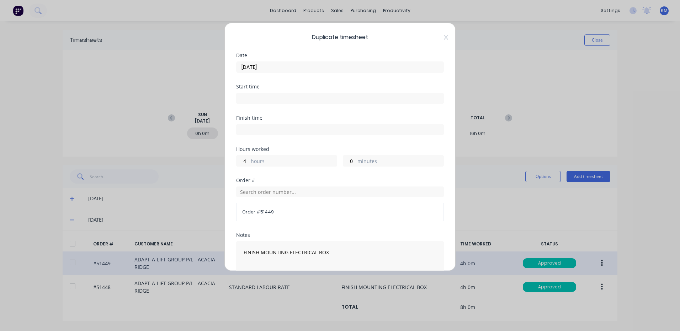
click at [307, 70] on input "[DATE]" at bounding box center [339, 67] width 207 height 11
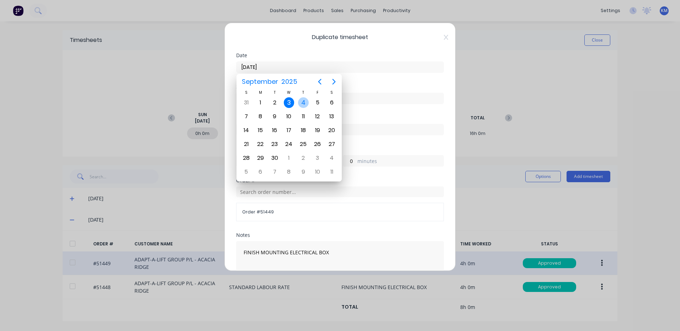
click at [305, 104] on div "4" at bounding box center [303, 102] width 11 height 11
type input "[DATE]"
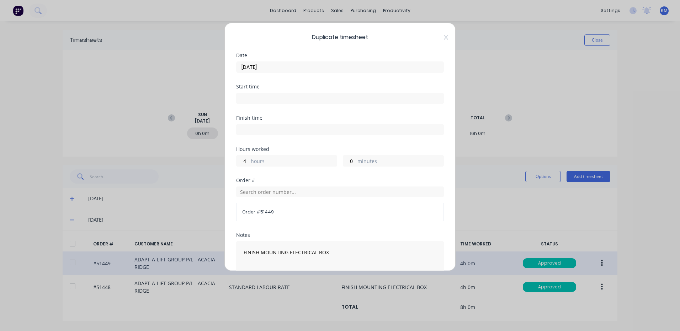
click at [276, 159] on label "hours" at bounding box center [294, 161] width 86 height 9
click at [249, 159] on input "4" at bounding box center [242, 161] width 12 height 11
click at [276, 159] on label "hours" at bounding box center [294, 161] width 86 height 9
click at [249, 159] on input "4" at bounding box center [242, 161] width 12 height 11
click at [255, 163] on label "hours" at bounding box center [294, 161] width 86 height 9
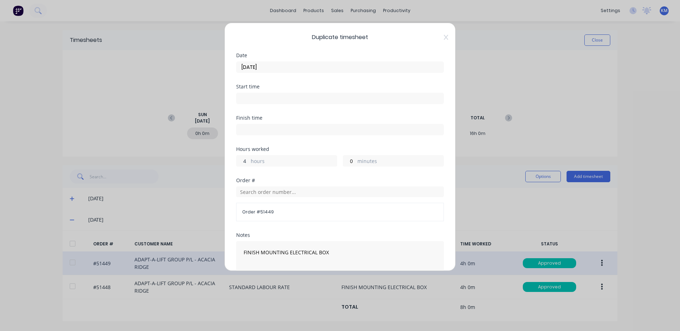
click at [249, 163] on input "4" at bounding box center [242, 161] width 12 height 11
click at [255, 163] on label "hours" at bounding box center [294, 161] width 86 height 9
click at [249, 163] on input "4" at bounding box center [242, 161] width 12 height 11
click at [245, 162] on input "4" at bounding box center [242, 161] width 12 height 11
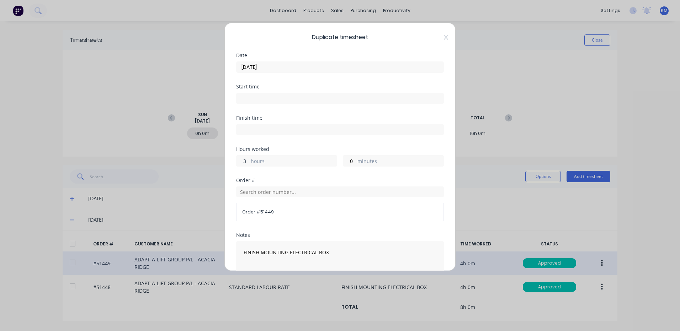
type input "3"
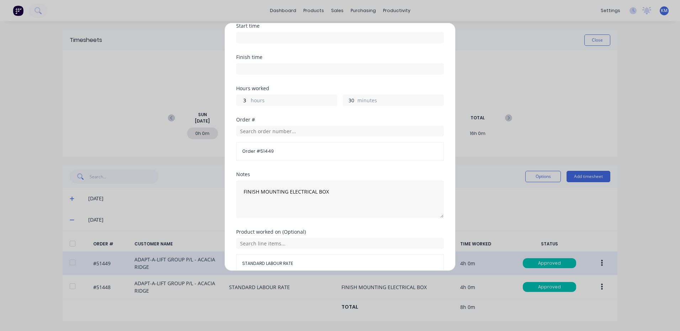
scroll to position [96, 0]
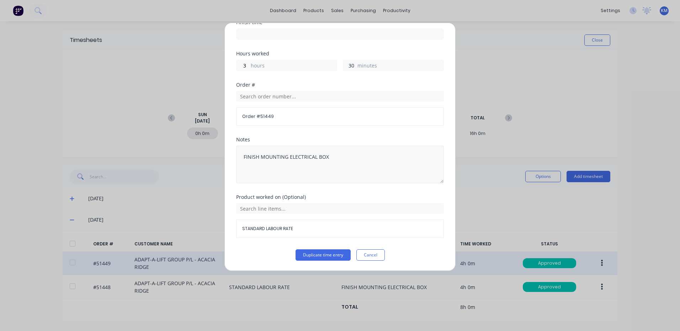
type input "30"
drag, startPoint x: 352, startPoint y: 150, endPoint x: 221, endPoint y: 153, distance: 130.5
click at [221, 153] on div "Duplicate timesheet Date [DATE] Start time Finish time Hours worked 3 hours 30 …" at bounding box center [340, 165] width 680 height 331
type textarea "CLADDING"
click at [308, 212] on input "text" at bounding box center [340, 208] width 208 height 11
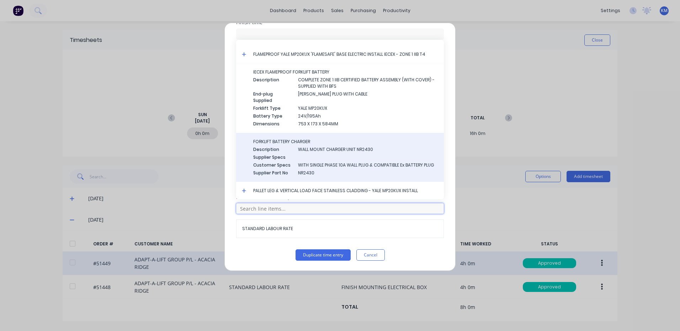
scroll to position [18, 0]
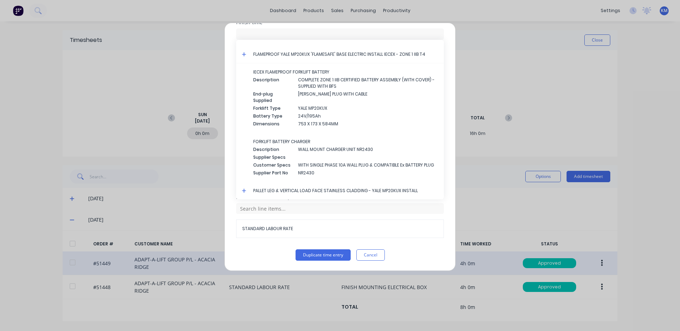
click at [245, 189] on icon at bounding box center [244, 190] width 5 height 5
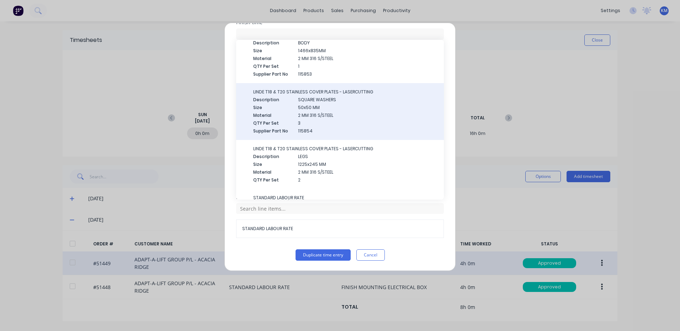
scroll to position [210, 0]
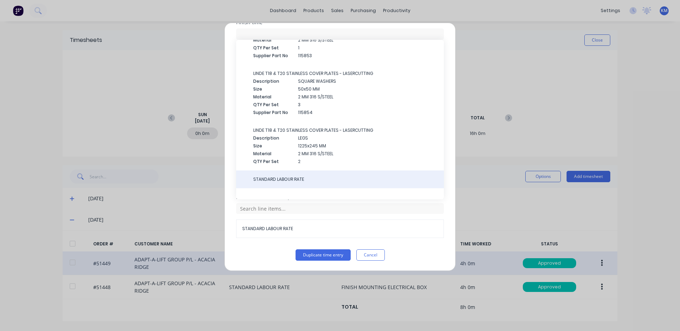
click at [295, 178] on span "STANDARD LABOUR RATE" at bounding box center [345, 179] width 185 height 6
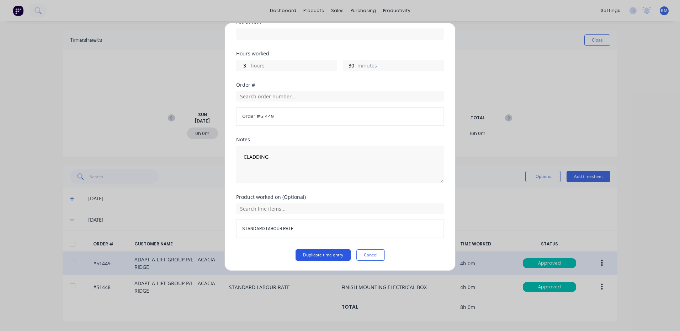
click at [316, 256] on button "Duplicate time entry" at bounding box center [322, 255] width 55 height 11
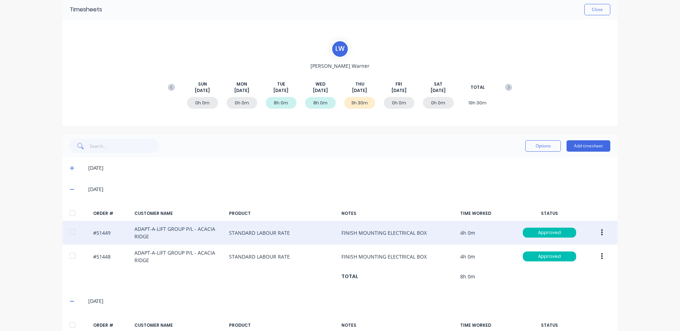
scroll to position [87, 0]
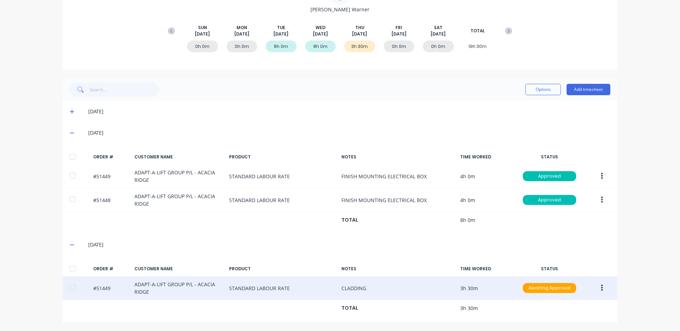
click at [601, 288] on icon "button" at bounding box center [602, 288] width 2 height 6
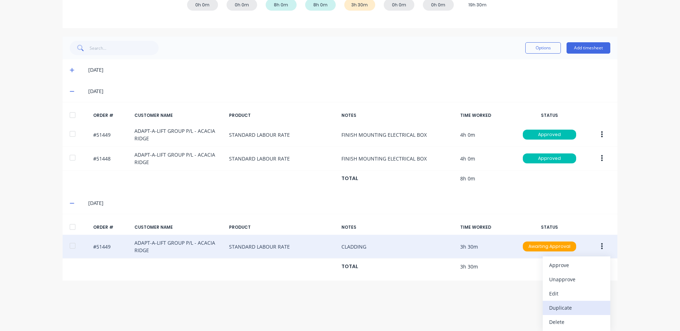
click at [571, 308] on div "Duplicate" at bounding box center [576, 308] width 55 height 10
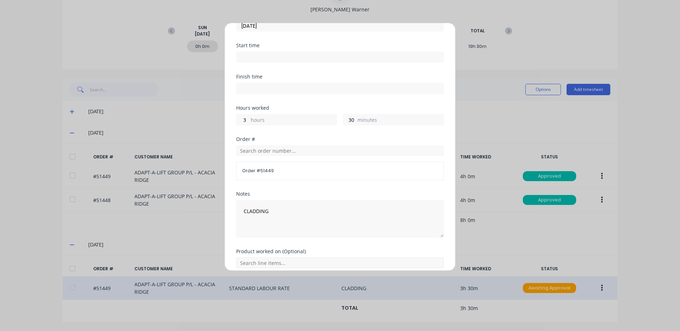
scroll to position [96, 0]
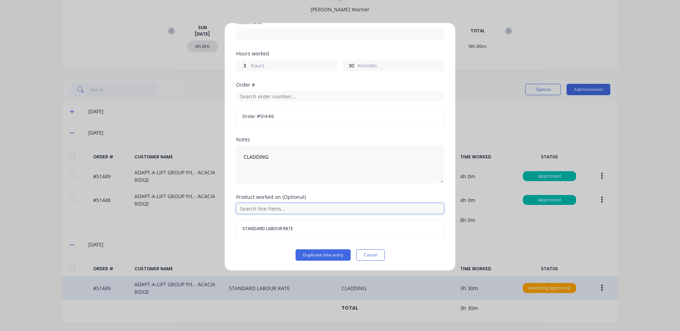
click at [276, 209] on input "text" at bounding box center [340, 208] width 208 height 11
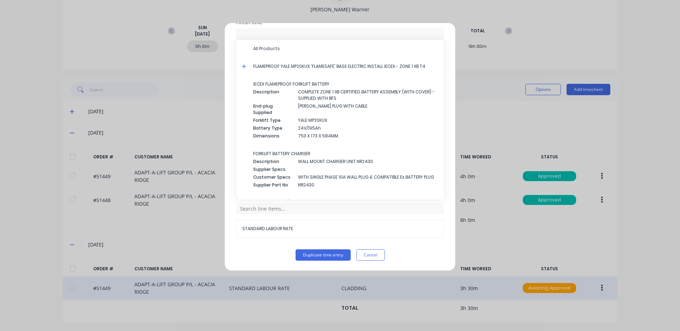
click at [448, 70] on div "Duplicate timesheet Date [DATE] Start time Finish time Hours worked 3 hours 30 …" at bounding box center [339, 147] width 231 height 249
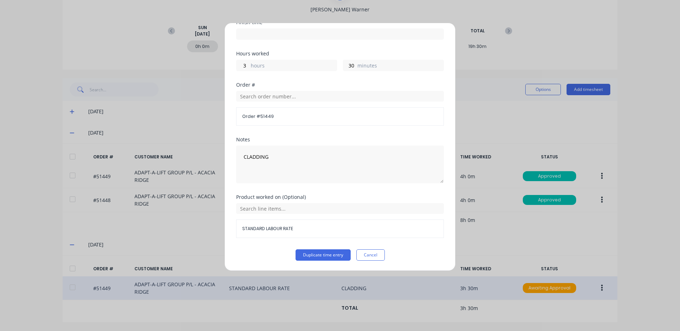
click at [301, 103] on div "Order # 51449" at bounding box center [340, 108] width 208 height 35
click at [303, 100] on input "text" at bounding box center [340, 96] width 208 height 11
type input "51448"
click at [293, 114] on span "Order # 51448" at bounding box center [340, 114] width 196 height 6
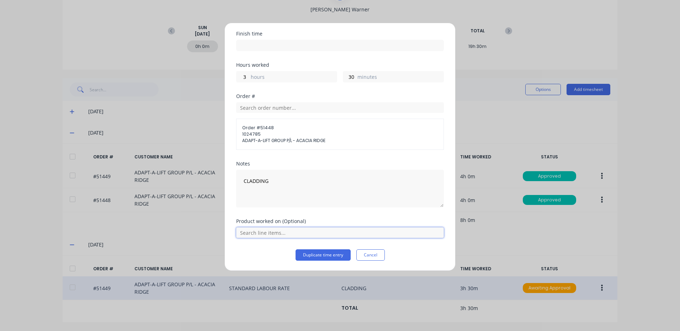
click at [316, 233] on input "text" at bounding box center [340, 233] width 208 height 11
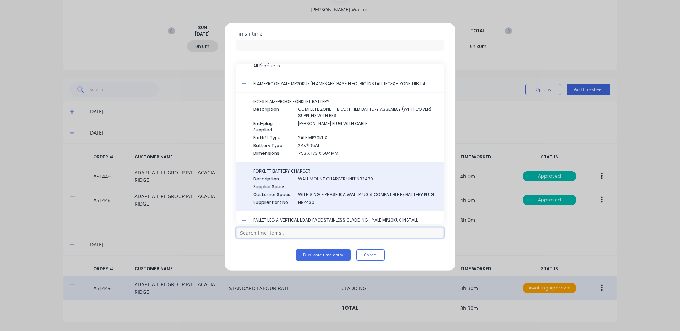
scroll to position [18, 0]
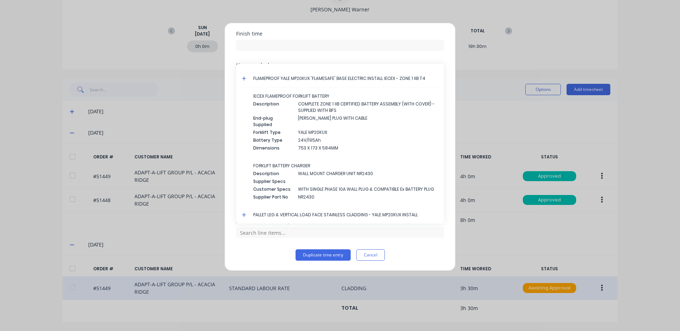
click at [245, 215] on icon at bounding box center [244, 215] width 4 height 4
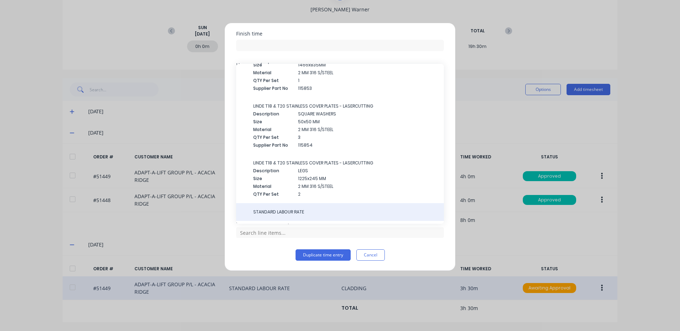
scroll to position [210, 0]
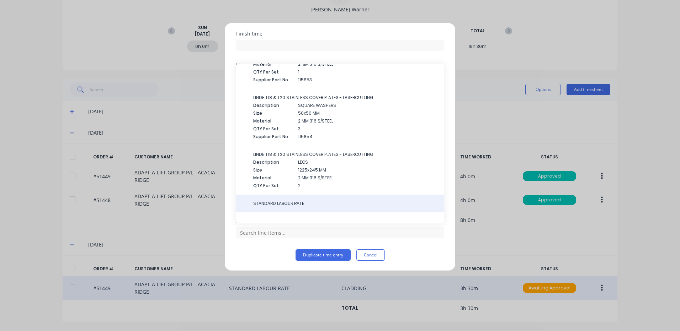
click at [294, 199] on div "STANDARD LABOUR RATE" at bounding box center [340, 204] width 208 height 18
click at [296, 207] on div "STANDARD LABOUR RATE" at bounding box center [340, 204] width 208 height 18
click at [303, 207] on div "STANDARD LABOUR RATE" at bounding box center [340, 204] width 208 height 18
click at [301, 205] on span "STANDARD LABOUR RATE" at bounding box center [345, 204] width 185 height 6
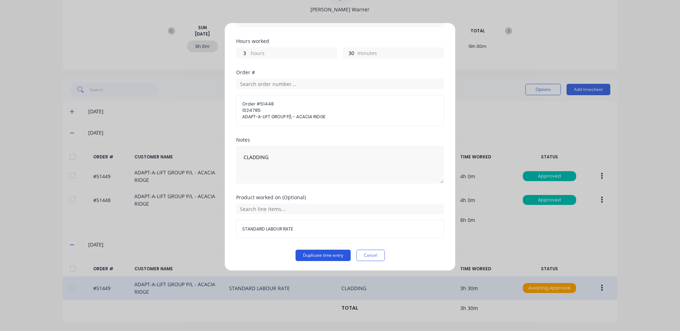
scroll to position [108, 0]
click at [310, 256] on button "Duplicate time entry" at bounding box center [322, 255] width 55 height 11
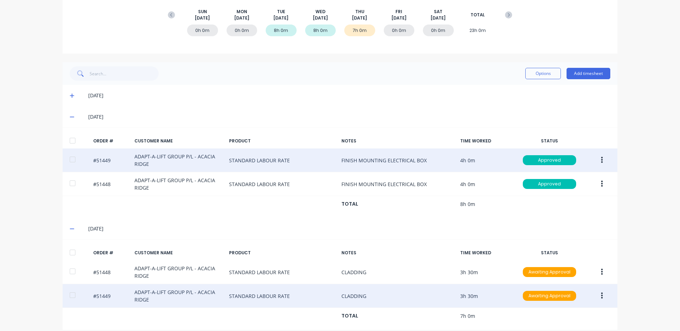
scroll to position [111, 0]
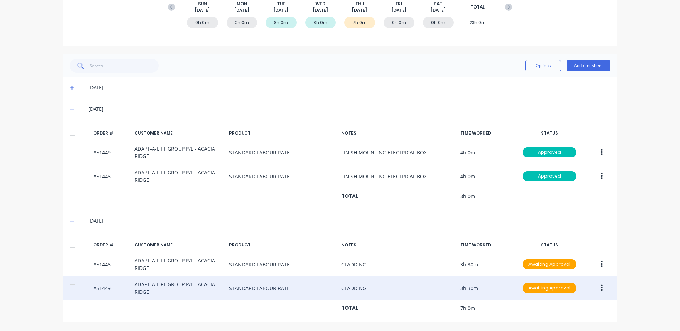
click at [581, 59] on div "Options Add timesheet" at bounding box center [567, 66] width 85 height 14
click at [581, 62] on button "Add timesheet" at bounding box center [588, 65] width 44 height 11
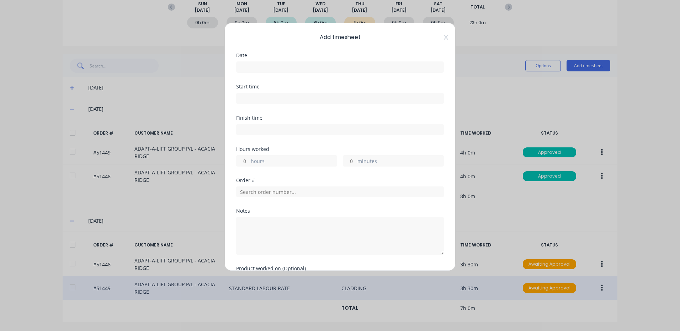
click at [338, 71] on input at bounding box center [339, 67] width 207 height 11
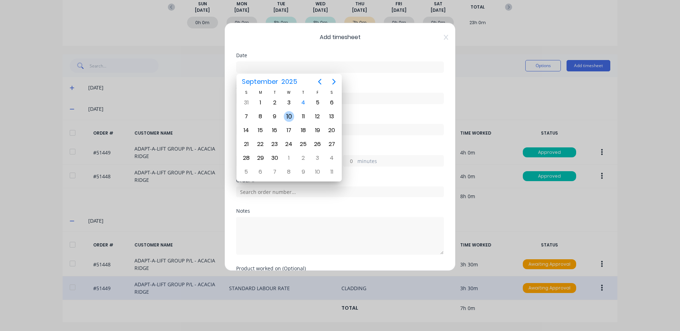
click at [298, 107] on div "4" at bounding box center [303, 103] width 14 height 14
type input "[DATE]"
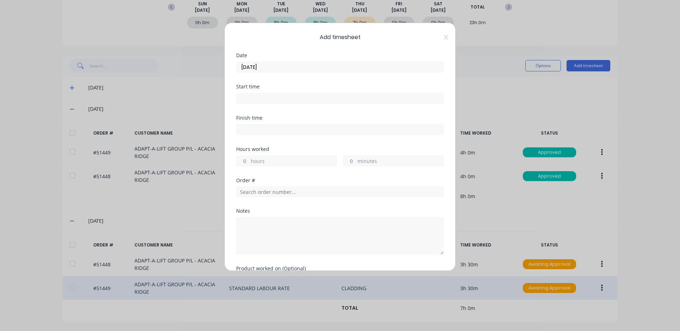
click at [278, 167] on div "Hours worked hours minutes" at bounding box center [340, 162] width 208 height 31
click at [281, 163] on label "hours" at bounding box center [294, 161] width 86 height 9
click at [249, 163] on input "hours" at bounding box center [242, 161] width 12 height 11
type input "1"
click at [368, 186] on div at bounding box center [340, 191] width 208 height 12
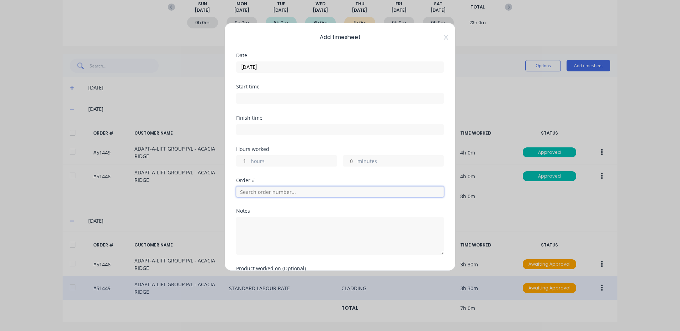
click at [368, 192] on input "text" at bounding box center [340, 192] width 208 height 11
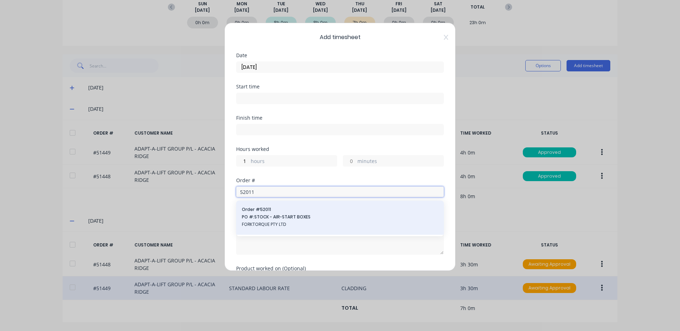
type input "52011"
click at [315, 215] on span "PO #: STOCK - AIR-START BOXES" at bounding box center [340, 217] width 196 height 6
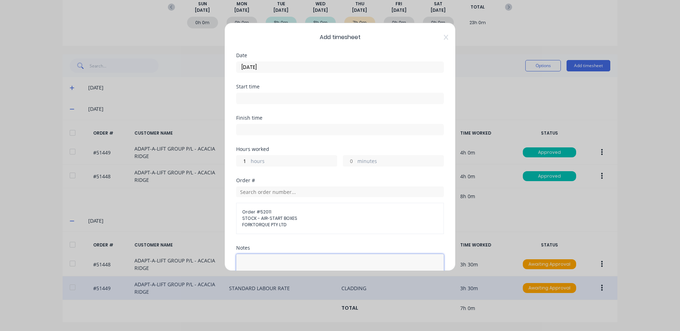
click at [305, 257] on textarea at bounding box center [340, 273] width 208 height 38
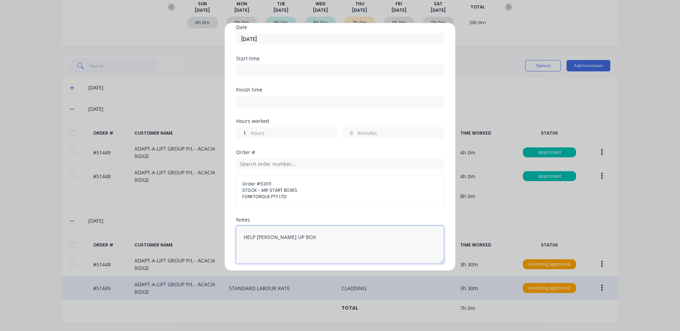
scroll to position [84, 0]
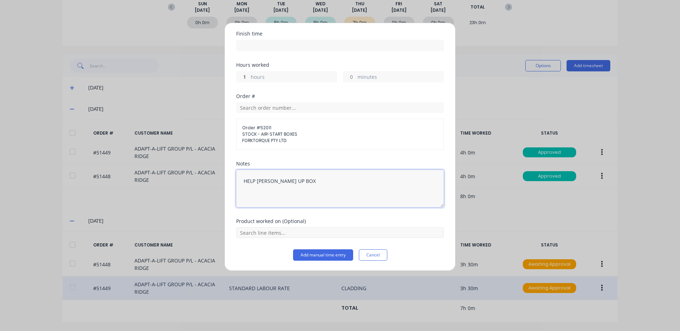
type textarea "HELP [PERSON_NAME] UP BOX"
click at [292, 230] on input "text" at bounding box center [340, 233] width 208 height 11
click at [245, 213] on icon at bounding box center [244, 215] width 5 height 5
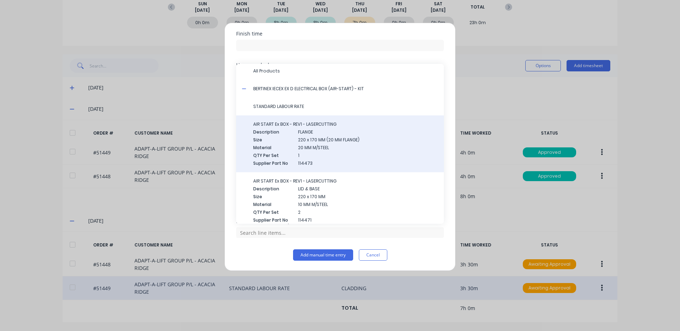
scroll to position [0, 0]
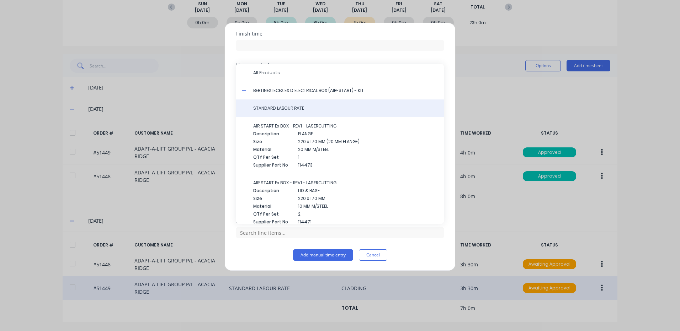
click at [323, 105] on span "STANDARD LABOUR RATE" at bounding box center [345, 108] width 185 height 6
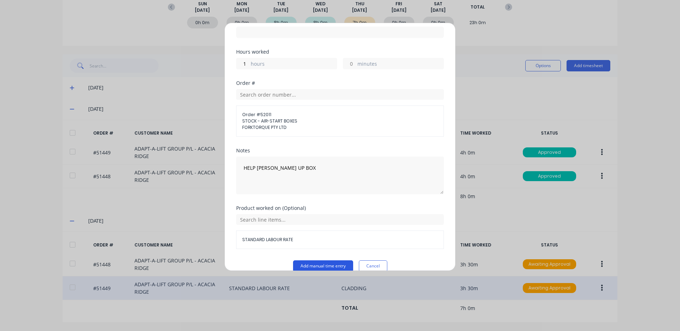
scroll to position [108, 0]
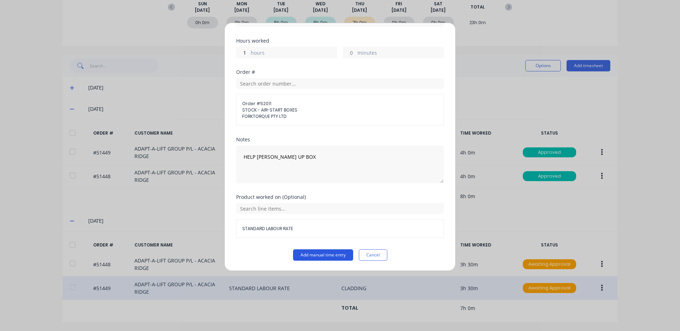
click at [316, 258] on button "Add manual time entry" at bounding box center [323, 255] width 60 height 11
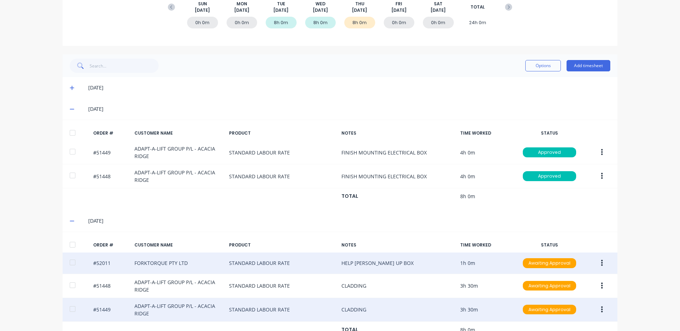
scroll to position [133, 0]
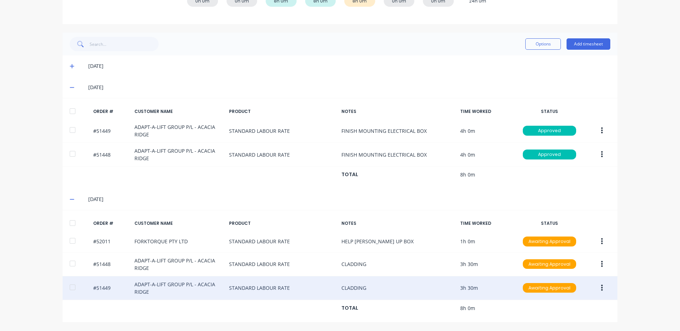
click at [71, 223] on div at bounding box center [72, 223] width 14 height 14
click at [527, 46] on button "Options" at bounding box center [543, 43] width 36 height 11
click at [527, 60] on div "Approve" at bounding box center [526, 62] width 55 height 10
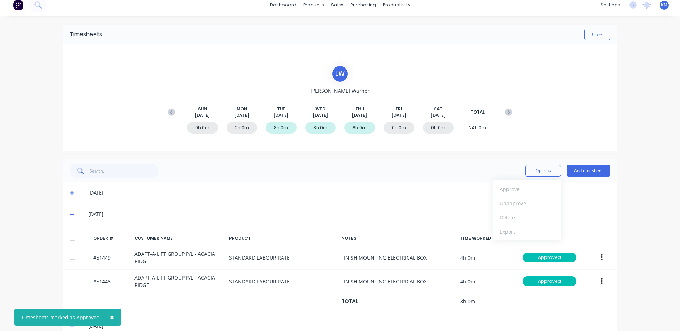
scroll to position [0, 0]
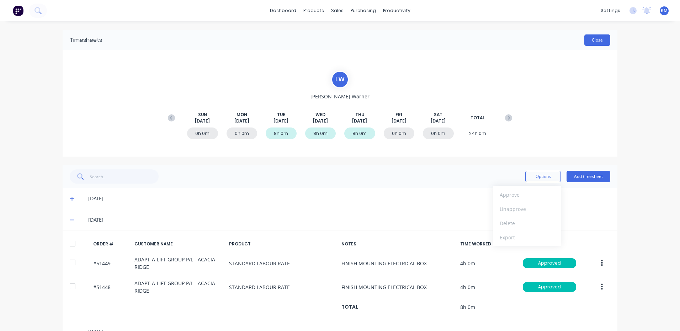
click at [592, 37] on button "Close" at bounding box center [597, 39] width 26 height 11
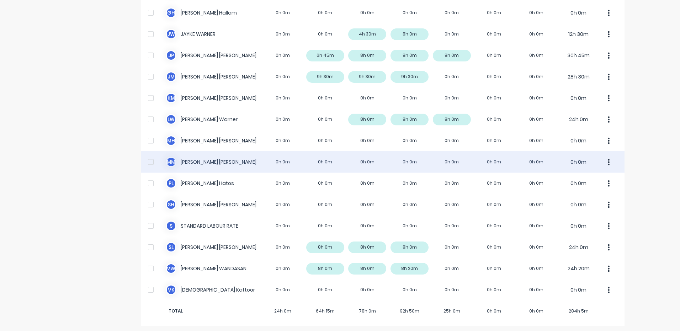
scroll to position [223, 0]
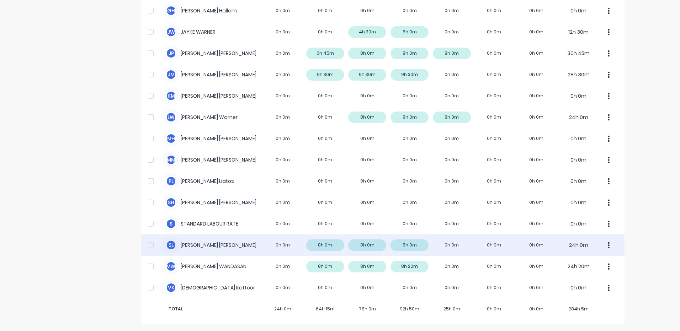
click at [432, 253] on div "S L [PERSON_NAME] 0h 0m 8h 0m 8h 0m 8h 0m 0h 0m 0h 0m 0h 0m 24h 0m" at bounding box center [382, 245] width 483 height 21
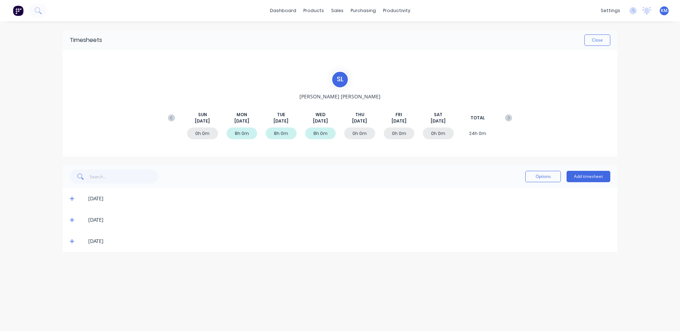
click at [72, 241] on icon at bounding box center [72, 242] width 4 height 4
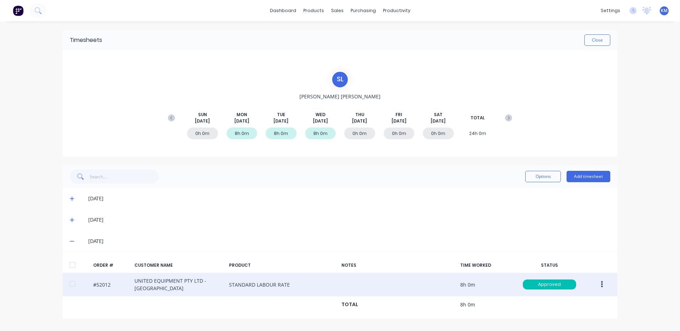
click at [598, 284] on button "button" at bounding box center [601, 284] width 17 height 13
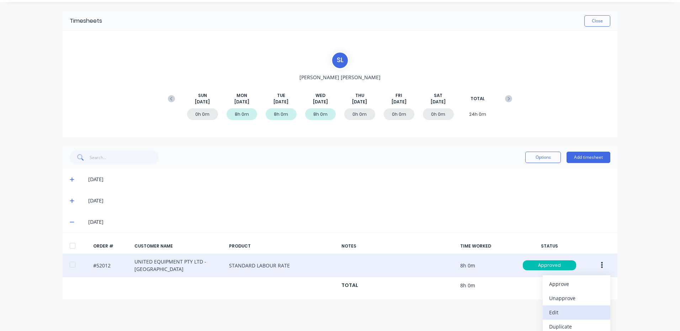
scroll to position [38, 0]
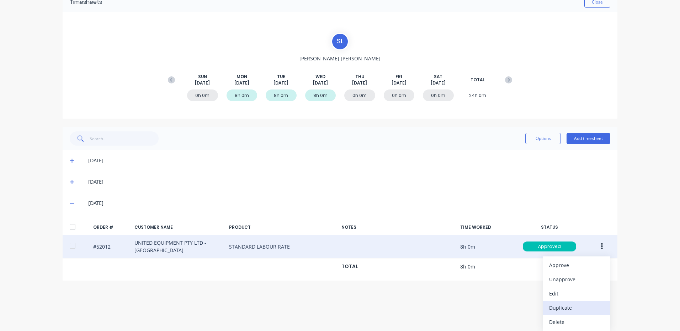
click at [568, 307] on div "Duplicate" at bounding box center [576, 308] width 55 height 10
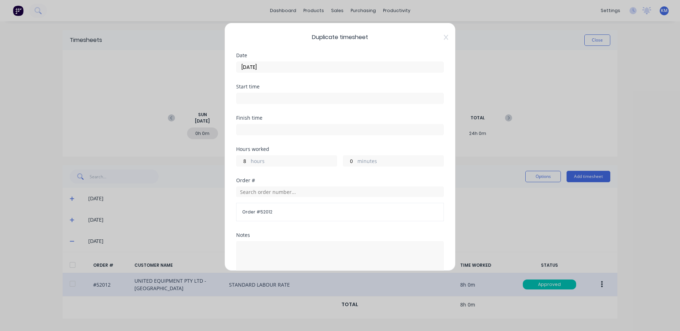
click at [324, 70] on input "[DATE]" at bounding box center [339, 67] width 207 height 11
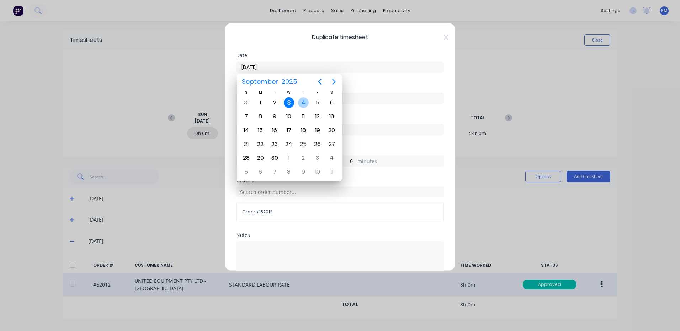
click at [306, 104] on div "4" at bounding box center [303, 102] width 11 height 11
type input "[DATE]"
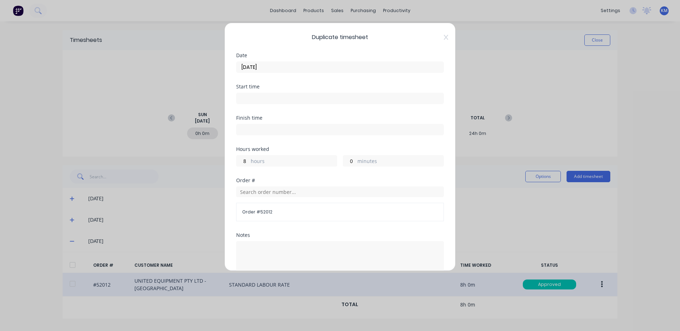
click at [277, 164] on label "hours" at bounding box center [294, 161] width 86 height 9
click at [249, 164] on input "8" at bounding box center [242, 161] width 12 height 11
click at [277, 164] on label "hours" at bounding box center [294, 161] width 86 height 9
click at [249, 164] on input "8" at bounding box center [242, 161] width 12 height 11
click at [277, 161] on label "hours" at bounding box center [294, 161] width 86 height 9
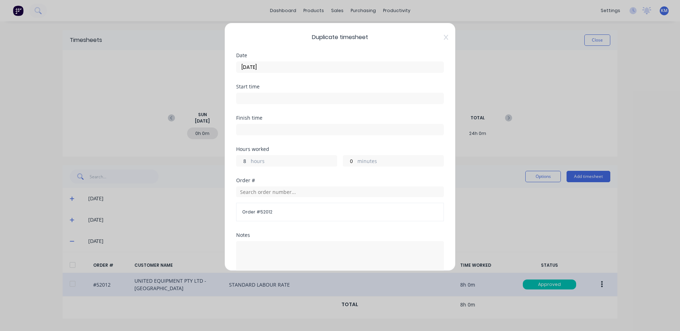
click at [249, 161] on input "8" at bounding box center [242, 161] width 12 height 11
click at [277, 161] on label "hours" at bounding box center [294, 161] width 86 height 9
click at [249, 161] on input "8" at bounding box center [242, 161] width 12 height 11
click at [286, 160] on label "hours" at bounding box center [294, 161] width 86 height 9
click at [249, 160] on input "8" at bounding box center [242, 161] width 12 height 11
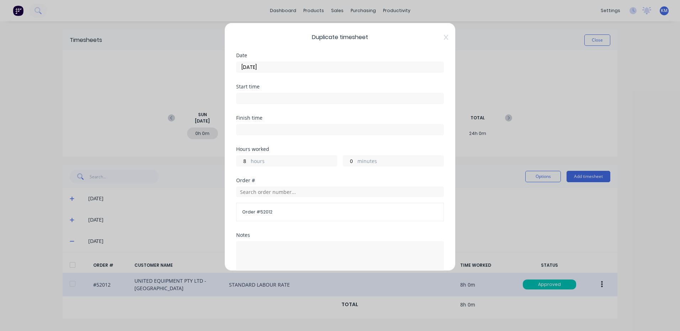
drag, startPoint x: 286, startPoint y: 160, endPoint x: 282, endPoint y: 161, distance: 3.9
click at [286, 161] on label "hours" at bounding box center [294, 161] width 86 height 9
click at [249, 161] on input "8" at bounding box center [242, 161] width 12 height 11
click at [251, 164] on label "hours" at bounding box center [294, 161] width 86 height 9
click at [249, 164] on input "8" at bounding box center [242, 161] width 12 height 11
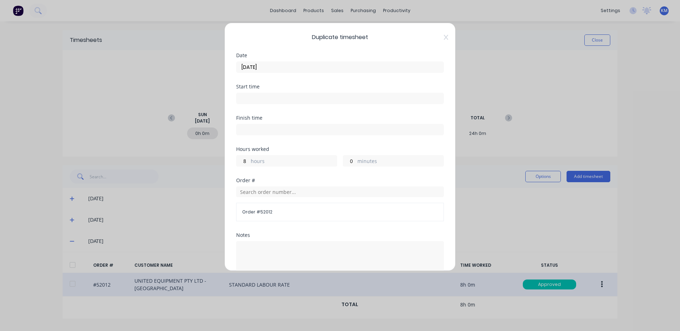
click at [250, 164] on div "8 hours" at bounding box center [286, 160] width 101 height 11
click at [246, 162] on input "8" at bounding box center [242, 161] width 12 height 11
type input "5"
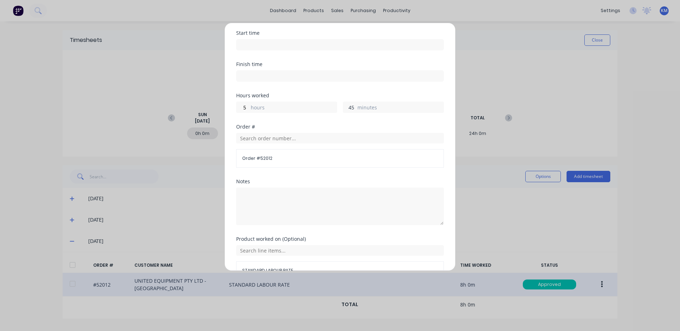
scroll to position [96, 0]
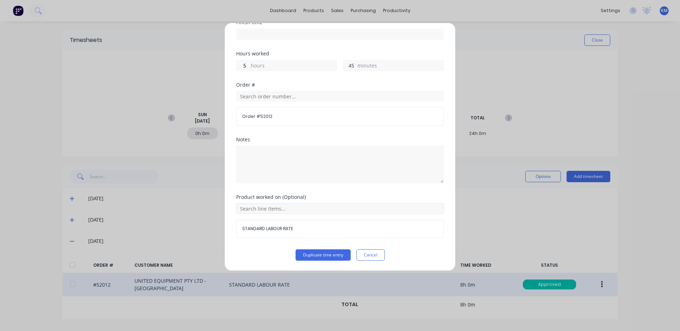
type input "45"
click at [302, 213] on input "text" at bounding box center [340, 208] width 208 height 11
click at [299, 192] on div "Notes" at bounding box center [340, 166] width 208 height 58
click at [333, 253] on button "Duplicate time entry" at bounding box center [322, 255] width 55 height 11
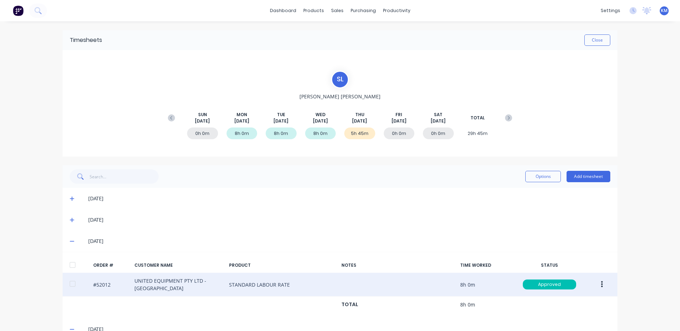
scroll to position [85, 0]
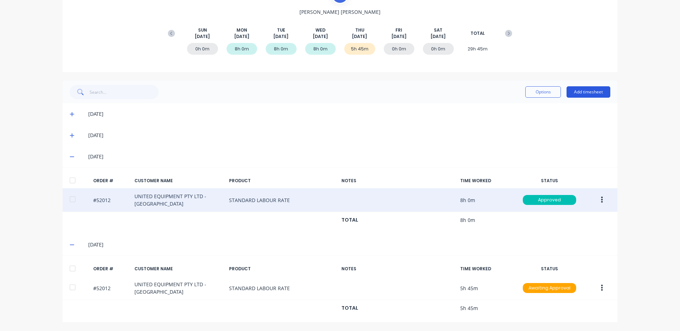
click at [575, 92] on button "Add timesheet" at bounding box center [588, 91] width 44 height 11
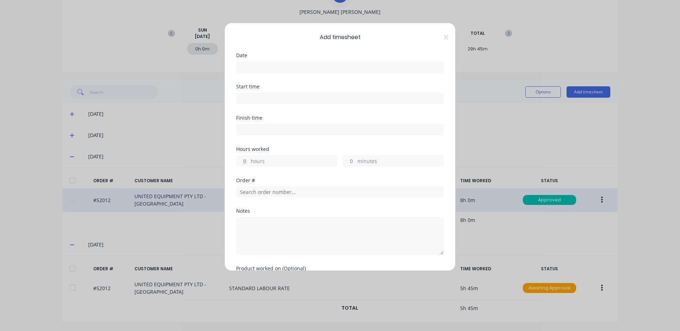
click at [353, 69] on input at bounding box center [339, 67] width 207 height 11
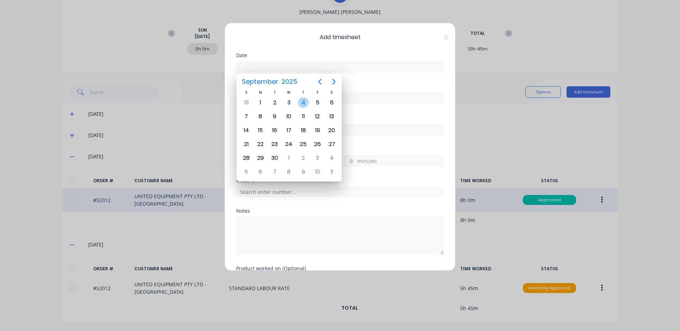
click at [306, 102] on div "4" at bounding box center [303, 102] width 11 height 11
type input "[DATE]"
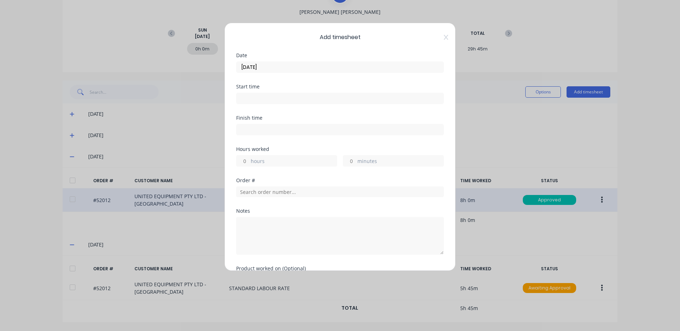
click at [273, 163] on label "hours" at bounding box center [294, 161] width 86 height 9
click at [249, 163] on input "hours" at bounding box center [242, 161] width 12 height 11
type input "1"
type input "30"
click at [290, 191] on input "text" at bounding box center [340, 192] width 208 height 11
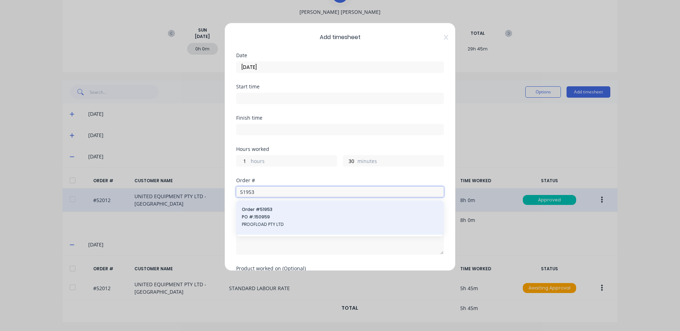
type input "51953"
click at [281, 213] on div "Order # 51953 PO #: 150959 PROOFLOAD PTY LTD" at bounding box center [340, 218] width 196 height 23
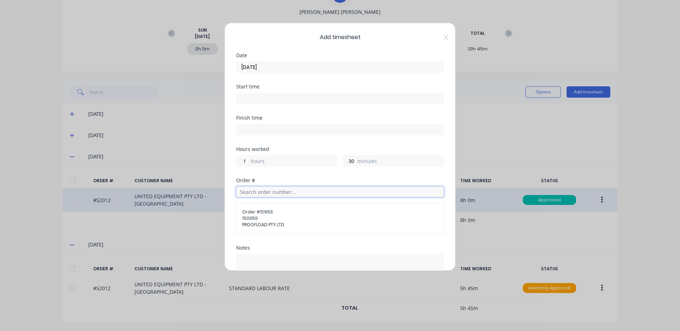
click at [290, 191] on input "text" at bounding box center [340, 192] width 208 height 11
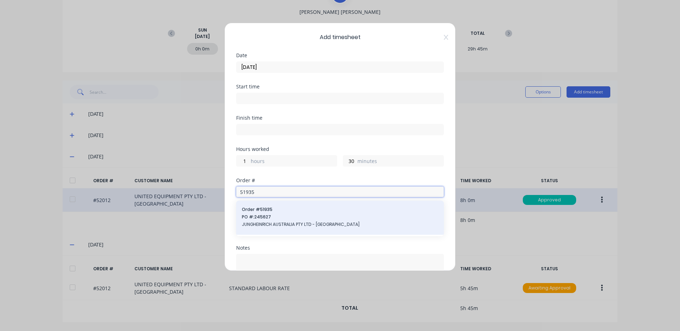
type input "51935"
click at [306, 210] on span "Order # 51935" at bounding box center [340, 210] width 196 height 6
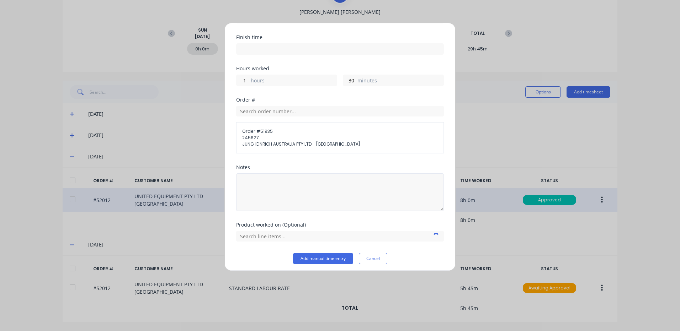
scroll to position [84, 0]
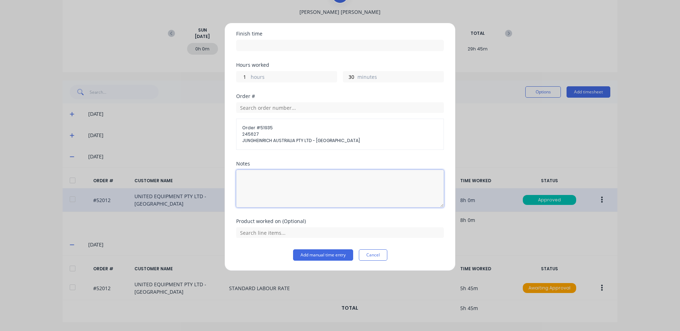
click at [299, 187] on textarea at bounding box center [340, 189] width 208 height 38
type textarea "FOLD WINDSCREEN"
click at [299, 236] on input "text" at bounding box center [340, 233] width 208 height 11
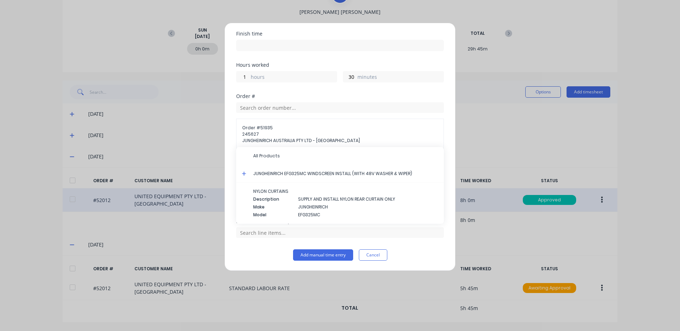
click at [244, 173] on icon at bounding box center [244, 174] width 4 height 4
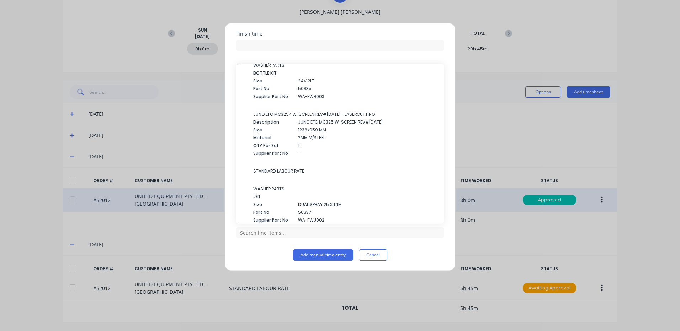
scroll to position [237, 0]
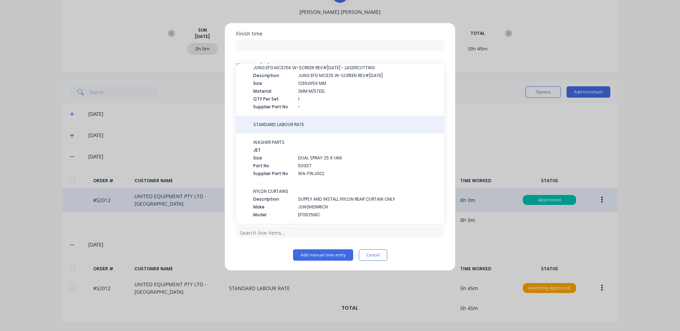
click at [299, 123] on span "STANDARD LABOUR RATE" at bounding box center [345, 125] width 185 height 6
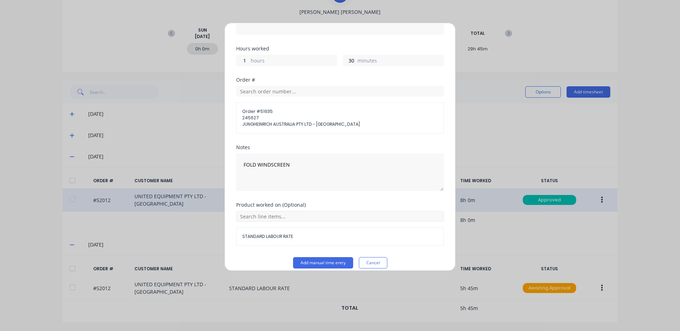
scroll to position [108, 0]
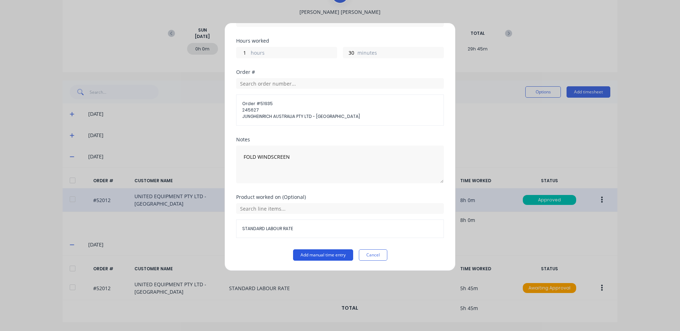
click at [326, 253] on button "Add manual time entry" at bounding box center [323, 255] width 60 height 11
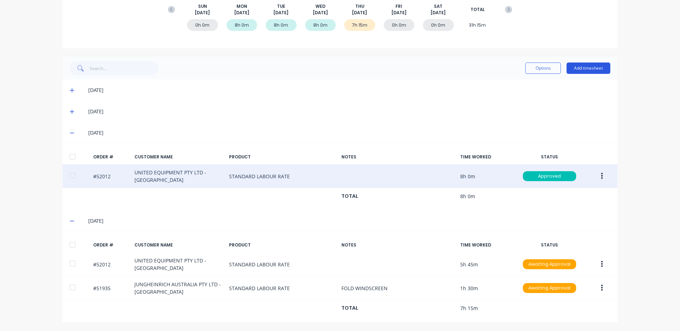
click at [588, 65] on button "Add timesheet" at bounding box center [588, 68] width 44 height 11
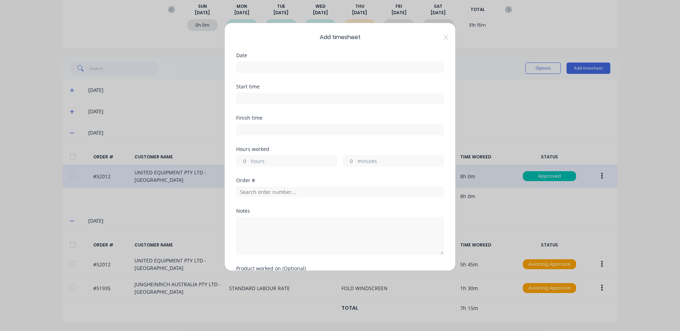
click at [308, 67] on input at bounding box center [339, 67] width 207 height 11
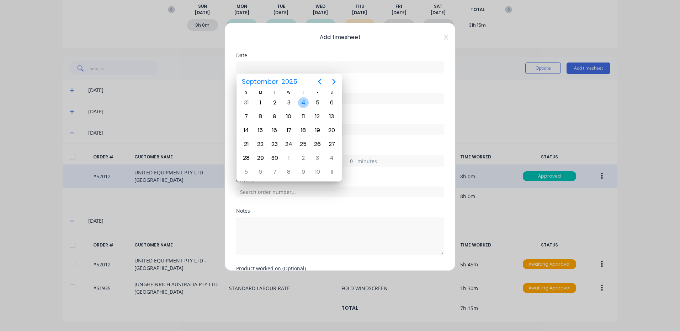
click at [306, 103] on div "4" at bounding box center [303, 102] width 11 height 11
type input "[DATE]"
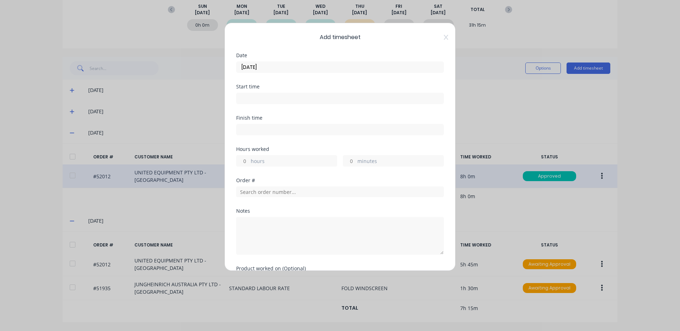
click at [281, 164] on label "hours" at bounding box center [294, 161] width 86 height 9
click at [249, 164] on input "hours" at bounding box center [242, 161] width 12 height 11
type input "45"
click at [283, 188] on input "text" at bounding box center [340, 192] width 208 height 11
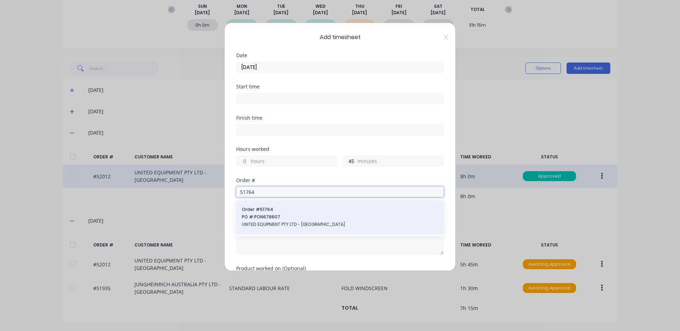
type input "51764"
click at [300, 208] on span "Order # 51764" at bounding box center [340, 210] width 196 height 6
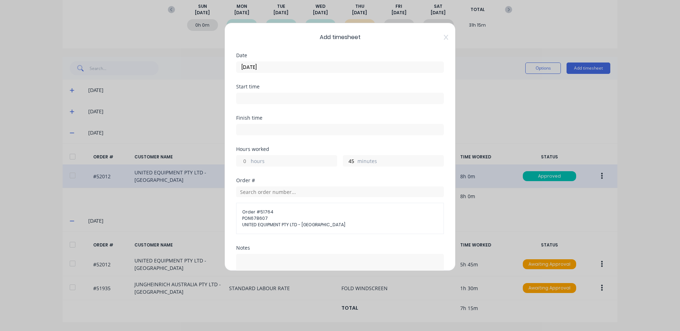
scroll to position [84, 0]
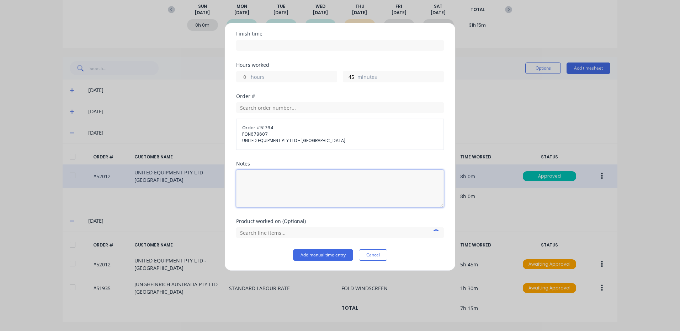
click at [305, 178] on textarea at bounding box center [340, 189] width 208 height 38
click at [296, 230] on input "text" at bounding box center [340, 233] width 208 height 11
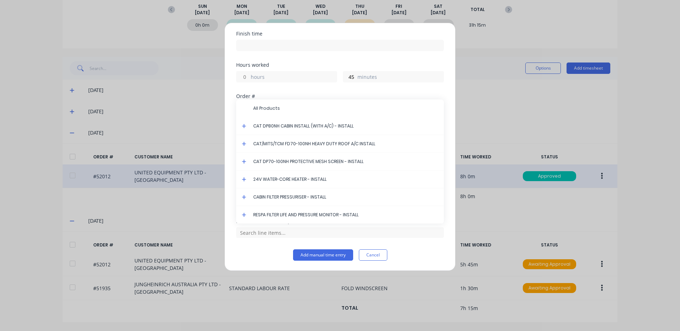
click at [245, 127] on icon at bounding box center [244, 126] width 5 height 5
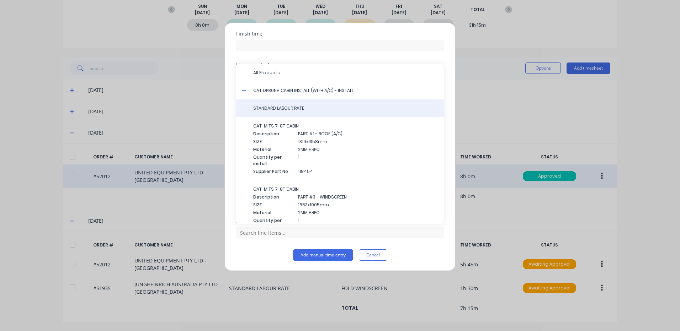
click at [278, 108] on span "STANDARD LABOUR RATE" at bounding box center [345, 108] width 185 height 6
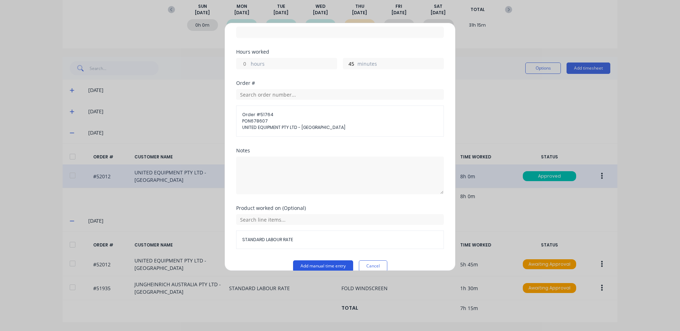
scroll to position [108, 0]
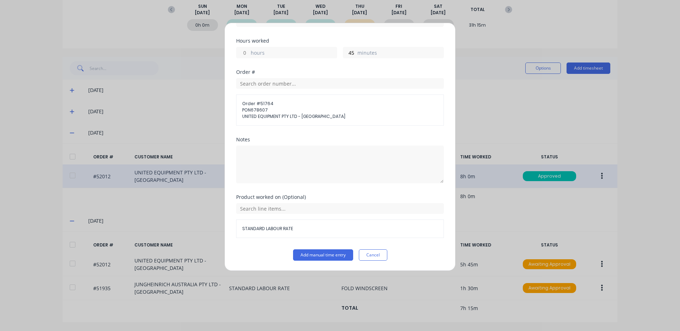
click at [330, 249] on div "Product worked on (Optional) STANDARD LABOUR RATE" at bounding box center [340, 222] width 208 height 55
click at [327, 252] on button "Add manual time entry" at bounding box center [323, 255] width 60 height 11
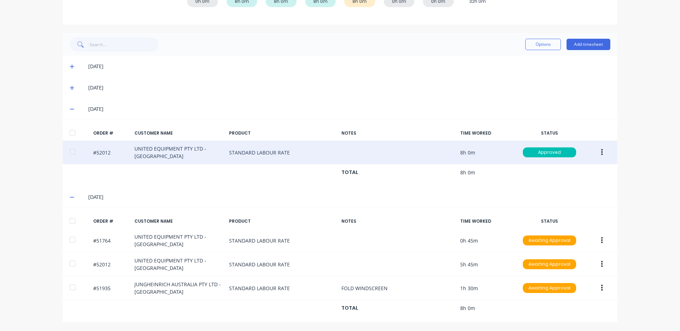
click at [70, 216] on div at bounding box center [72, 221] width 14 height 14
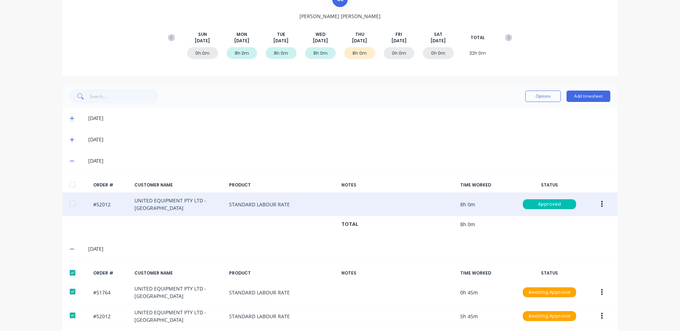
scroll to position [0, 0]
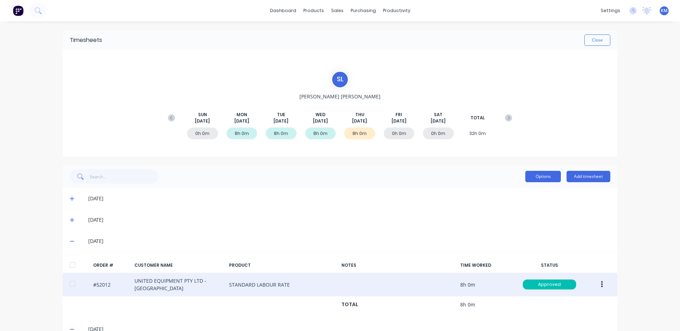
click at [541, 176] on button "Options" at bounding box center [543, 176] width 36 height 11
click at [525, 187] on div "Approve Unapprove Delete Export" at bounding box center [527, 216] width 68 height 60
click at [523, 192] on div "Approve" at bounding box center [526, 195] width 55 height 10
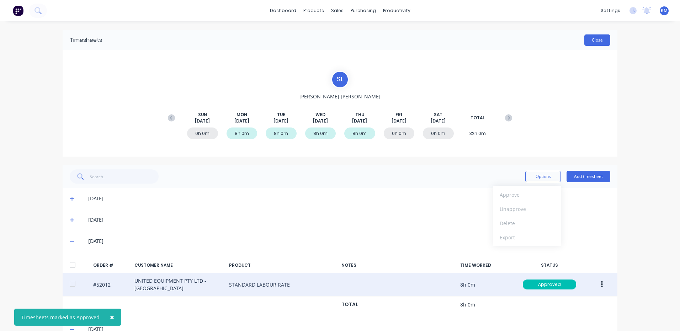
click at [589, 38] on button "Close" at bounding box center [597, 39] width 26 height 11
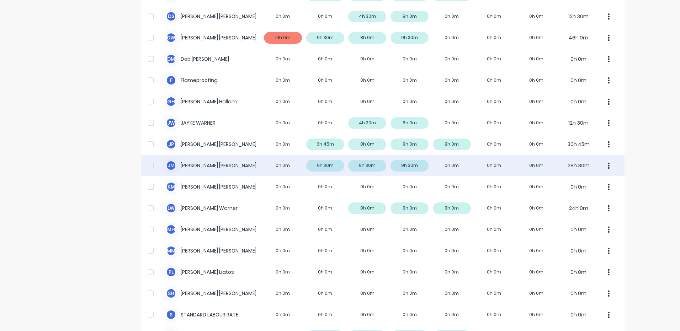
scroll to position [178, 0]
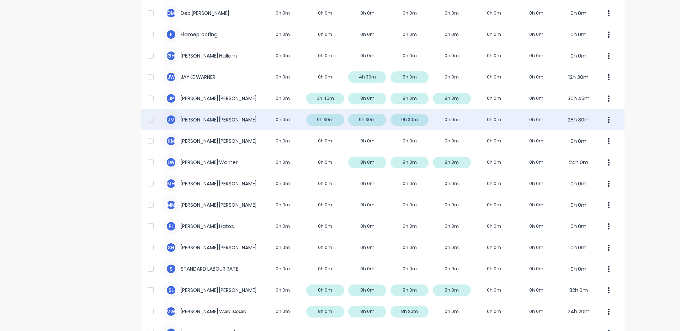
click at [440, 117] on div "[PERSON_NAME] [PERSON_NAME] 0h 0m 9h 30m 9h 30m 9h 30m 0h 0m 0h 0m 0h 0m 28h 30m" at bounding box center [382, 119] width 483 height 21
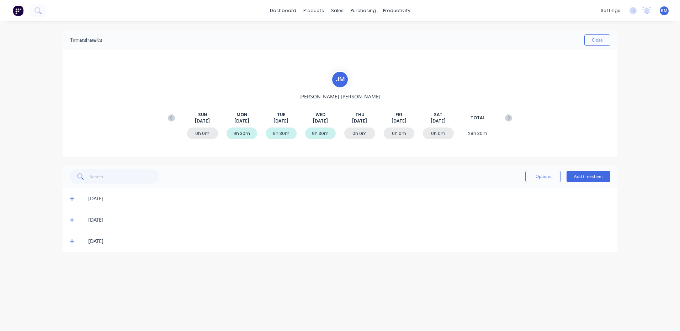
click at [74, 240] on icon at bounding box center [72, 241] width 5 height 5
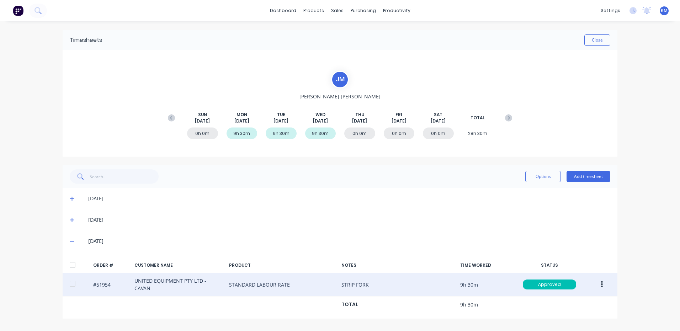
click at [599, 282] on button "button" at bounding box center [601, 284] width 17 height 13
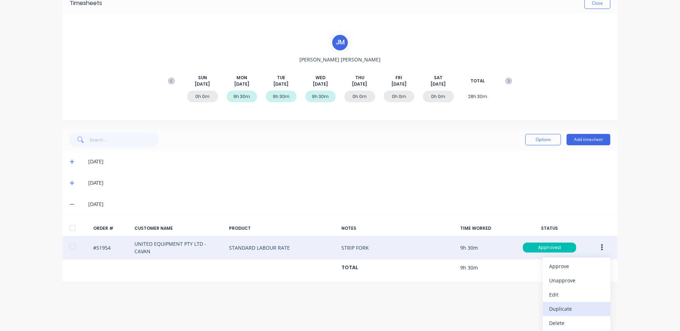
click at [566, 307] on div "Duplicate" at bounding box center [576, 309] width 55 height 10
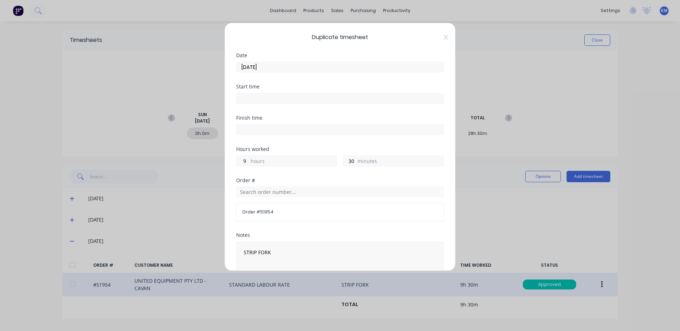
click at [275, 69] on input "[DATE]" at bounding box center [339, 67] width 207 height 11
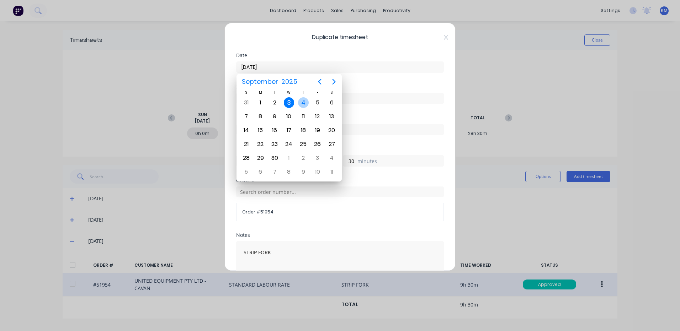
click at [308, 109] on div "4" at bounding box center [303, 103] width 14 height 14
type input "[DATE]"
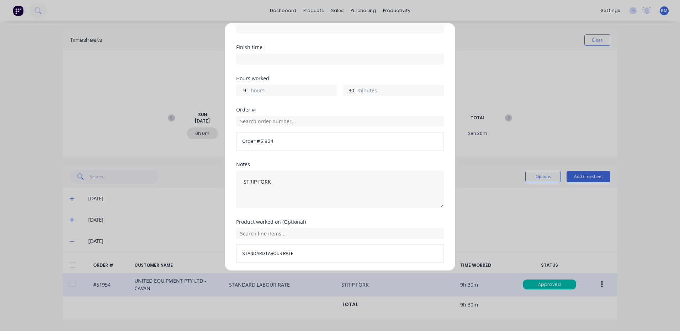
scroll to position [71, 0]
drag, startPoint x: 281, startPoint y: 187, endPoint x: 212, endPoint y: 181, distance: 68.5
click at [213, 183] on div "Duplicate timesheet Date [DATE] Start time Finish time Hours worked 9 hours 30 …" at bounding box center [340, 165] width 680 height 331
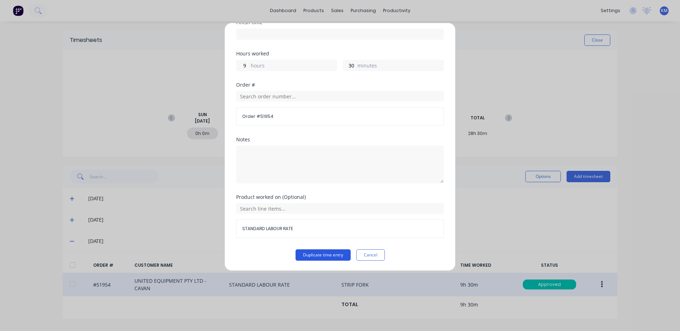
click at [331, 253] on button "Duplicate time entry" at bounding box center [322, 255] width 55 height 11
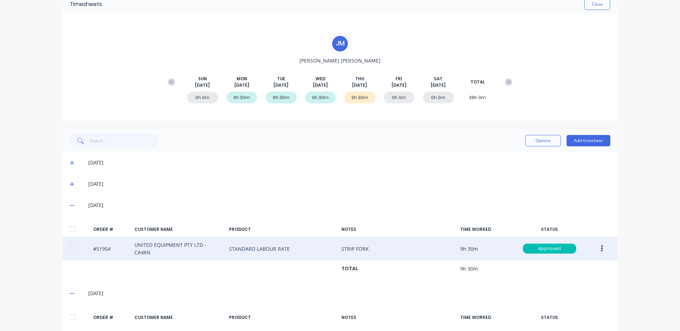
scroll to position [80, 0]
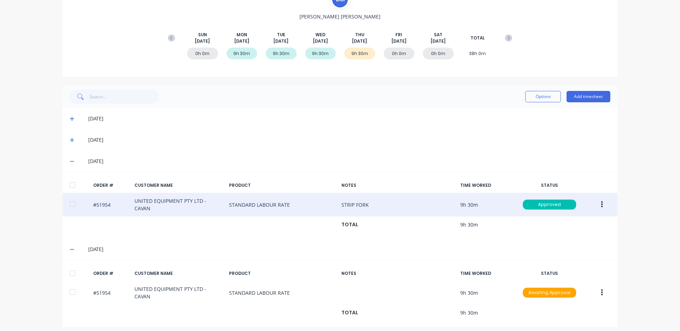
click at [71, 268] on div at bounding box center [72, 273] width 14 height 14
click at [541, 98] on button "Options" at bounding box center [543, 96] width 36 height 11
click at [523, 112] on div "Approve" at bounding box center [526, 115] width 55 height 10
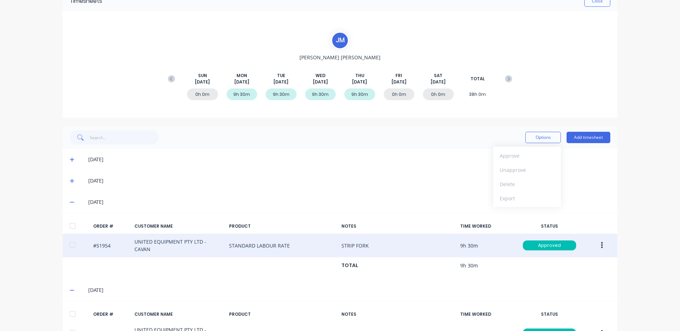
scroll to position [0, 0]
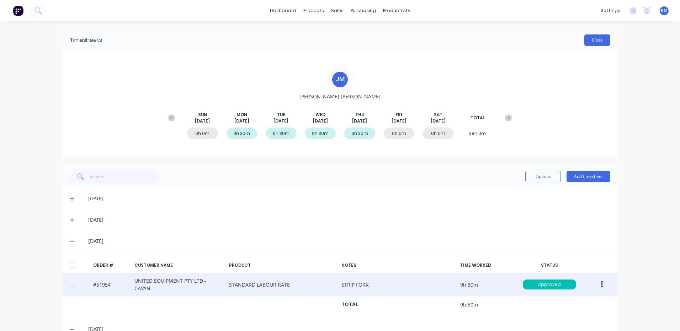
click at [591, 41] on button "Close" at bounding box center [597, 39] width 26 height 11
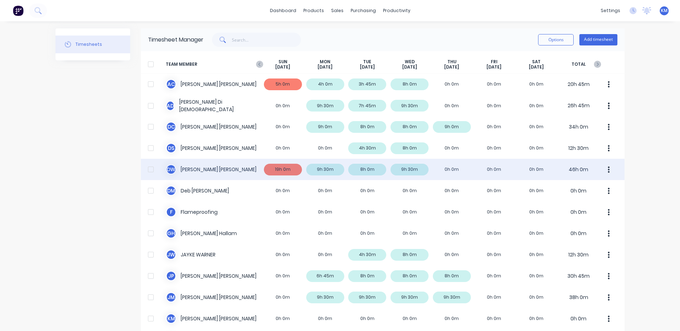
click at [342, 173] on div "D W [PERSON_NAME] 19h 0m 9h 30m 8h 0m 9h 30m 0h 0m 0h 0m 0h 0m 46h 0m" at bounding box center [382, 169] width 483 height 21
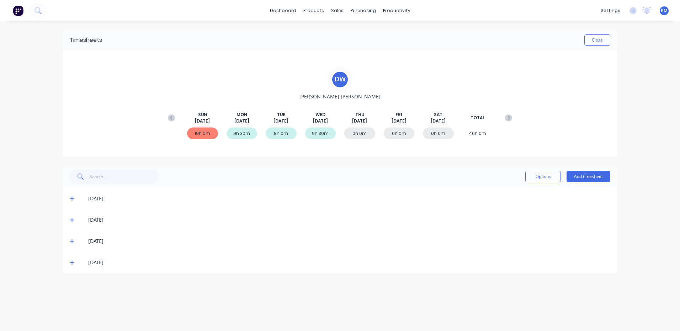
click at [71, 263] on icon at bounding box center [72, 263] width 4 height 4
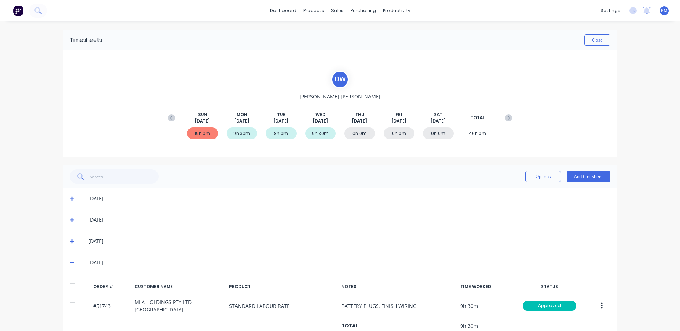
scroll to position [18, 0]
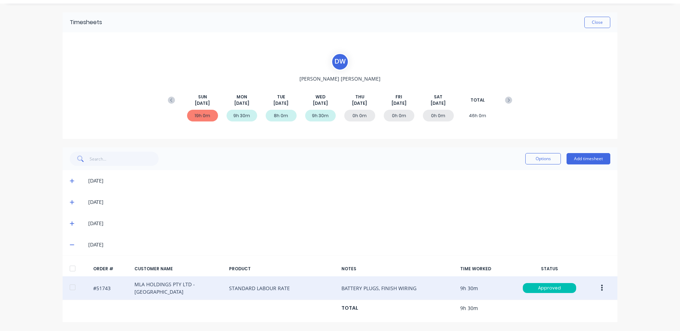
click at [593, 288] on button "button" at bounding box center [601, 288] width 17 height 13
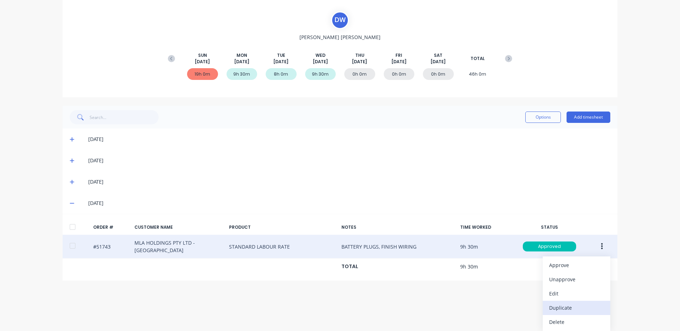
click at [572, 303] on div "Duplicate" at bounding box center [576, 308] width 55 height 10
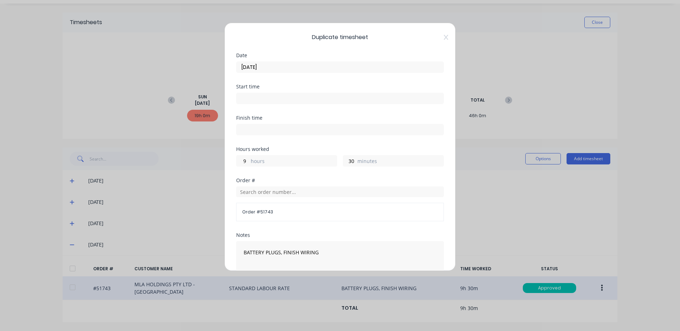
click at [334, 71] on input "[DATE]" at bounding box center [339, 67] width 207 height 11
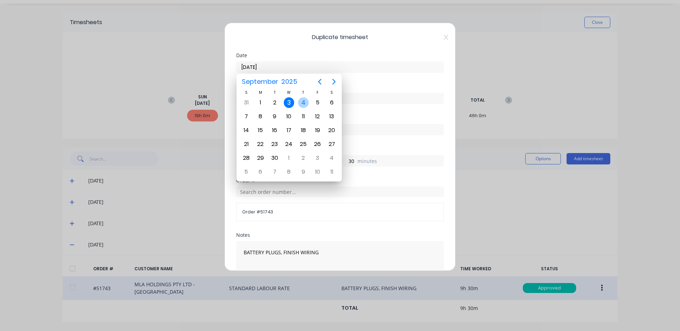
click at [304, 103] on div "4" at bounding box center [303, 102] width 11 height 11
type input "[DATE]"
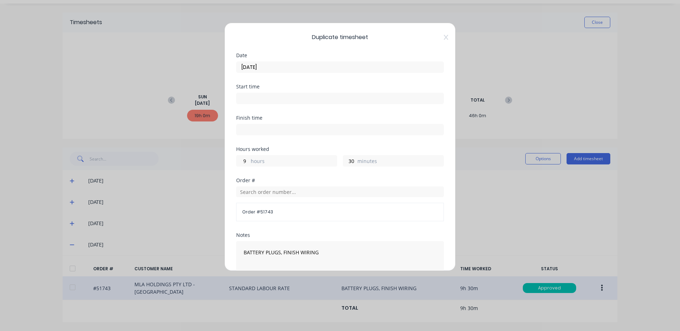
click at [250, 163] on div "9 hours" at bounding box center [286, 160] width 101 height 11
click at [241, 160] on input "9" at bounding box center [242, 161] width 12 height 11
type input "5"
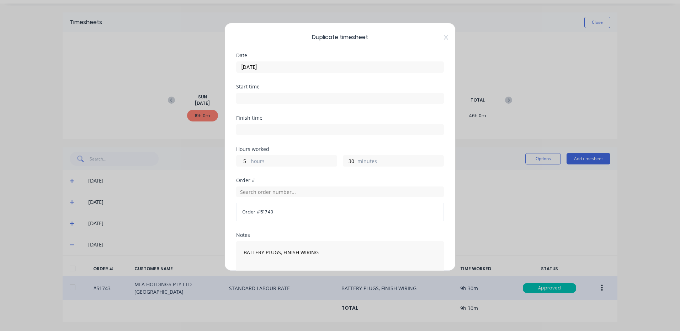
click at [297, 175] on div "Hours worked 5 hours 30 minutes" at bounding box center [340, 162] width 208 height 31
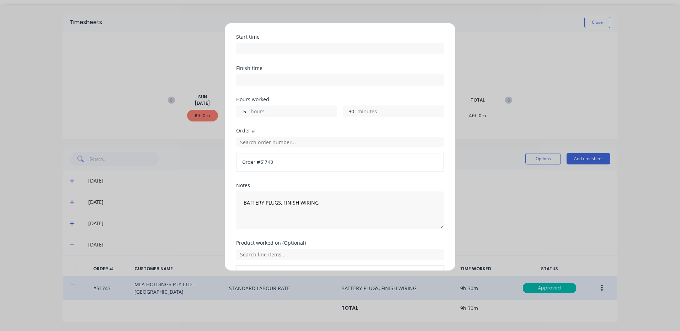
scroll to position [96, 0]
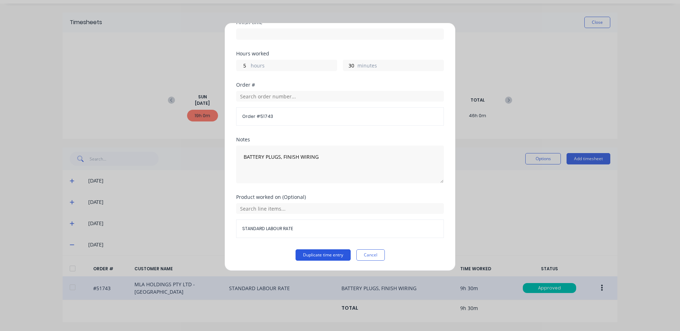
click at [309, 254] on button "Duplicate time entry" at bounding box center [322, 255] width 55 height 11
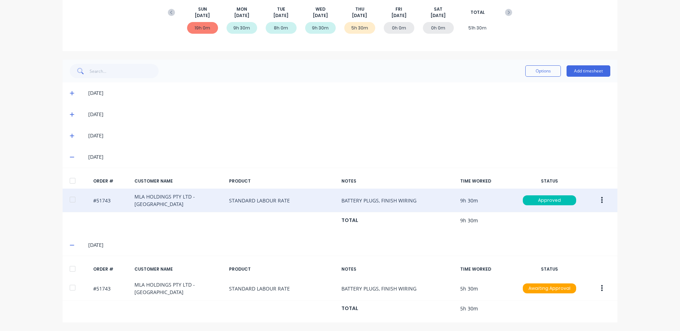
scroll to position [106, 0]
click at [588, 68] on button "Add timesheet" at bounding box center [588, 70] width 44 height 11
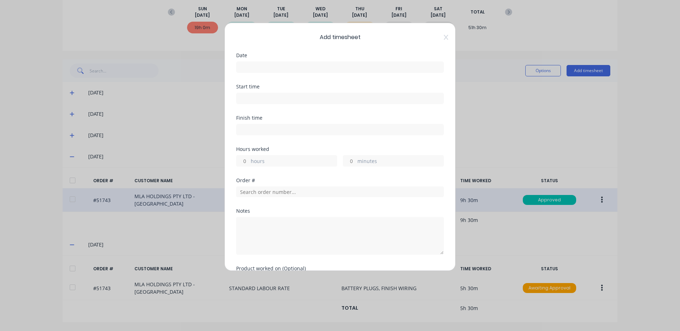
click at [330, 65] on input at bounding box center [339, 67] width 207 height 11
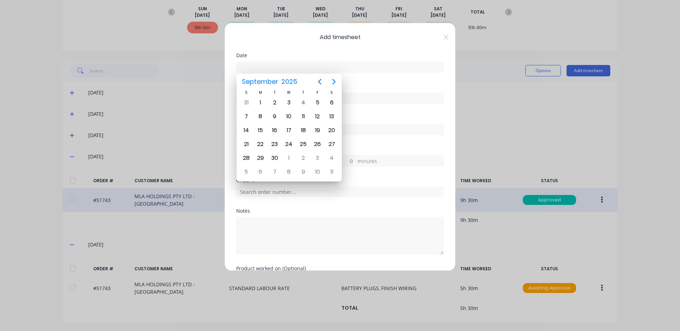
click at [327, 69] on input at bounding box center [339, 67] width 207 height 11
click at [305, 100] on div "4" at bounding box center [303, 102] width 11 height 11
type input "[DATE]"
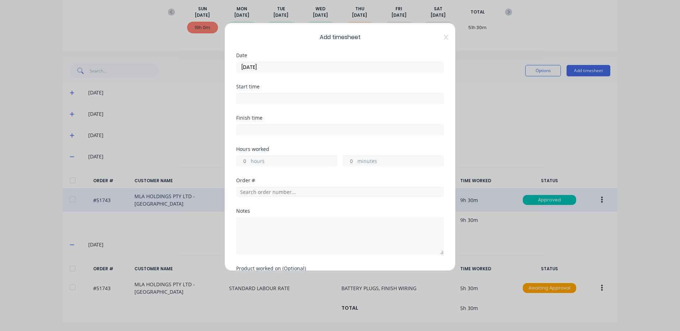
click at [280, 162] on label "hours" at bounding box center [294, 161] width 86 height 9
click at [249, 162] on input "hours" at bounding box center [242, 161] width 12 height 11
type input "4"
click at [276, 196] on input "text" at bounding box center [340, 192] width 208 height 11
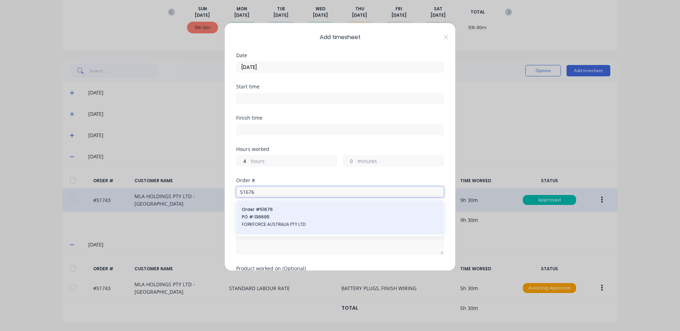
type input "51676"
click at [281, 207] on span "Order # 51676" at bounding box center [340, 210] width 196 height 6
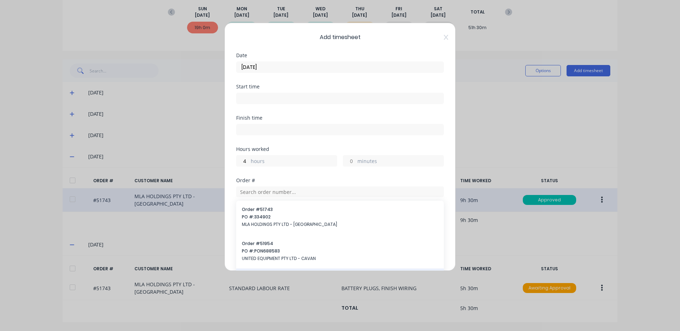
scroll to position [84, 0]
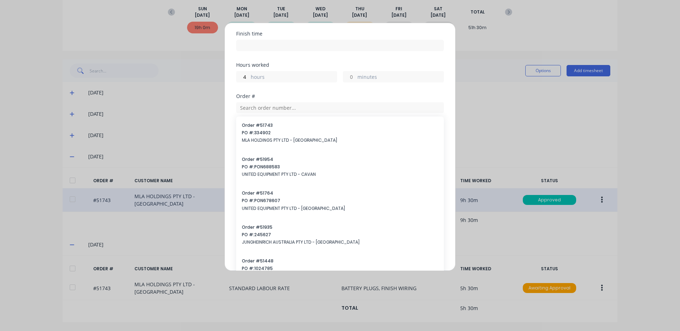
click at [313, 86] on div "Hours worked 4 hours minutes" at bounding box center [340, 78] width 208 height 31
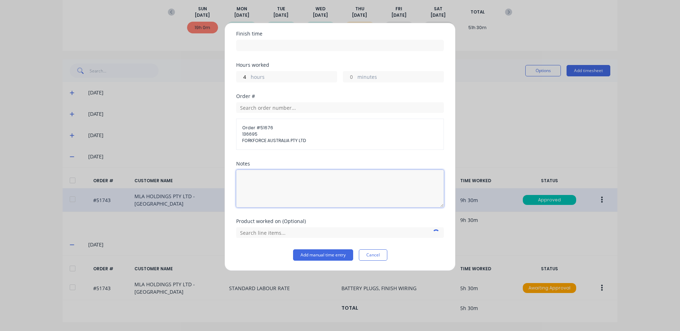
click at [282, 185] on textarea at bounding box center [340, 189] width 208 height 38
type textarea "START FIELD WIRING"
click at [275, 234] on input "text" at bounding box center [340, 233] width 208 height 11
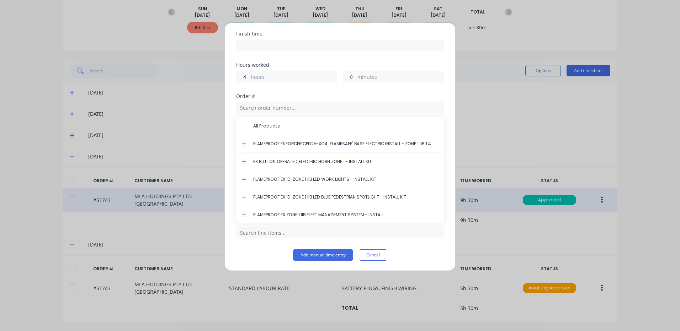
click at [245, 143] on icon at bounding box center [244, 143] width 5 height 5
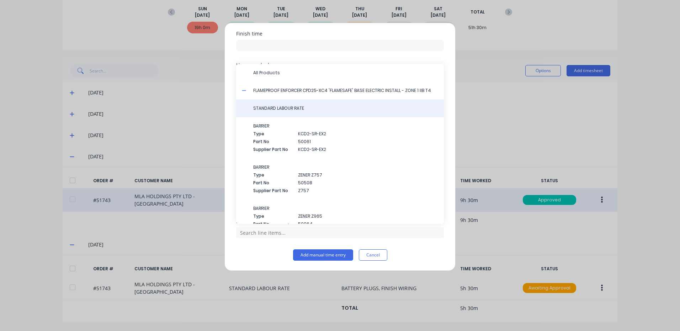
click at [298, 112] on div "STANDARD LABOUR RATE" at bounding box center [340, 109] width 208 height 18
click at [298, 110] on span "STANDARD LABOUR RATE" at bounding box center [345, 108] width 185 height 6
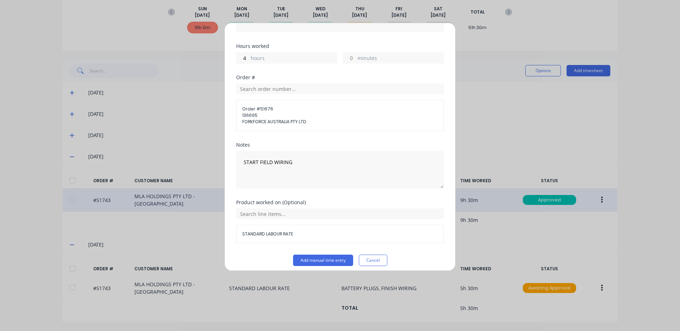
scroll to position [108, 0]
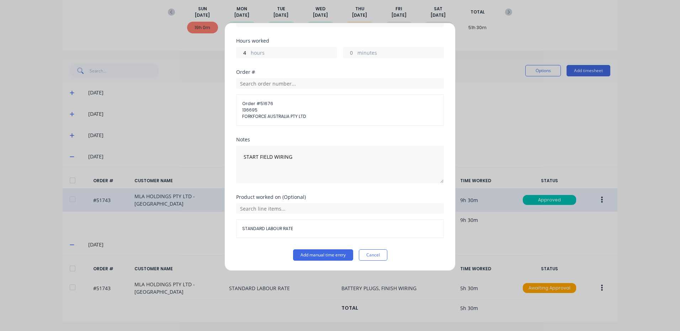
click at [319, 248] on div "Product worked on (Optional) STANDARD LABOUR RATE" at bounding box center [340, 222] width 208 height 55
click at [319, 252] on button "Add manual time entry" at bounding box center [323, 255] width 60 height 11
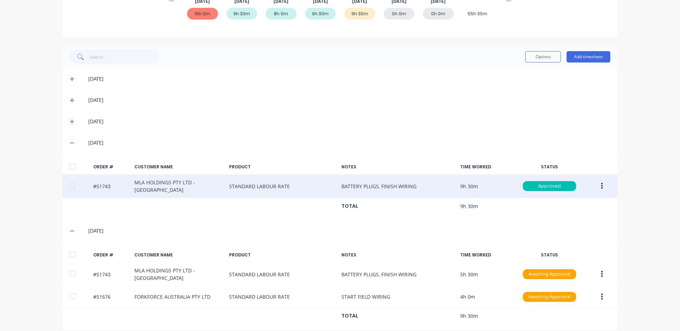
scroll to position [128, 0]
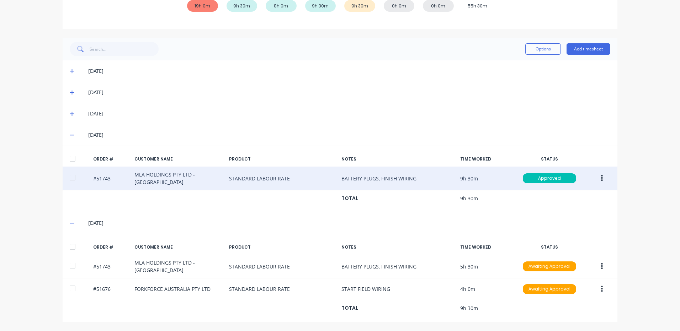
click at [74, 245] on div at bounding box center [72, 247] width 14 height 14
click at [540, 48] on button "Options" at bounding box center [543, 48] width 36 height 11
click at [531, 69] on div "Approve" at bounding box center [526, 67] width 55 height 10
click at [423, 51] on div "Options Approve Unapprove Delete Export Add timesheet" at bounding box center [340, 49] width 540 height 14
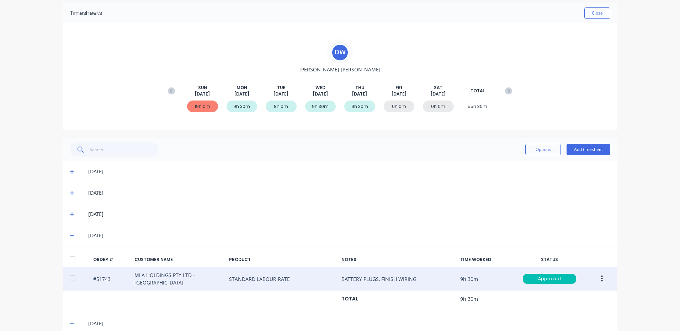
scroll to position [21, 0]
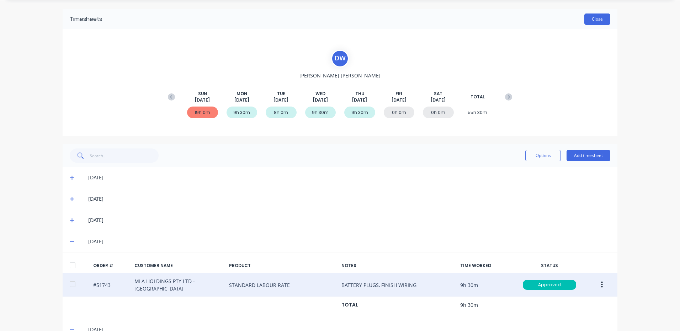
click at [597, 18] on button "Close" at bounding box center [597, 19] width 26 height 11
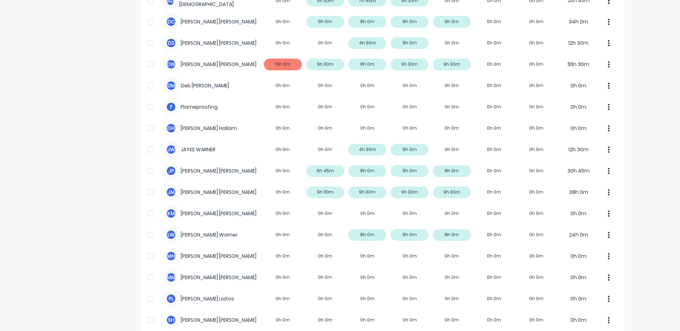
scroll to position [10, 0]
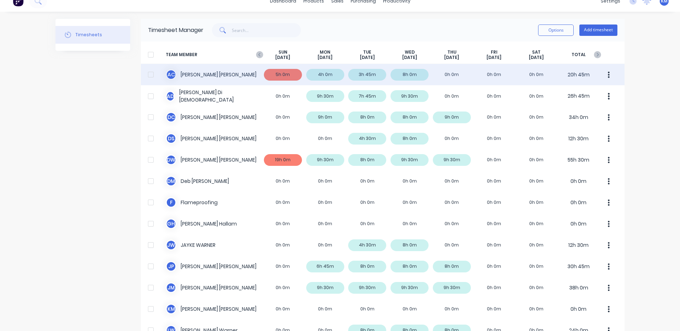
click at [439, 69] on div "A C [PERSON_NAME] 5h 0m 4h 0m 3h 45m 8h 0m 0h 0m 0h 0m 0h 0m 20h 45m" at bounding box center [382, 74] width 483 height 21
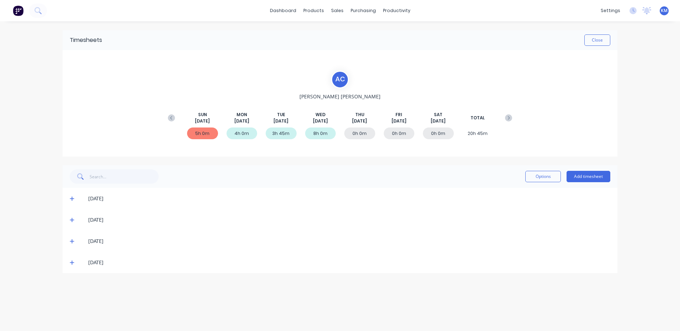
click at [77, 261] on div "[DATE]" at bounding box center [343, 263] width 533 height 8
click at [72, 262] on icon at bounding box center [72, 263] width 4 height 4
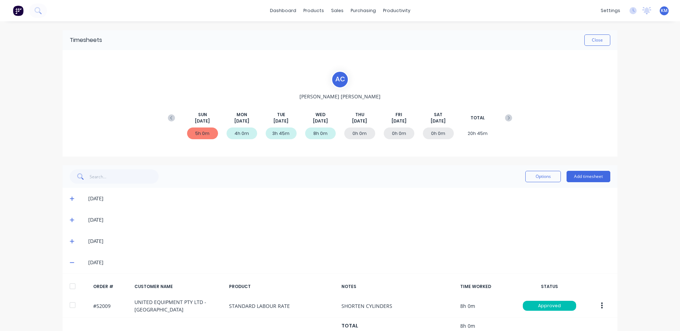
scroll to position [18, 0]
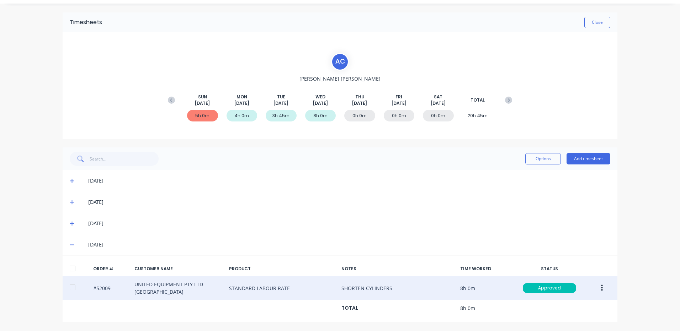
click at [602, 286] on button "button" at bounding box center [601, 288] width 17 height 13
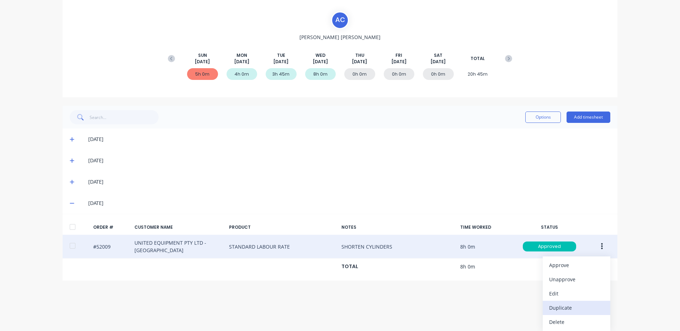
click at [574, 304] on div "Duplicate" at bounding box center [576, 308] width 55 height 10
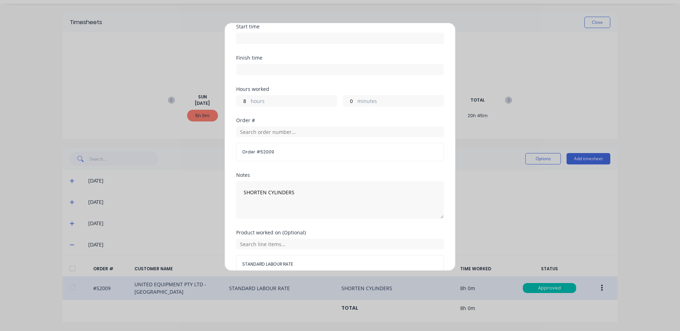
scroll to position [0, 0]
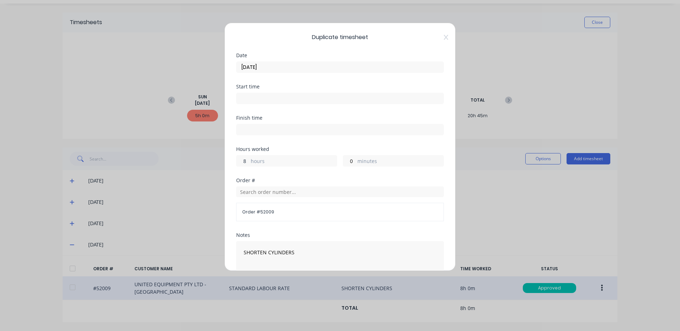
click at [244, 161] on input "8" at bounding box center [242, 161] width 12 height 11
type input "30"
click at [373, 152] on div "Hours worked 8 hours 30 minutes" at bounding box center [340, 157] width 208 height 20
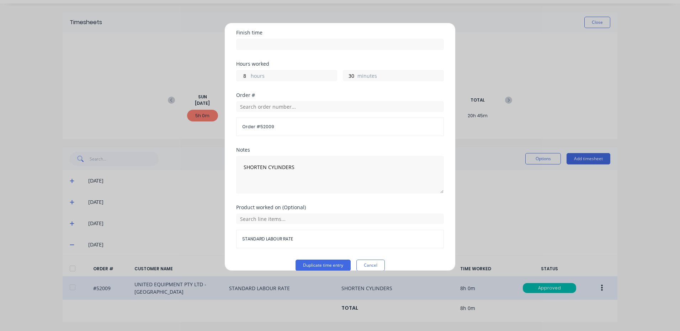
scroll to position [96, 0]
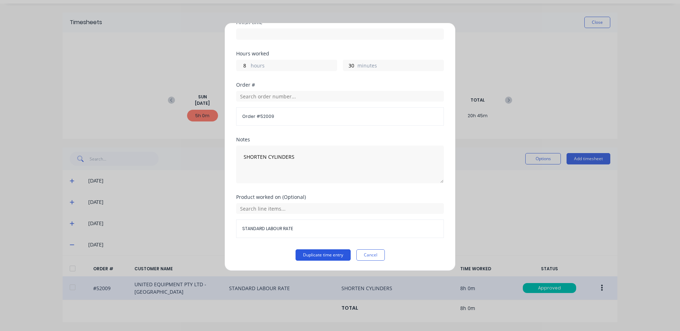
click at [323, 257] on button "Duplicate time entry" at bounding box center [322, 255] width 55 height 11
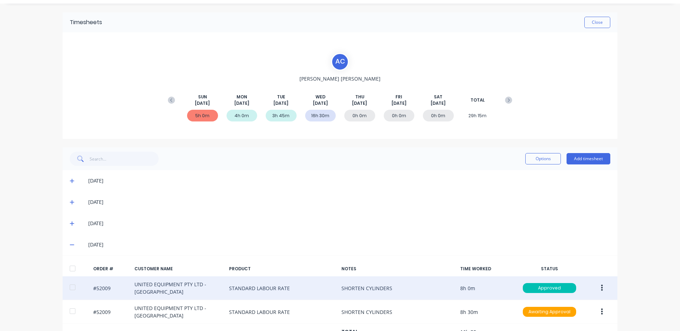
scroll to position [42, 0]
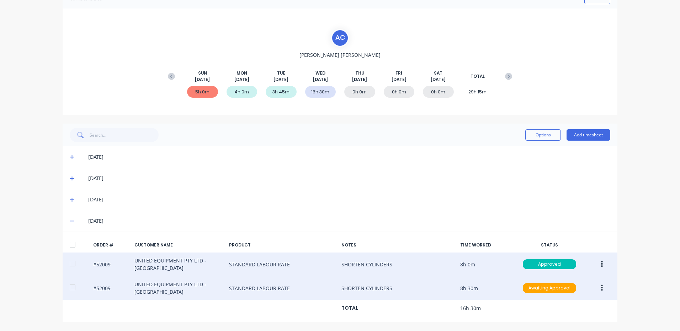
click at [602, 285] on button "button" at bounding box center [601, 288] width 17 height 13
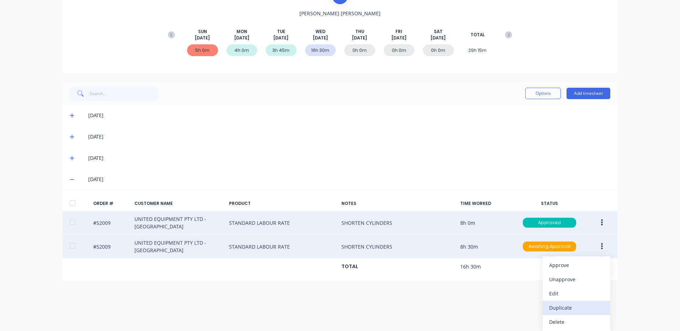
click at [571, 305] on div "Duplicate" at bounding box center [576, 308] width 55 height 10
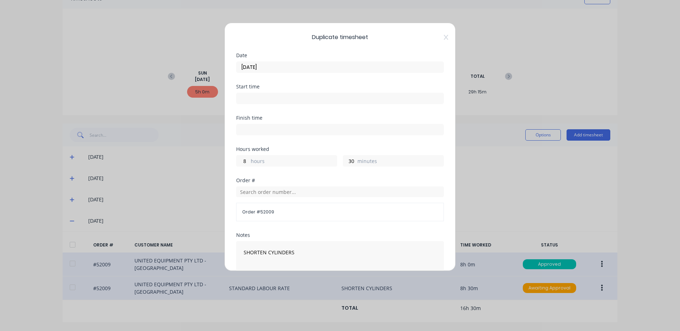
click at [302, 74] on div "Date [DATE]" at bounding box center [340, 68] width 208 height 31
click at [304, 62] on input "[DATE]" at bounding box center [339, 67] width 207 height 11
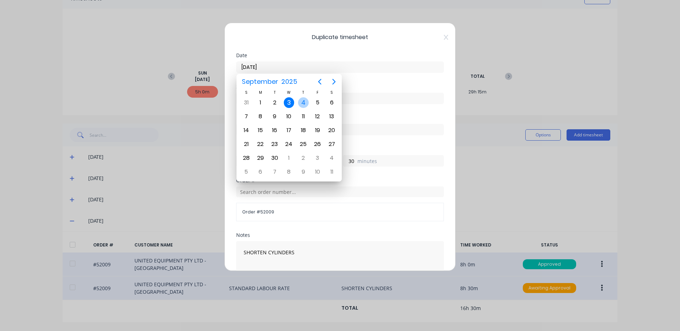
click at [305, 107] on div "4" at bounding box center [303, 102] width 11 height 11
type input "[DATE]"
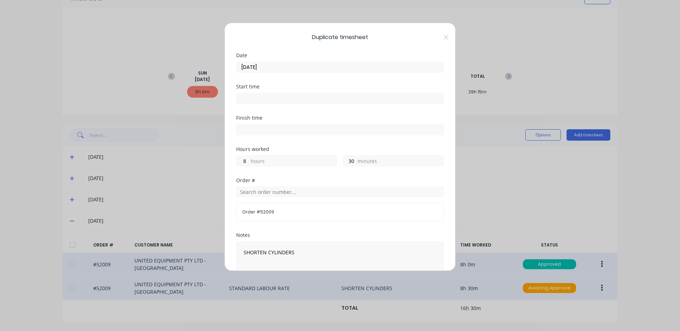
scroll to position [96, 0]
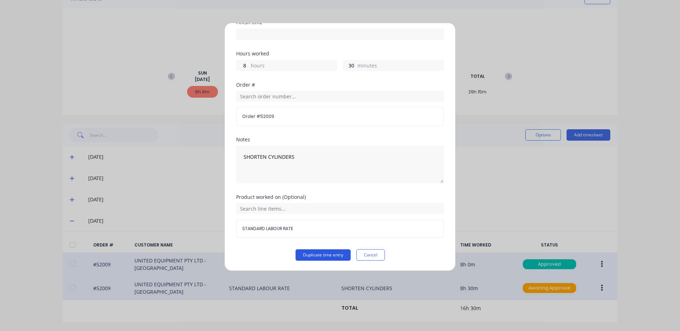
click at [324, 252] on button "Duplicate time entry" at bounding box center [322, 255] width 55 height 11
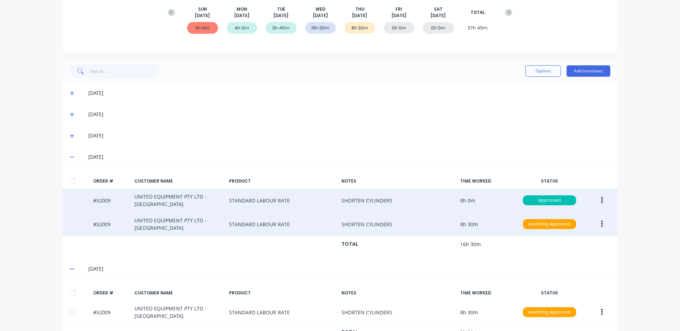
scroll to position [130, 0]
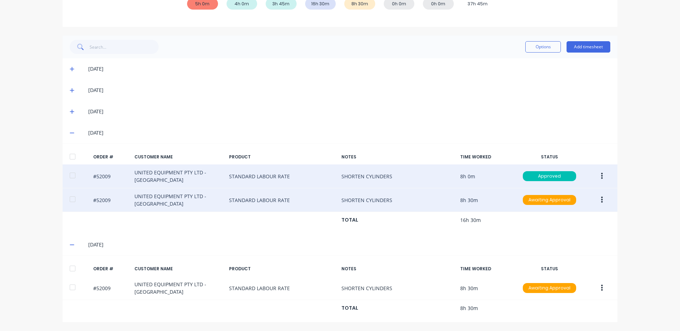
click at [597, 196] on button "button" at bounding box center [601, 200] width 17 height 13
click at [553, 273] on div "Delete" at bounding box center [576, 276] width 55 height 10
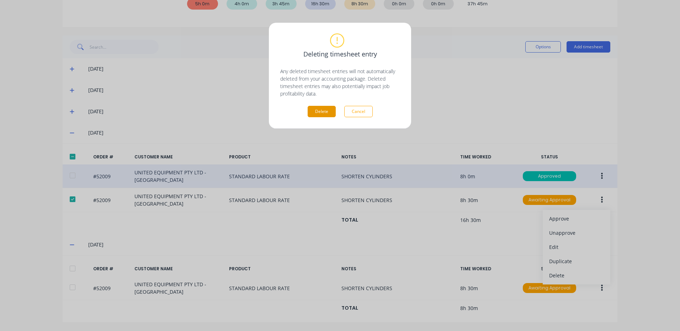
click at [320, 111] on button "Delete" at bounding box center [322, 111] width 28 height 11
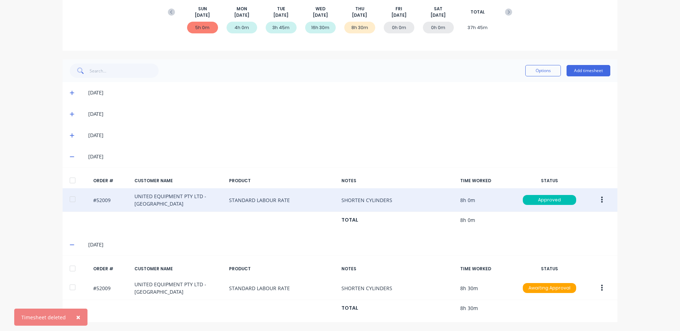
click at [74, 266] on div at bounding box center [72, 269] width 14 height 14
click at [544, 78] on div "Options Add timesheet" at bounding box center [567, 71] width 85 height 14
click at [543, 75] on button "Options" at bounding box center [543, 70] width 36 height 11
click at [537, 96] on button "Unapprove" at bounding box center [527, 103] width 68 height 14
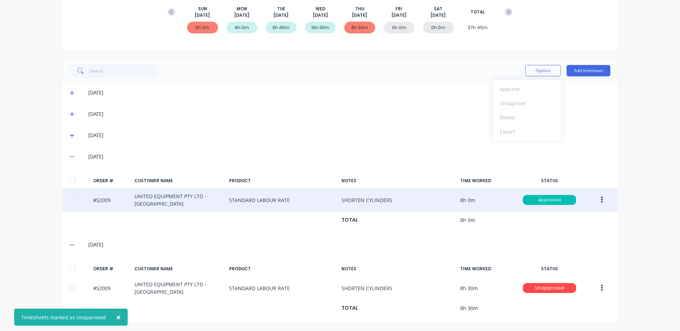
click at [70, 268] on div at bounding box center [72, 269] width 14 height 14
click at [537, 66] on button "Options" at bounding box center [543, 70] width 36 height 11
click at [532, 80] on div "Approve Unapprove Delete Export" at bounding box center [527, 110] width 68 height 60
click at [526, 86] on div "Approve" at bounding box center [526, 89] width 55 height 10
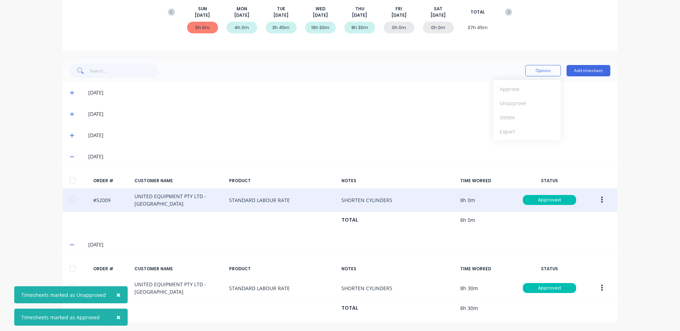
scroll to position [0, 0]
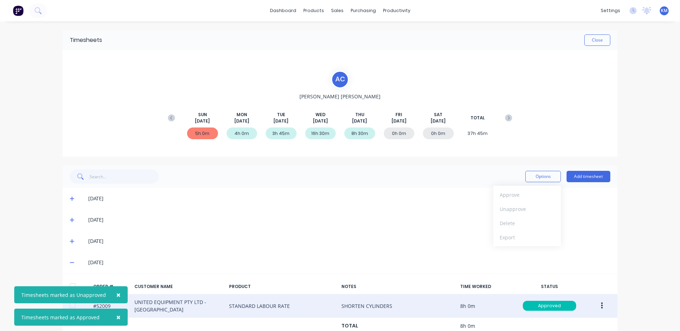
click at [486, 85] on div "A C [PERSON_NAME] [DATE] [DATE] [DATE] [DATE] [DATE] [DATE] [DATE] TOTAL 5h 0m …" at bounding box center [339, 104] width 351 height 66
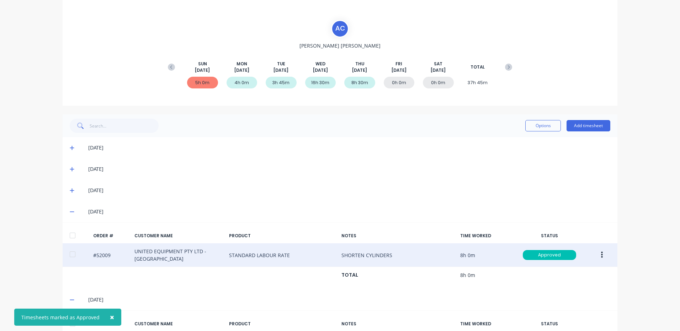
scroll to position [106, 0]
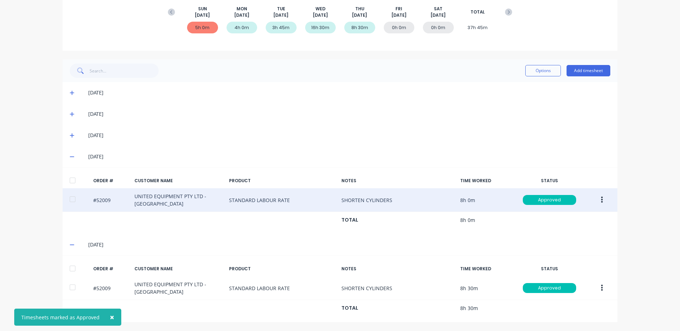
click at [70, 135] on icon at bounding box center [72, 136] width 4 height 4
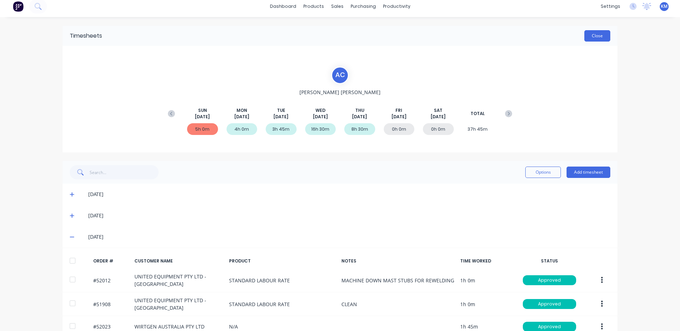
scroll to position [0, 0]
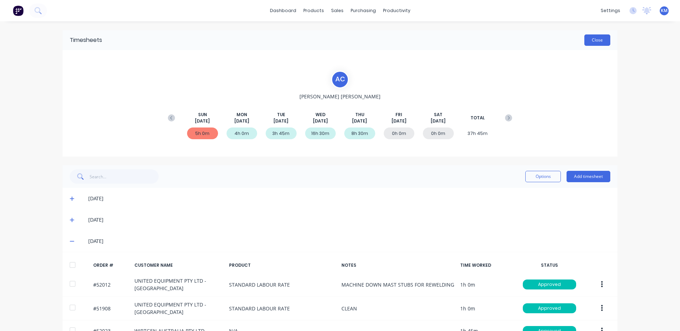
click at [597, 37] on button "Close" at bounding box center [597, 39] width 26 height 11
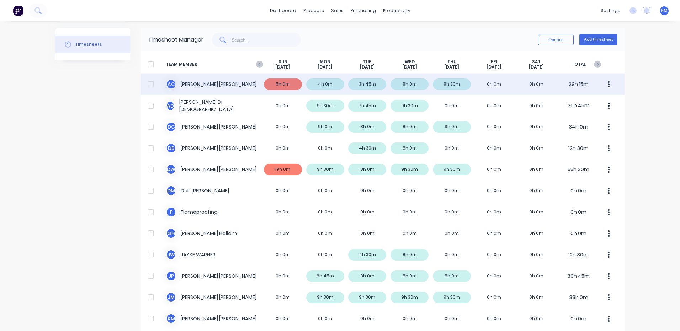
click at [380, 87] on div "A C [PERSON_NAME] 5h 0m 4h 0m 3h 45m 8h 0m 8h 30m 0h 0m 0h 0m 29h 15m" at bounding box center [382, 84] width 483 height 21
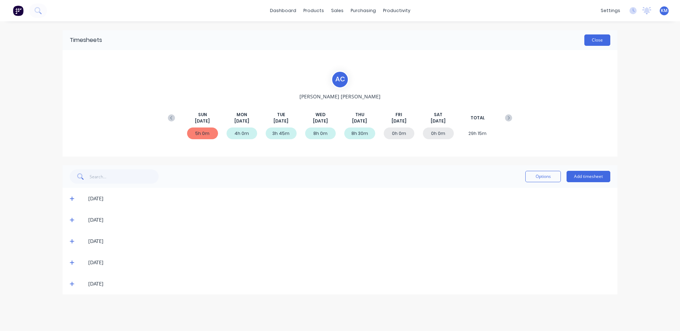
click at [593, 39] on button "Close" at bounding box center [597, 39] width 26 height 11
